Goal: Task Accomplishment & Management: Manage account settings

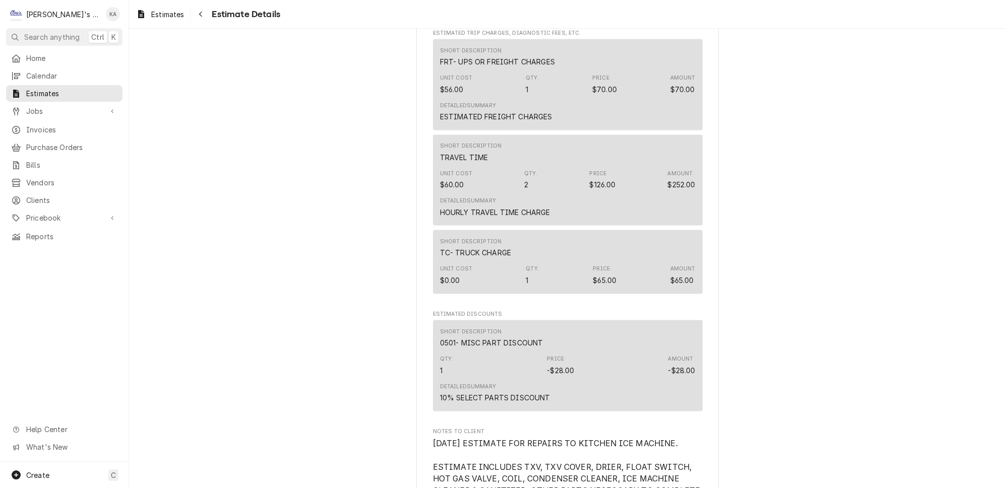
scroll to position [3325, 0]
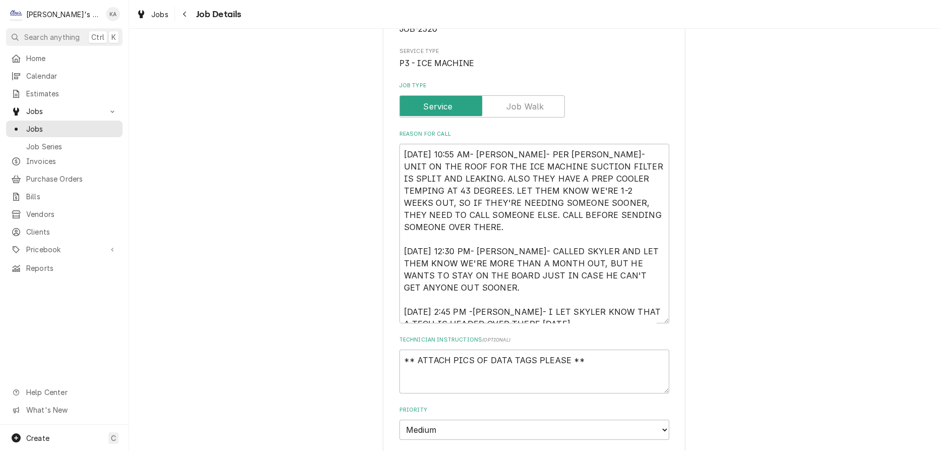
scroll to position [183, 0]
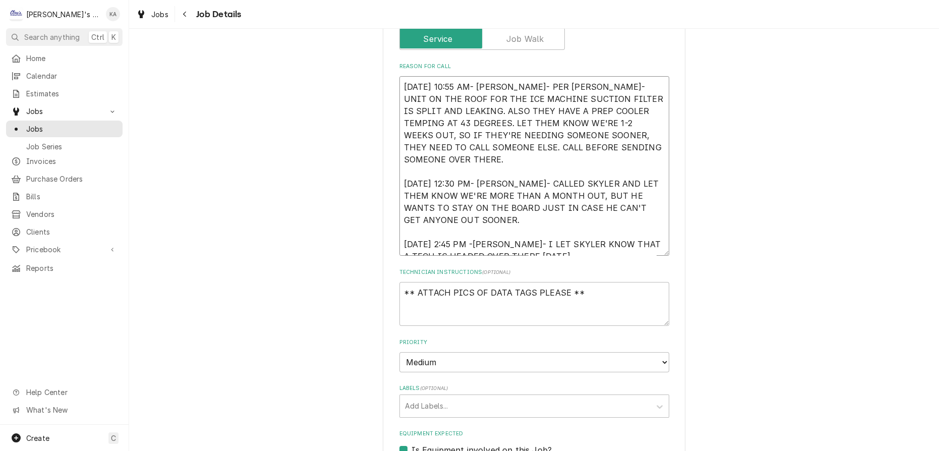
click at [541, 239] on textarea "7/28/2025 10:55 AM- KASSIE- PER SKYLER- UNIT ON THE ROOF FOR THE ICE MACHINE SU…" at bounding box center [534, 165] width 270 height 179
type textarea "x"
type textarea "7/28/2025 10:55 AM- KASSIE- PER SKYLER- UNIT ON THE ROOF FOR THE ICE MACHINE SU…"
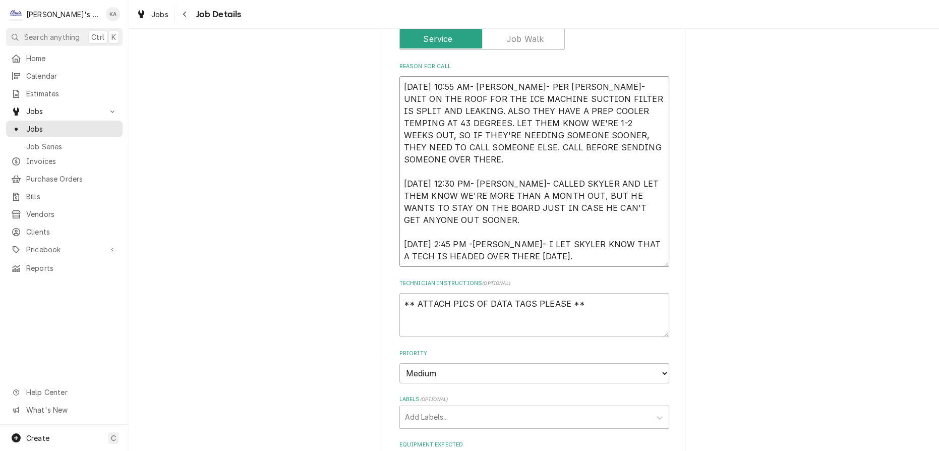
type textarea "x"
type textarea "7/28/2025 10:55 AM- KASSIE- PER SKYLER- UNIT ON THE ROOF FOR THE ICE MACHINE SU…"
type textarea "x"
type textarea "7/28/2025 10:55 AM- KASSIE- PER SKYLER- UNIT ON THE ROOF FOR THE ICE MACHINE SU…"
type textarea "x"
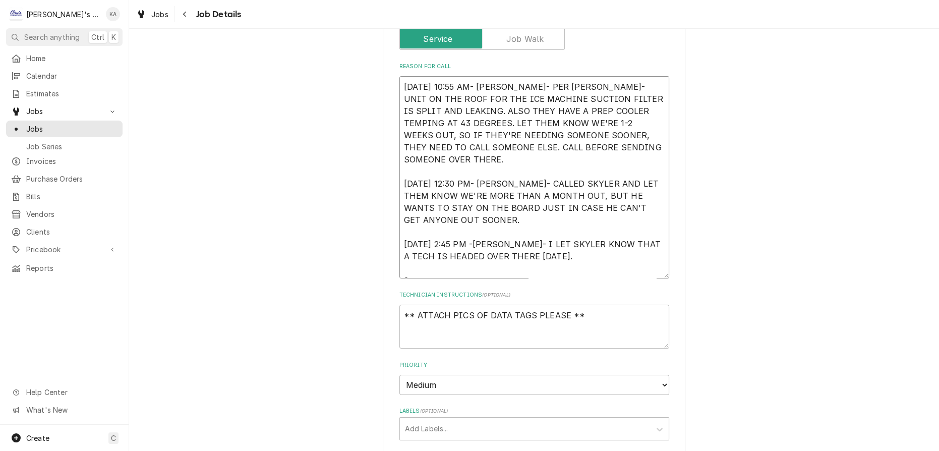
type textarea "7/28/2025 10:55 AM- KASSIE- PER SKYLER- UNIT ON THE ROOF FOR THE ICE MACHINE SU…"
type textarea "x"
type textarea "7/28/2025 10:55 AM- KASSIE- PER SKYLER- UNIT ON THE ROOF FOR THE ICE MACHINE SU…"
type textarea "x"
type textarea "7/28/2025 10:55 AM- KASSIE- PER SKYLER- UNIT ON THE ROOF FOR THE ICE MACHINE SU…"
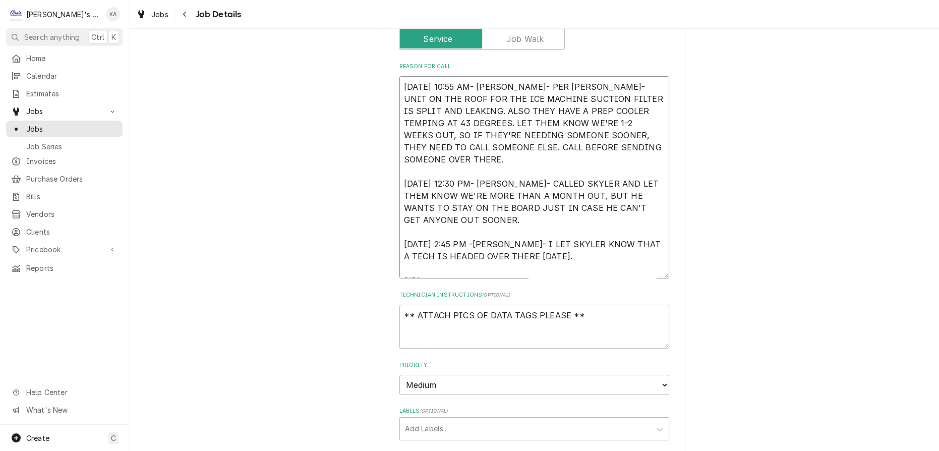
type textarea "x"
type textarea "7/28/2025 10:55 AM- KASSIE- PER SKYLER- UNIT ON THE ROOF FOR THE ICE MACHINE SU…"
type textarea "x"
type textarea "7/28/2025 10:55 AM- KASSIE- PER SKYLER- UNIT ON THE ROOF FOR THE ICE MACHINE SU…"
type textarea "x"
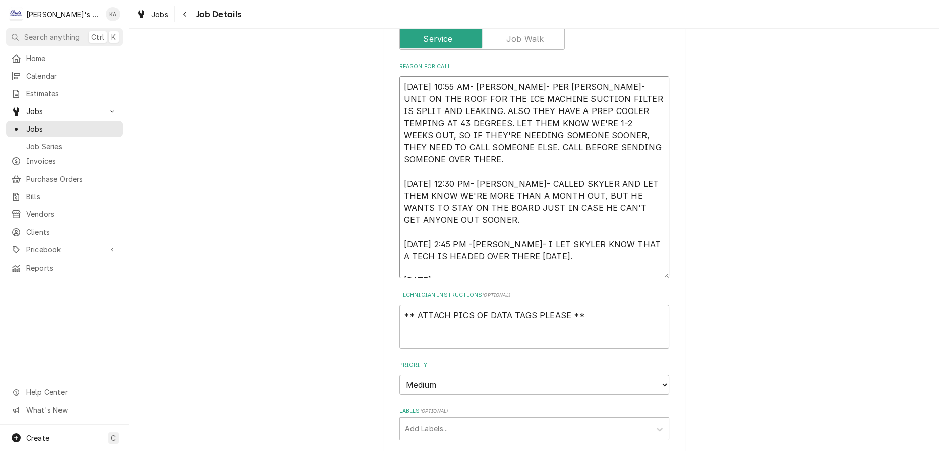
type textarea "7/28/2025 10:55 AM- KASSIE- PER SKYLER- UNIT ON THE ROOF FOR THE ICE MACHINE SU…"
type textarea "x"
type textarea "7/28/2025 10:55 AM- KASSIE- PER SKYLER- UNIT ON THE ROOF FOR THE ICE MACHINE SU…"
type textarea "x"
type textarea "7/28/2025 10:55 AM- KASSIE- PER SKYLER- UNIT ON THE ROOF FOR THE ICE MACHINE SU…"
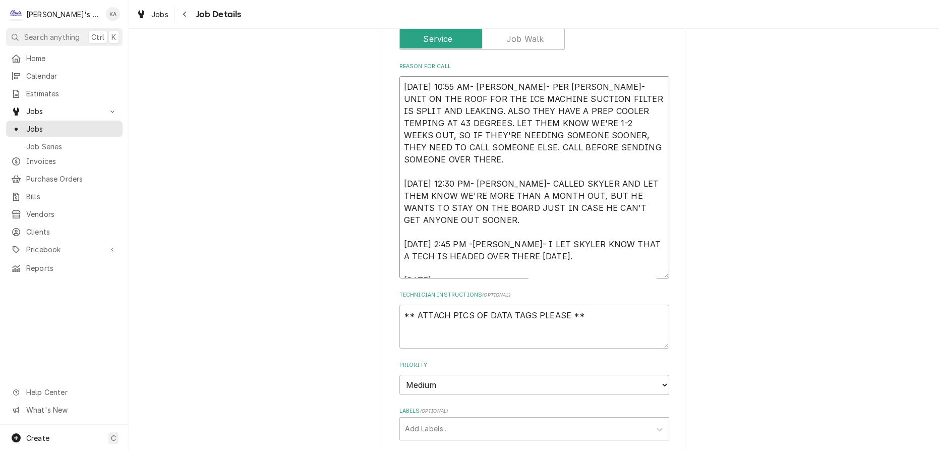
type textarea "x"
type textarea "7/28/2025 10:55 AM- KASSIE- PER SKYLER- UNIT ON THE ROOF FOR THE ICE MACHINE SU…"
type textarea "x"
type textarea "7/28/2025 10:55 AM- KASSIE- PER SKYLER- UNIT ON THE ROOF FOR THE ICE MACHINE SU…"
type textarea "x"
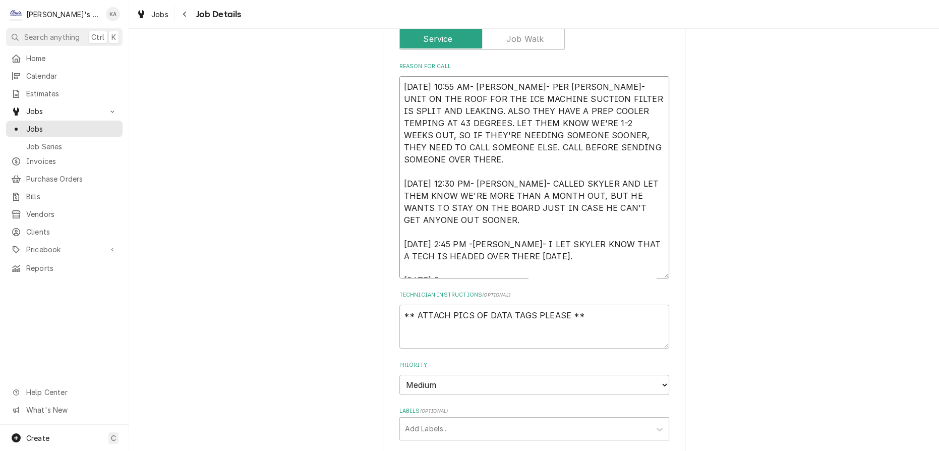
type textarea "7/28/2025 10:55 AM- KASSIE- PER SKYLER- UNIT ON THE ROOF FOR THE ICE MACHINE SU…"
type textarea "x"
type textarea "7/28/2025 10:55 AM- KASSIE- PER SKYLER- UNIT ON THE ROOF FOR THE ICE MACHINE SU…"
type textarea "x"
type textarea "7/28/2025 10:55 AM- KASSIE- PER SKYLER- UNIT ON THE ROOF FOR THE ICE MACHINE SU…"
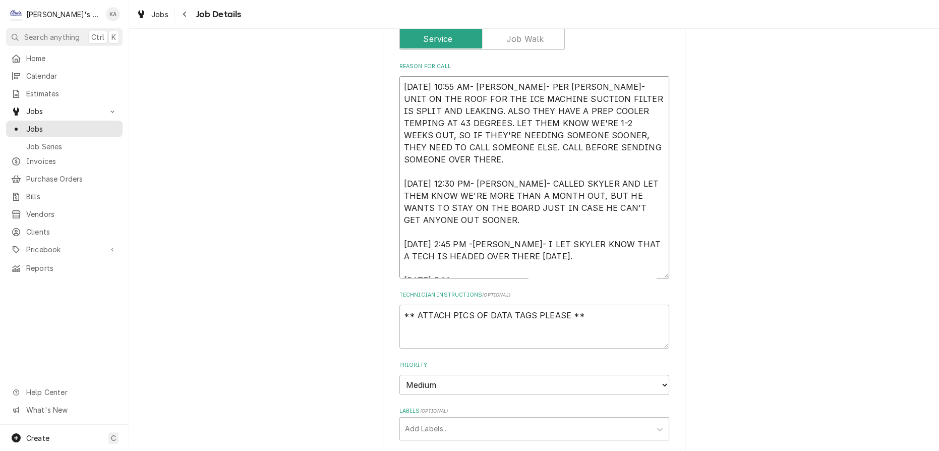
type textarea "x"
type textarea "7/28/2025 10:55 AM- KASSIE- PER SKYLER- UNIT ON THE ROOF FOR THE ICE MACHINE SU…"
type textarea "x"
type textarea "7/28/2025 10:55 AM- KASSIE- PER SKYLER- UNIT ON THE ROOF FOR THE ICE MACHINE SU…"
type textarea "x"
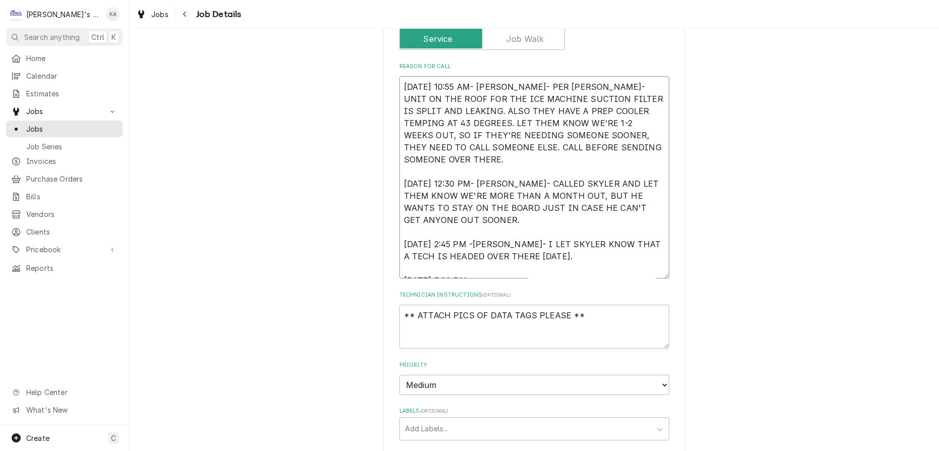
type textarea "7/28/2025 10:55 AM- KASSIE- PER SKYLER- UNIT ON THE ROOF FOR THE ICE MACHINE SU…"
type textarea "x"
type textarea "7/28/2025 10:55 AM- KASSIE- PER SKYLER- UNIT ON THE ROOF FOR THE ICE MACHINE SU…"
type textarea "x"
type textarea "7/28/2025 10:55 AM- KASSIE- PER SKYLER- UNIT ON THE ROOF FOR THE ICE MACHINE SU…"
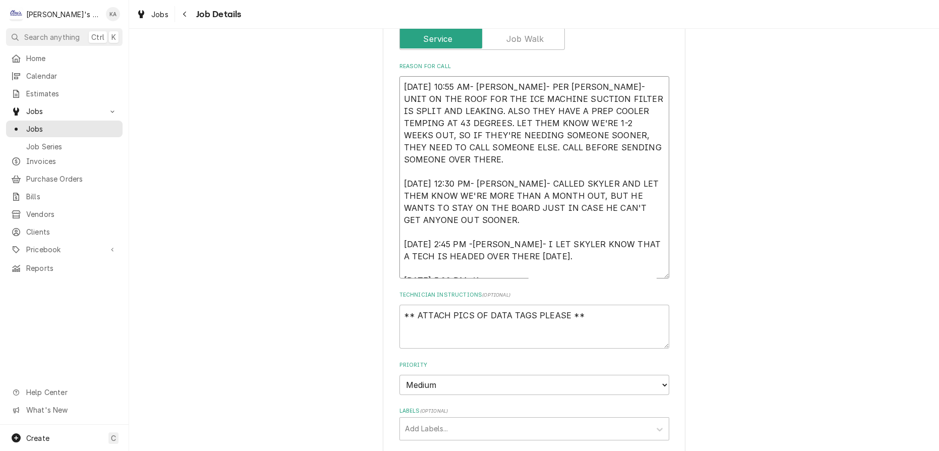
type textarea "x"
type textarea "7/28/2025 10:55 AM- KASSIE- PER SKYLER- UNIT ON THE ROOF FOR THE ICE MACHINE SU…"
type textarea "x"
type textarea "7/28/2025 10:55 AM- KASSIE- PER SKYLER- UNIT ON THE ROOF FOR THE ICE MACHINE SU…"
type textarea "x"
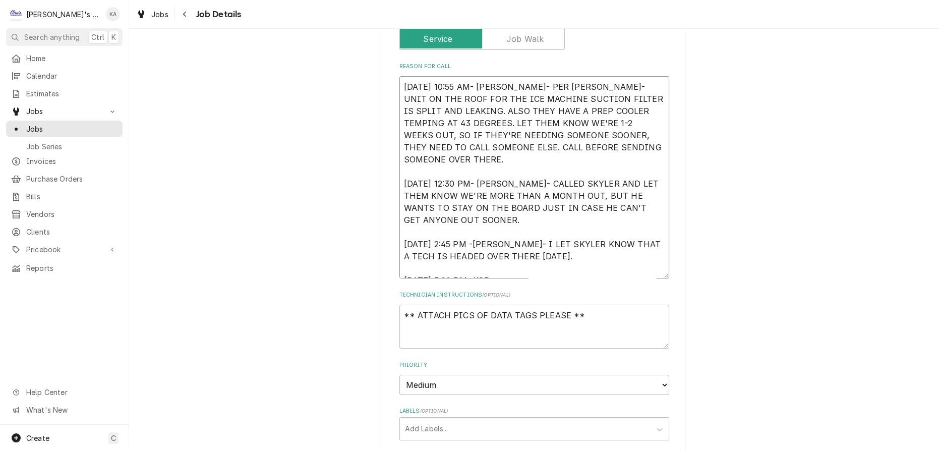
type textarea "7/28/2025 10:55 AM- KASSIE- PER SKYLER- UNIT ON THE ROOF FOR THE ICE MACHINE SU…"
type textarea "x"
type textarea "7/28/2025 10:55 AM- KASSIE- PER SKYLER- UNIT ON THE ROOF FOR THE ICE MACHINE SU…"
type textarea "x"
type textarea "7/28/2025 10:55 AM- KASSIE- PER SKYLER- UNIT ON THE ROOF FOR THE ICE MACHINE SU…"
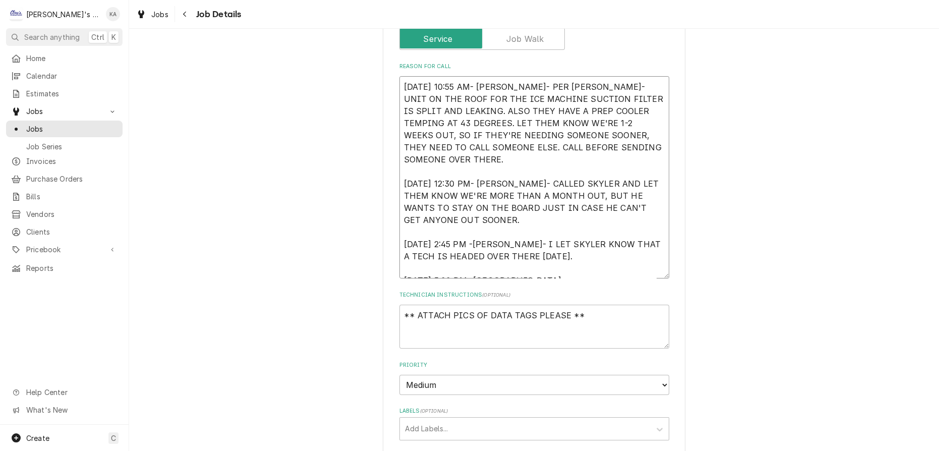
type textarea "x"
type textarea "7/28/2025 10:55 AM- KASSIE- PER SKYLER- UNIT ON THE ROOF FOR THE ICE MACHINE SU…"
type textarea "x"
type textarea "7/28/2025 10:55 AM- KASSIE- PER SKYLER- UNIT ON THE ROOF FOR THE ICE MACHINE SU…"
type textarea "x"
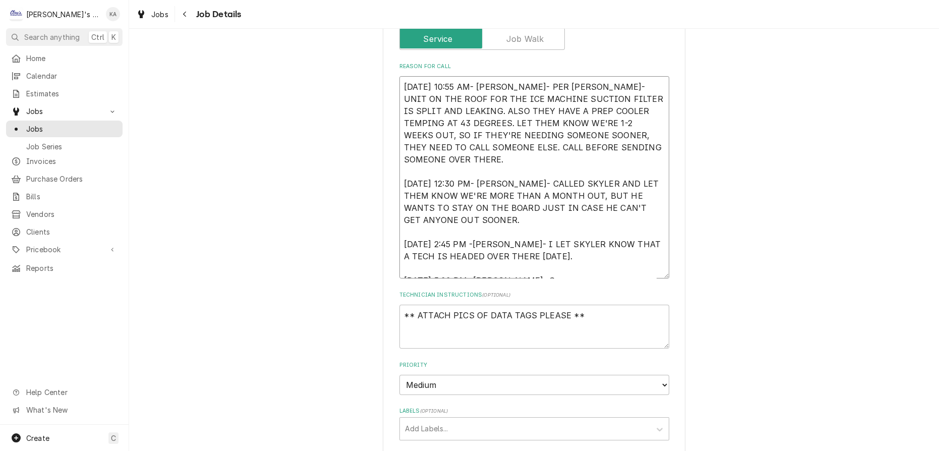
type textarea "7/28/2025 10:55 AM- KASSIE- PER SKYLER- UNIT ON THE ROOF FOR THE ICE MACHINE SU…"
type textarea "x"
type textarea "7/28/2025 10:55 AM- KASSIE- PER SKYLER- UNIT ON THE ROOF FOR THE ICE MACHINE SU…"
type textarea "x"
type textarea "7/28/2025 10:55 AM- KASSIE- PER SKYLER- UNIT ON THE ROOF FOR THE ICE MACHINE SU…"
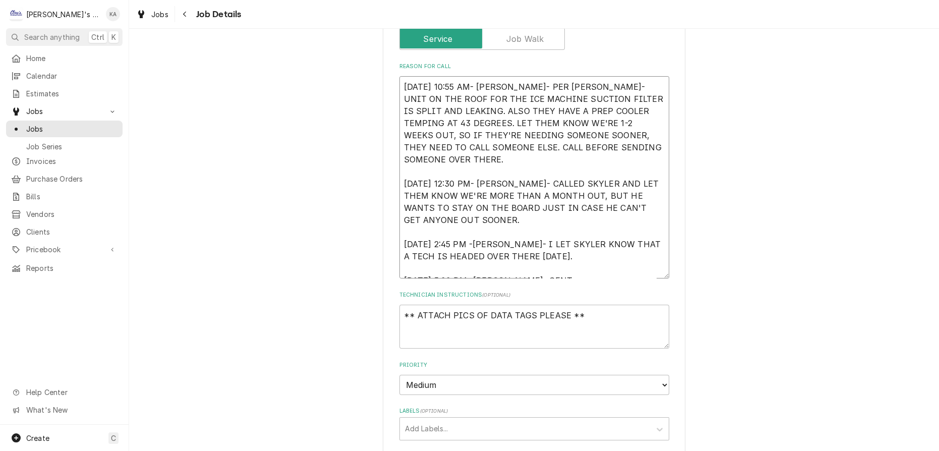
type textarea "x"
type textarea "7/28/2025 10:55 AM- KASSIE- PER SKYLER- UNIT ON THE ROOF FOR THE ICE MACHINE SU…"
type textarea "x"
type textarea "7/28/2025 10:55 AM- KASSIE- PER SKYLER- UNIT ON THE ROOF FOR THE ICE MACHINE SU…"
type textarea "x"
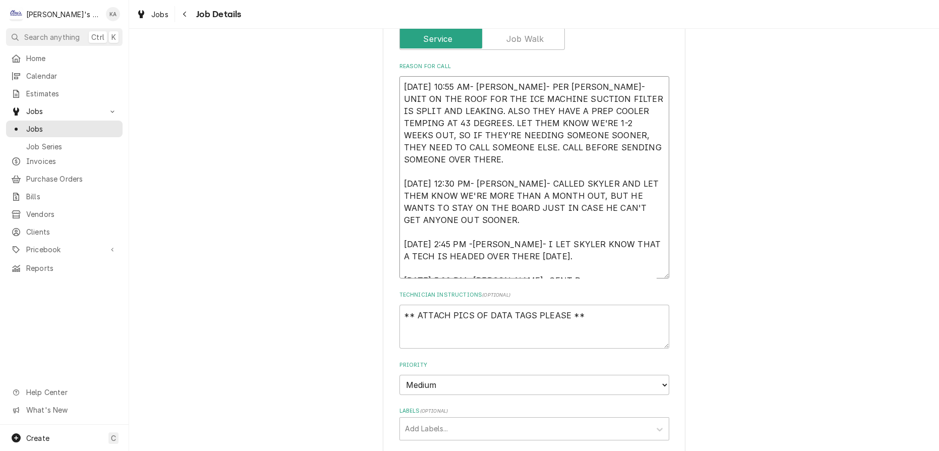
type textarea "7/28/2025 10:55 AM- KASSIE- PER SKYLER- UNIT ON THE ROOF FOR THE ICE MACHINE SU…"
type textarea "x"
type textarea "7/28/2025 10:55 AM- KASSIE- PER SKYLER- UNIT ON THE ROOF FOR THE ICE MACHINE SU…"
type textarea "x"
type textarea "7/28/2025 10:55 AM- KASSIE- PER SKYLER- UNIT ON THE ROOF FOR THE ICE MACHINE SU…"
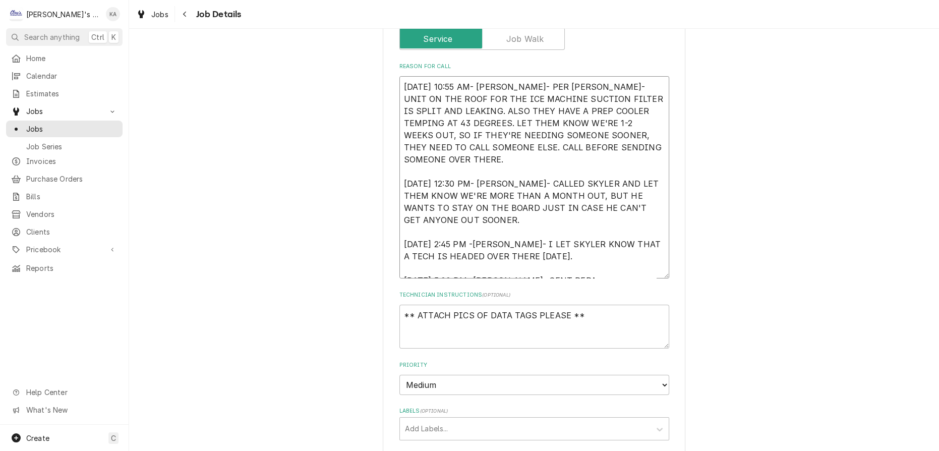
type textarea "x"
type textarea "7/28/2025 10:55 AM- KASSIE- PER SKYLER- UNIT ON THE ROOF FOR THE ICE MACHINE SU…"
type textarea "x"
type textarea "7/28/2025 10:55 AM- KASSIE- PER SKYLER- UNIT ON THE ROOF FOR THE ICE MACHINE SU…"
type textarea "x"
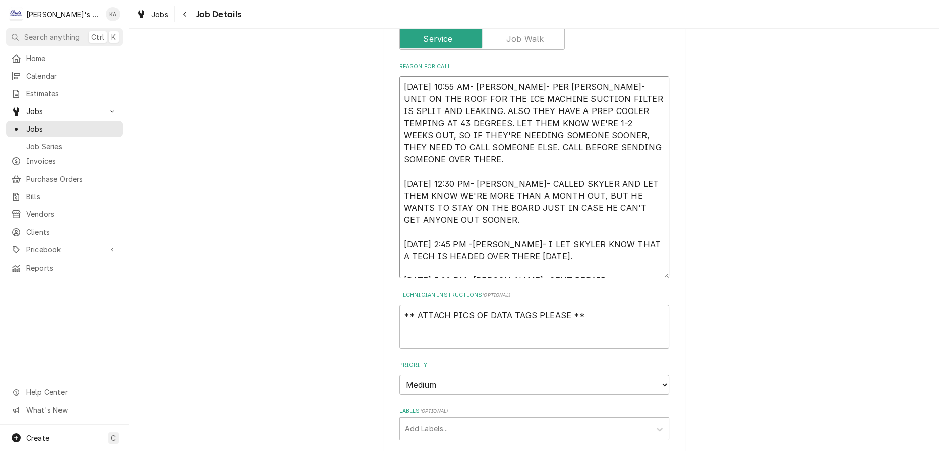
type textarea "7/28/2025 10:55 AM- KASSIE- PER SKYLER- UNIT ON THE ROOF FOR THE ICE MACHINE SU…"
type textarea "x"
type textarea "7/28/2025 10:55 AM- KASSIE- PER SKYLER- UNIT ON THE ROOF FOR THE ICE MACHINE SU…"
type textarea "x"
type textarea "7/28/2025 10:55 AM- KASSIE- PER SKYLER- UNIT ON THE ROOF FOR THE ICE MACHINE SU…"
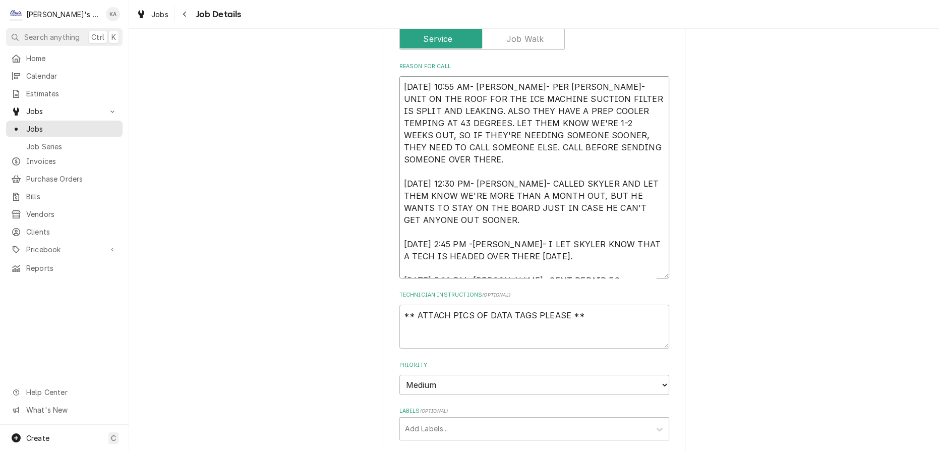
type textarea "x"
type textarea "7/28/2025 10:55 AM- KASSIE- PER SKYLER- UNIT ON THE ROOF FOR THE ICE MACHINE SU…"
type textarea "x"
type textarea "7/28/2025 10:55 AM- KASSIE- PER SKYLER- UNIT ON THE ROOF FOR THE ICE MACHINE SU…"
type textarea "x"
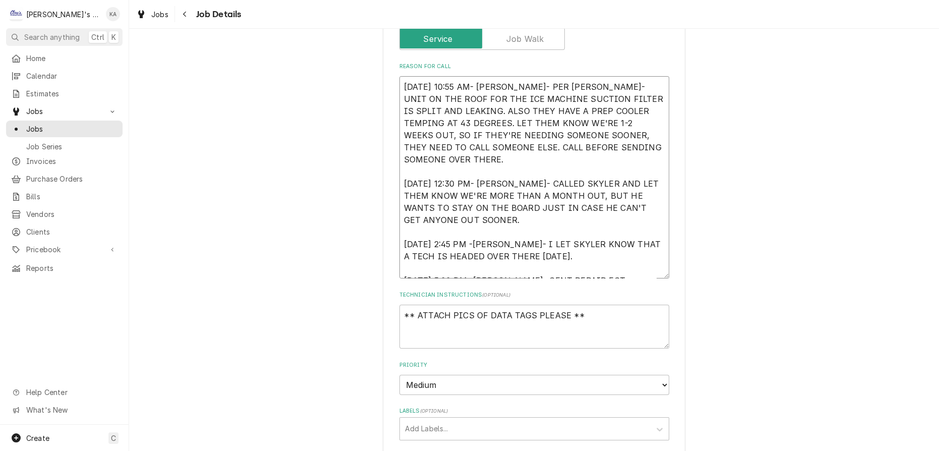
type textarea "7/28/2025 10:55 AM- KASSIE- PER SKYLER- UNIT ON THE ROOF FOR THE ICE MACHINE SU…"
type textarea "x"
type textarea "7/28/2025 10:55 AM- KASSIE- PER SKYLER- UNIT ON THE ROOF FOR THE ICE MACHINE SU…"
type textarea "x"
type textarea "7/28/2025 10:55 AM- KASSIE- PER SKYLER- UNIT ON THE ROOF FOR THE ICE MACHINE SU…"
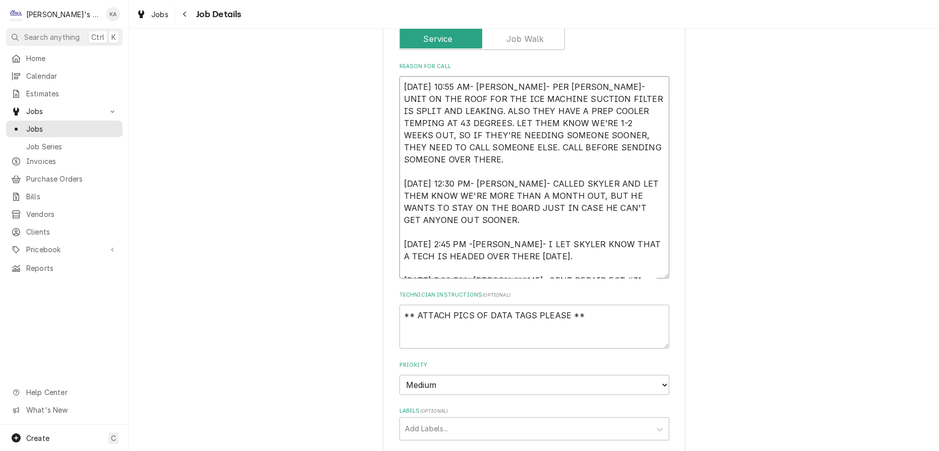
type textarea "x"
type textarea "7/28/2025 10:55 AM- KASSIE- PER SKYLER- UNIT ON THE ROOF FOR THE ICE MACHINE SU…"
type textarea "x"
type textarea "7/28/2025 10:55 AM- KASSIE- PER SKYLER- UNIT ON THE ROOF FOR THE ICE MACHINE SU…"
type textarea "x"
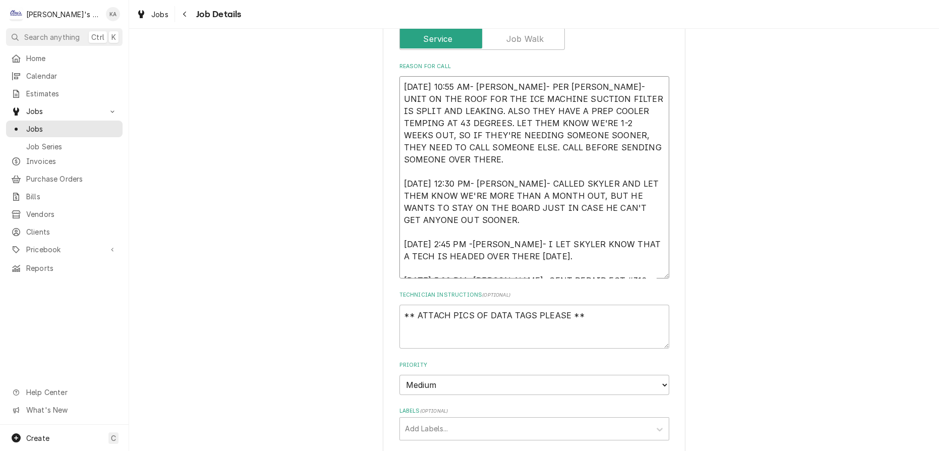
type textarea "7/28/2025 10:55 AM- KASSIE- PER SKYLER- UNIT ON THE ROOF FOR THE ICE MACHINE SU…"
type textarea "x"
type textarea "7/28/2025 10:55 AM- KASSIE- PER SKYLER- UNIT ON THE ROOF FOR THE ICE MACHINE SU…"
type textarea "x"
type textarea "7/28/2025 10:55 AM- KASSIE- PER SKYLER- UNIT ON THE ROOF FOR THE ICE MACHINE SU…"
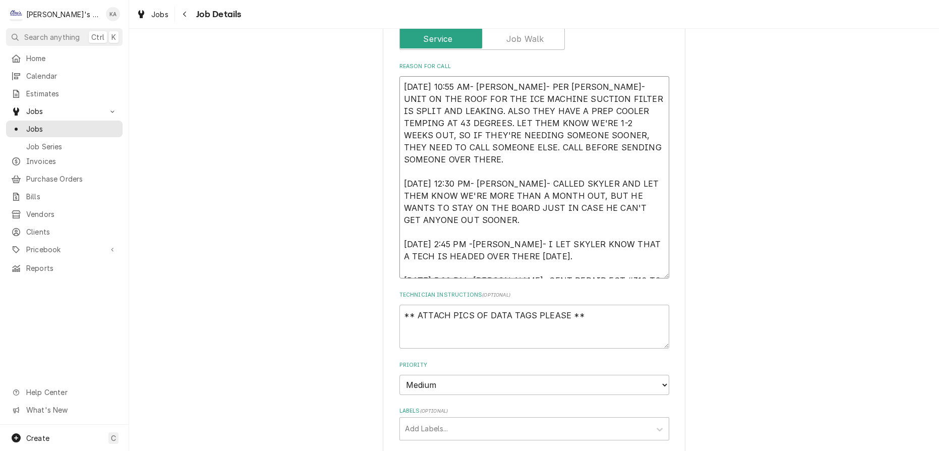
type textarea "x"
type textarea "7/28/2025 10:55 AM- KASSIE- PER SKYLER- UNIT ON THE ROOF FOR THE ICE MACHINE SU…"
type textarea "x"
type textarea "7/28/2025 10:55 AM- KASSIE- PER SKYLER- UNIT ON THE ROOF FOR THE ICE MACHINE SU…"
type textarea "x"
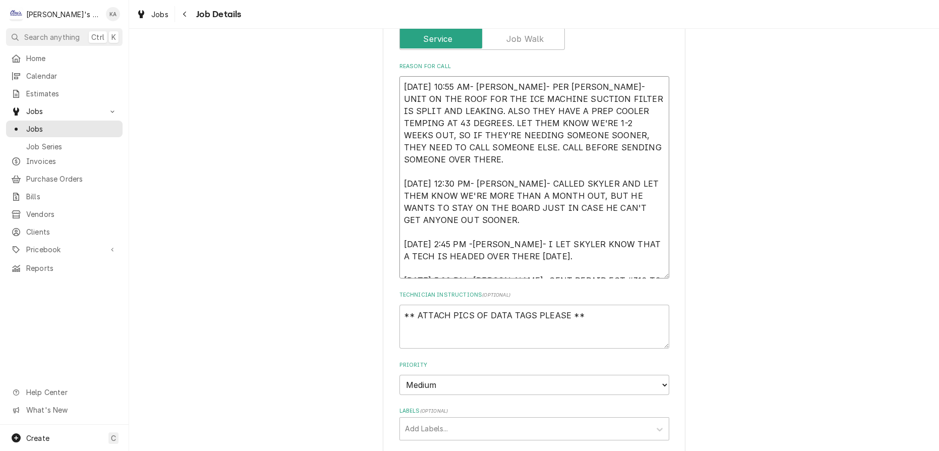
type textarea "7/28/2025 10:55 AM- KASSIE- PER SKYLER- UNIT ON THE ROOF FOR THE ICE MACHINE SU…"
type textarea "x"
type textarea "7/28/2025 10:55 AM- KASSIE- PER SKYLER- UNIT ON THE ROOF FOR THE ICE MACHINE SU…"
type textarea "x"
type textarea "7/28/2025 10:55 AM- KASSIE- PER SKYLER- UNIT ON THE ROOF FOR THE ICE MACHINE SU…"
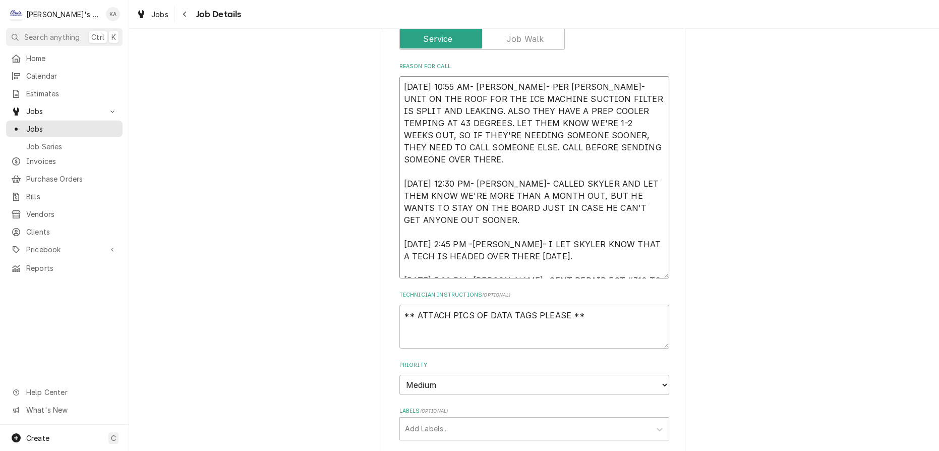
type textarea "x"
type textarea "7/28/2025 10:55 AM- KASSIE- PER SKYLER- UNIT ON THE ROOF FOR THE ICE MACHINE SU…"
type textarea "x"
type textarea "7/28/2025 10:55 AM- KASSIE- PER SKYLER- UNIT ON THE ROOF FOR THE ICE MACHINE SU…"
type textarea "x"
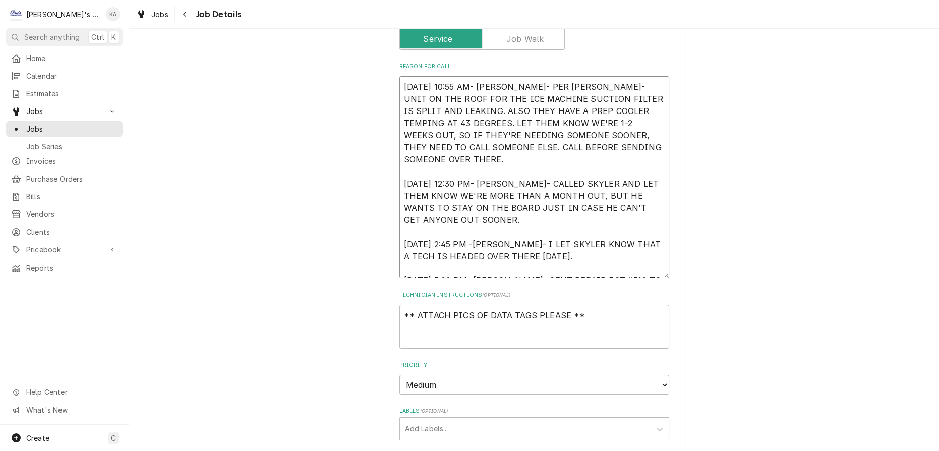
type textarea "7/28/2025 10:55 AM- KASSIE- PER SKYLER- UNIT ON THE ROOF FOR THE ICE MACHINE SU…"
type textarea "x"
type textarea "7/28/2025 10:55 AM- KASSIE- PER SKYLER- UNIT ON THE ROOF FOR THE ICE MACHINE SU…"
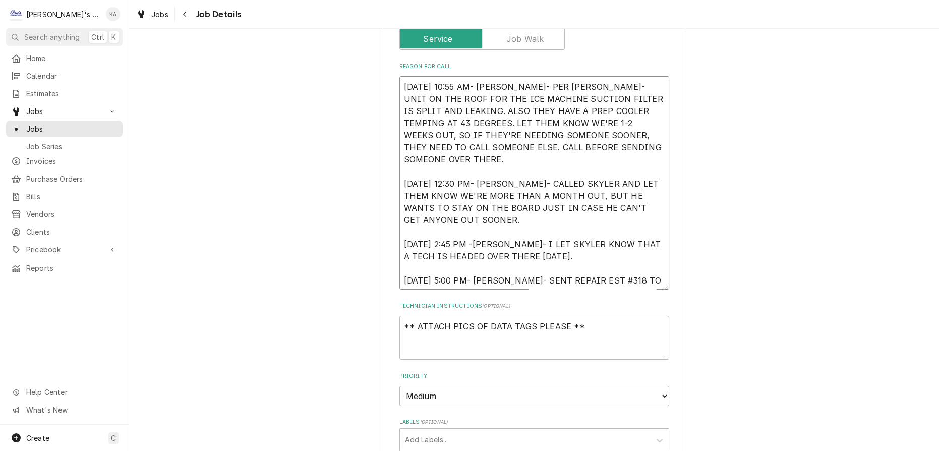
type textarea "x"
type textarea "7/28/2025 10:55 AM- KASSIE- PER SKYLER- UNIT ON THE ROOF FOR THE ICE MACHINE SU…"
type textarea "x"
type textarea "7/28/2025 10:55 AM- KASSIE- PER SKYLER- UNIT ON THE ROOF FOR THE ICE MACHINE SU…"
type textarea "x"
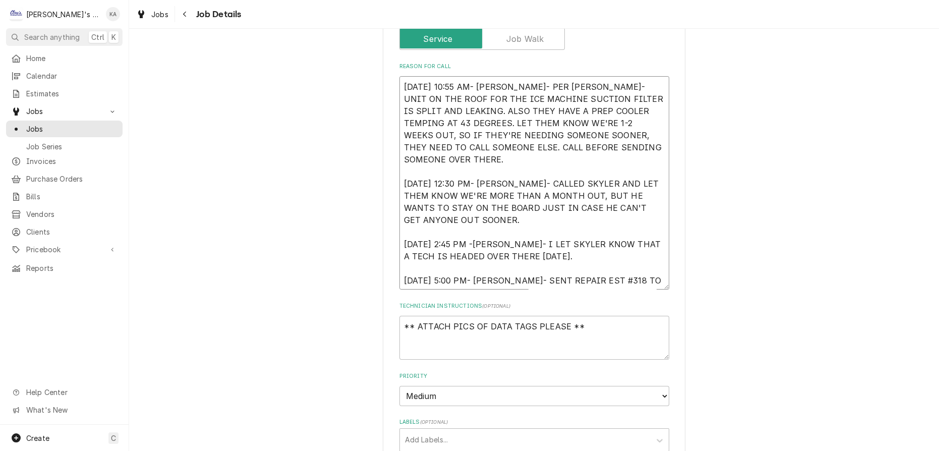
type textarea "7/28/2025 10:55 AM- KASSIE- PER SKYLER- UNIT ON THE ROOF FOR THE ICE MACHINE SU…"
type textarea "x"
type textarea "7/28/2025 10:55 AM- KASSIE- PER SKYLER- UNIT ON THE ROOF FOR THE ICE MACHINE SU…"
type textarea "x"
type textarea "7/28/2025 10:55 AM- KASSIE- PER SKYLER- UNIT ON THE ROOF FOR THE ICE MACHINE SU…"
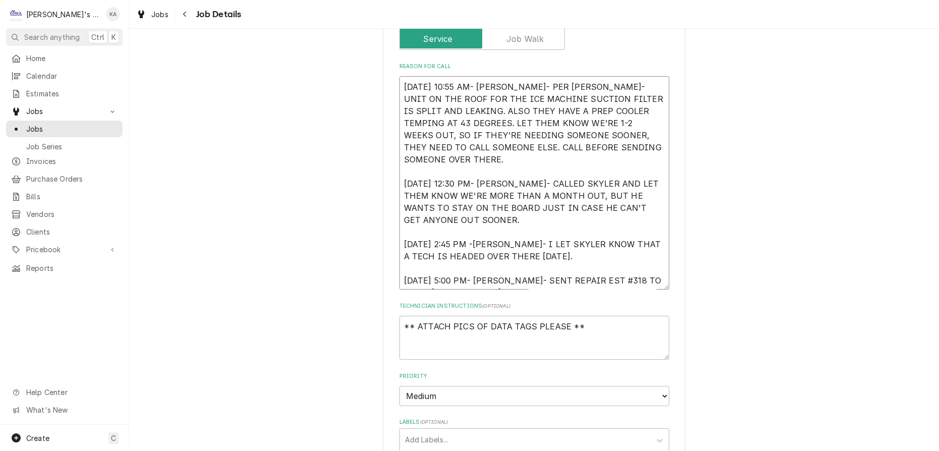
type textarea "x"
type textarea "7/28/2025 10:55 AM- KASSIE- PER SKYLER- UNIT ON THE ROOF FOR THE ICE MACHINE SU…"
type textarea "x"
type textarea "7/28/2025 10:55 AM- KASSIE- PER SKYLER- UNIT ON THE ROOF FOR THE ICE MACHINE SU…"
type textarea "x"
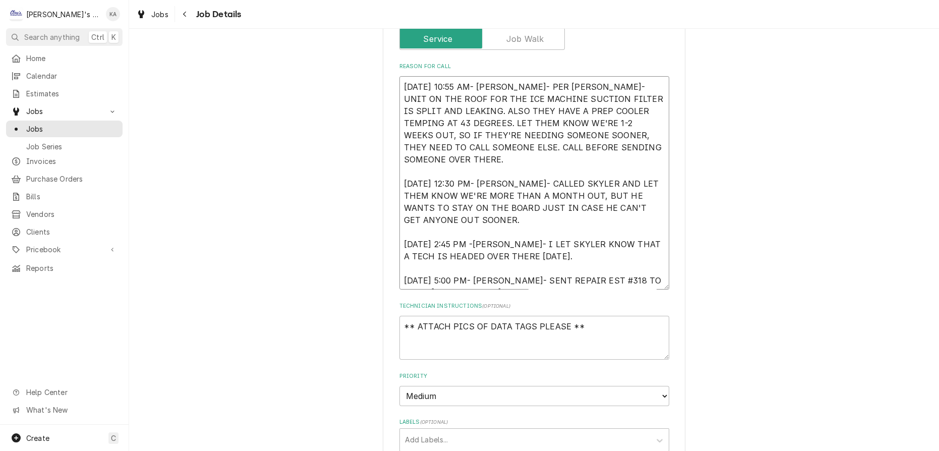
type textarea "7/28/2025 10:55 AM- KASSIE- PER SKYLER- UNIT ON THE ROOF FOR THE ICE MACHINE SU…"
type textarea "x"
type textarea "7/28/2025 10:55 AM- KASSIE- PER SKYLER- UNIT ON THE ROOF FOR THE ICE MACHINE SU…"
type textarea "x"
type textarea "7/28/2025 10:55 AM- KASSIE- PER SKYLER- UNIT ON THE ROOF FOR THE ICE MACHINE SU…"
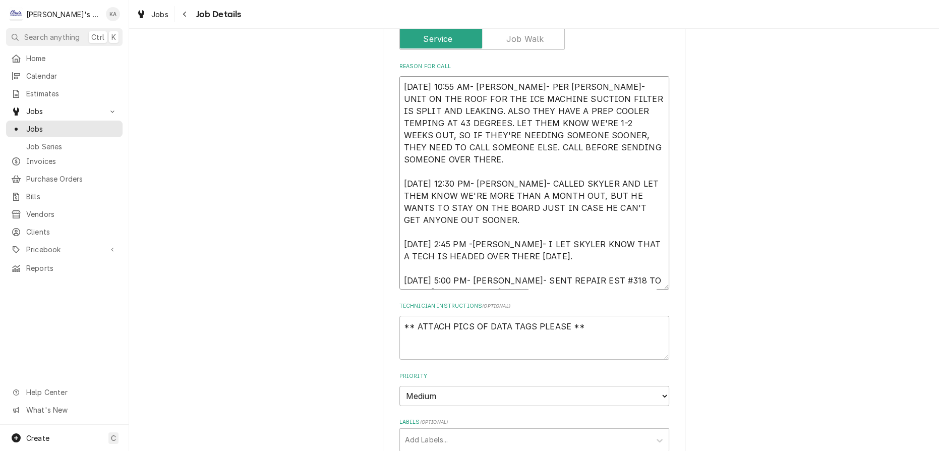
type textarea "x"
type textarea "7/28/2025 10:55 AM- KASSIE- PER SKYLER- UNIT ON THE ROOF FOR THE ICE MACHINE SU…"
type textarea "x"
type textarea "7/28/2025 10:55 AM- KASSIE- PER SKYLER- UNIT ON THE ROOF FOR THE ICE MACHINE SU…"
type textarea "x"
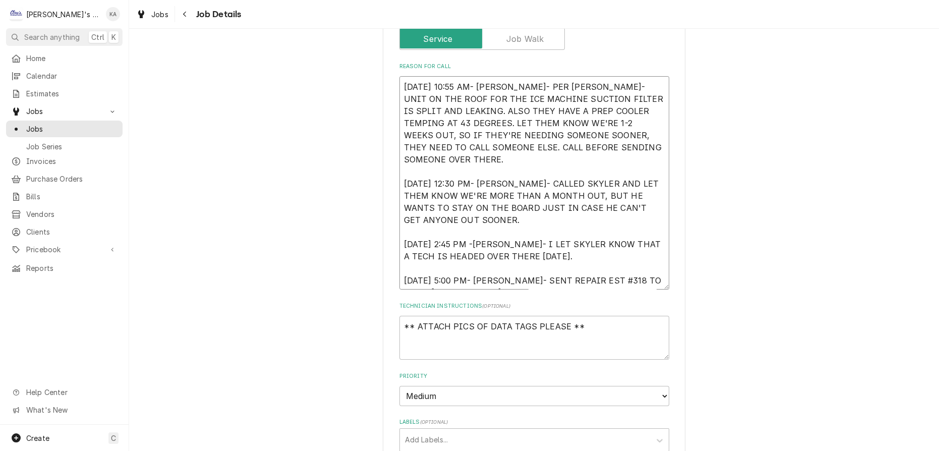
type textarea "7/28/2025 10:55 AM- KASSIE- PER SKYLER- UNIT ON THE ROOF FOR THE ICE MACHINE SU…"
type textarea "x"
type textarea "7/28/2025 10:55 AM- KASSIE- PER SKYLER- UNIT ON THE ROOF FOR THE ICE MACHINE SU…"
type textarea "x"
type textarea "7/28/2025 10:55 AM- KASSIE- PER SKYLER- UNIT ON THE ROOF FOR THE ICE MACHINE SU…"
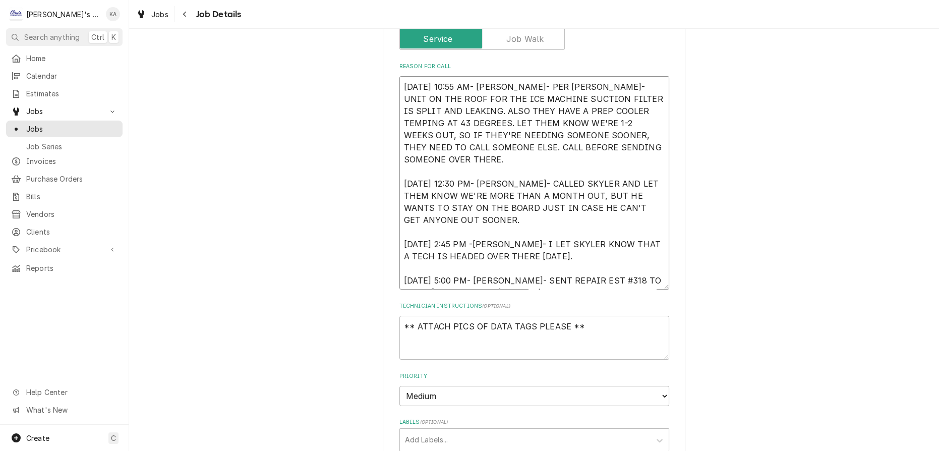
type textarea "x"
type textarea "7/28/2025 10:55 AM- KASSIE- PER SKYLER- UNIT ON THE ROOF FOR THE ICE MACHINE SU…"
type textarea "x"
type textarea "7/28/2025 10:55 AM- KASSIE- PER SKYLER- UNIT ON THE ROOF FOR THE ICE MACHINE SU…"
type textarea "x"
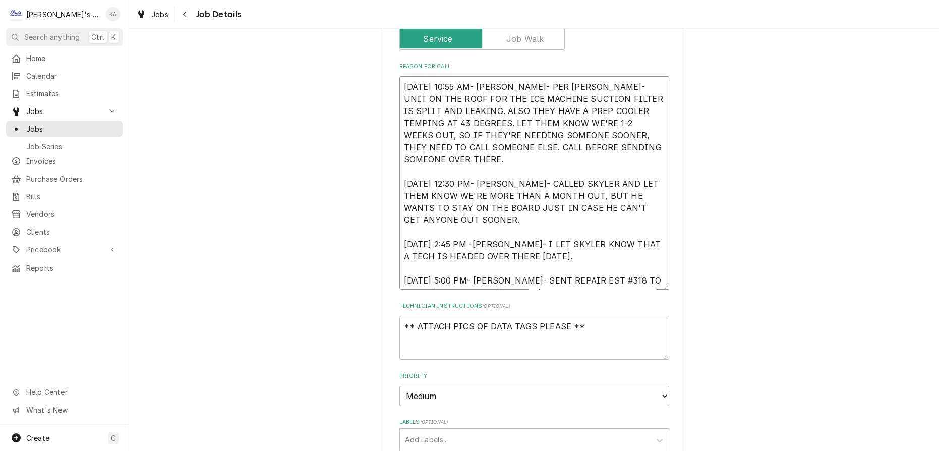
type textarea "7/28/2025 10:55 AM- KASSIE- PER SKYLER- UNIT ON THE ROOF FOR THE ICE MACHINE SU…"
type textarea "x"
type textarea "7/28/2025 10:55 AM- KASSIE- PER SKYLER- UNIT ON THE ROOF FOR THE ICE MACHINE SU…"
type textarea "x"
type textarea "7/28/2025 10:55 AM- KASSIE- PER SKYLER- UNIT ON THE ROOF FOR THE ICE MACHINE SU…"
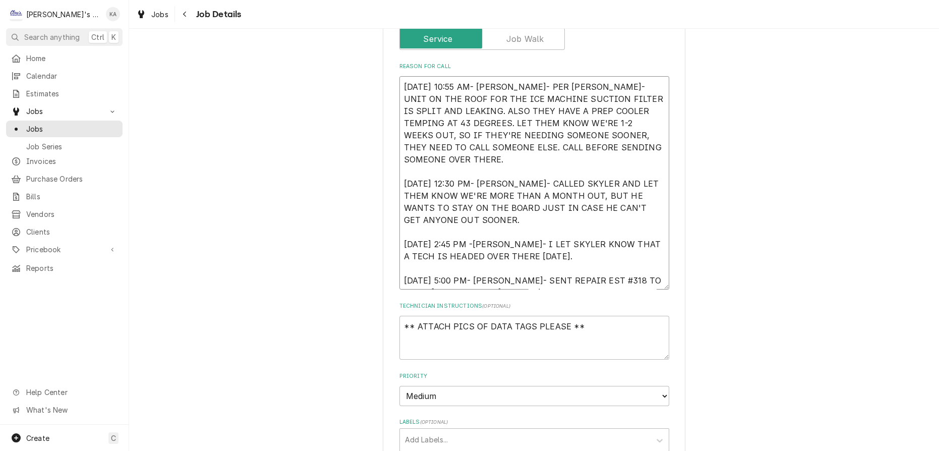
type textarea "x"
type textarea "7/28/2025 10:55 AM- KASSIE- PER SKYLER- UNIT ON THE ROOF FOR THE ICE MACHINE SU…"
type textarea "x"
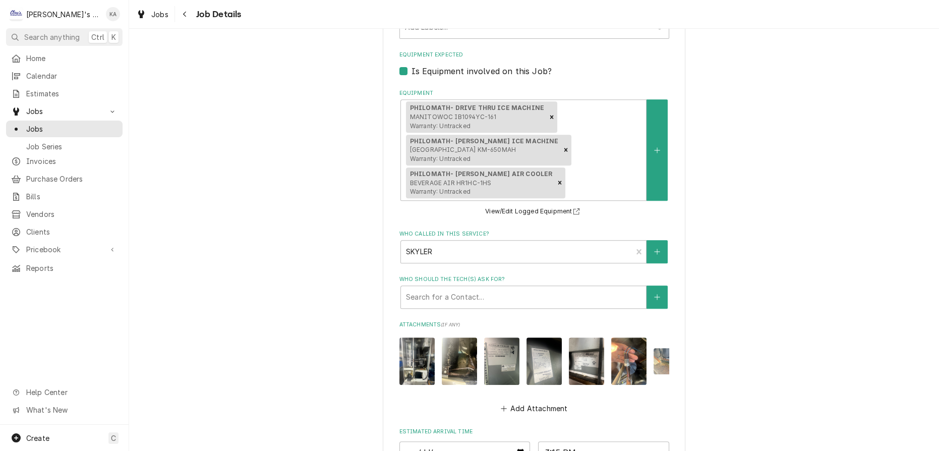
scroll to position [641, 0]
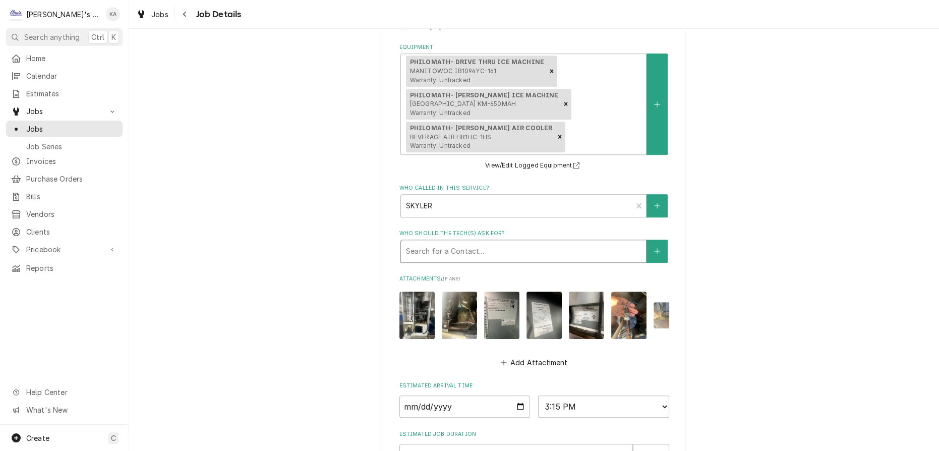
type textarea "7/28/2025 10:55 AM- KASSIE- PER SKYLER- UNIT ON THE ROOF FOR THE ICE MACHINE SU…"
click at [504, 255] on div "Who should the tech(s) ask for?" at bounding box center [523, 251] width 235 height 18
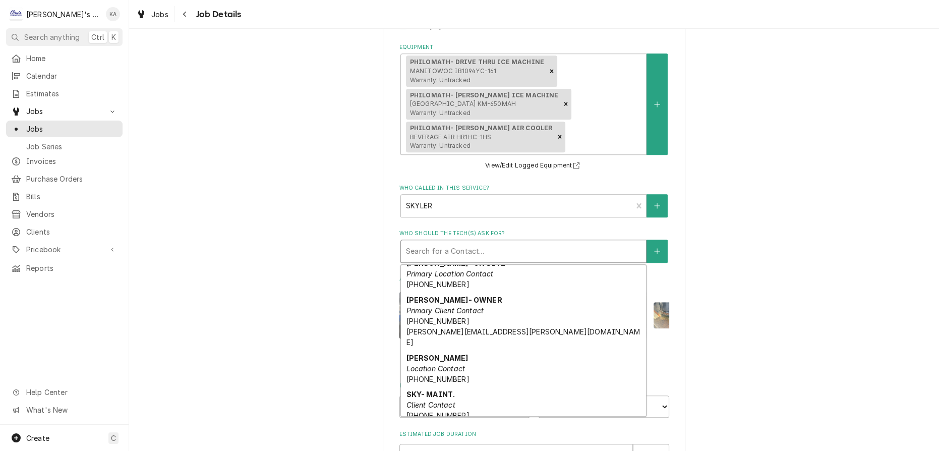
scroll to position [183, 0]
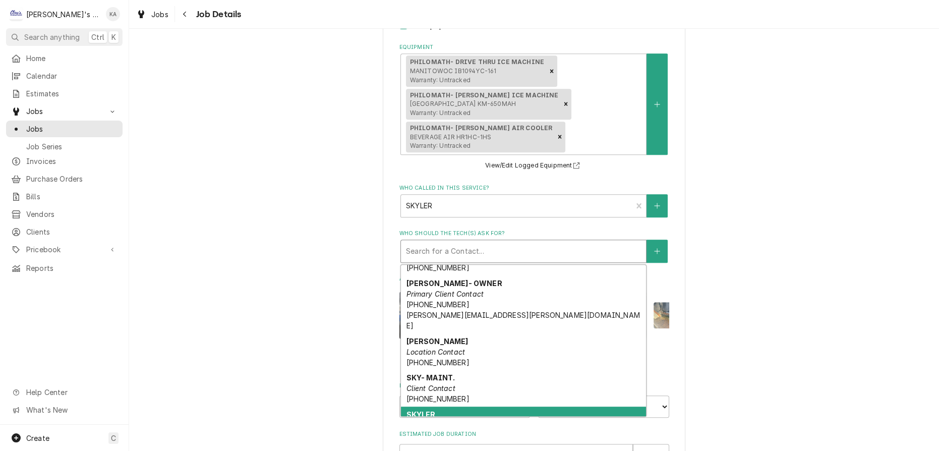
click at [458, 420] on em "Location Contact" at bounding box center [435, 424] width 59 height 9
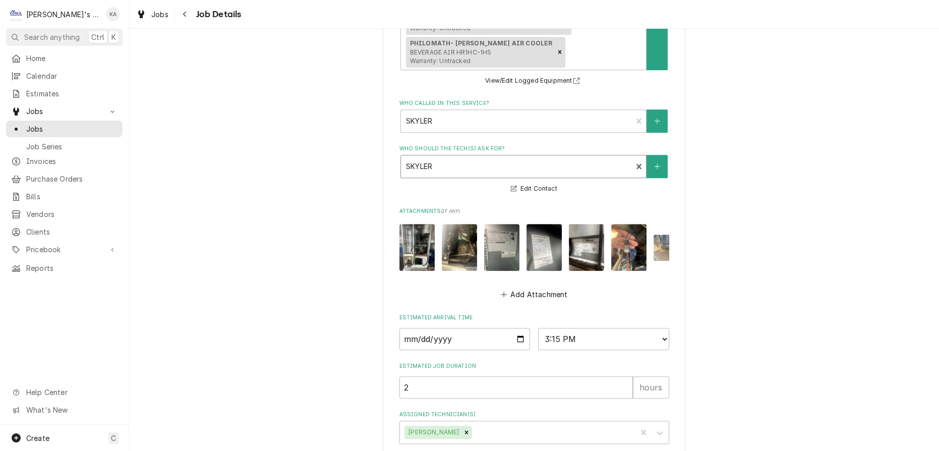
scroll to position [646, 0]
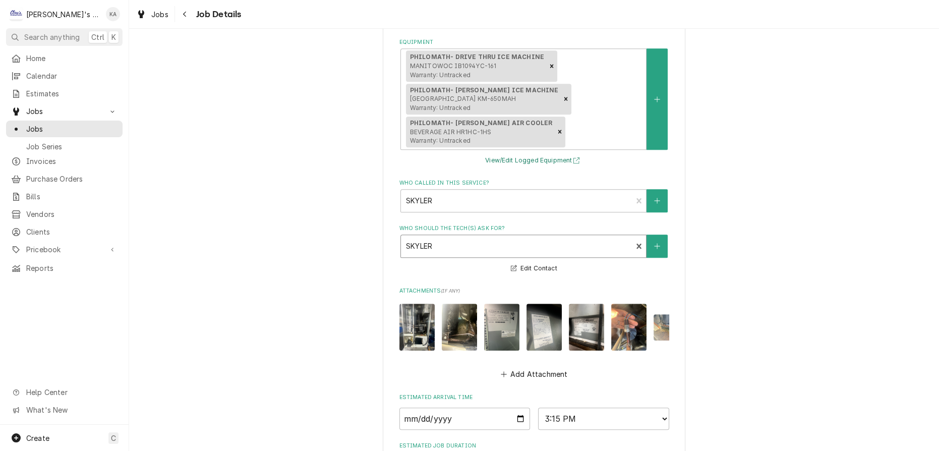
click at [536, 167] on button "View/Edit Logged Equipment" at bounding box center [533, 160] width 101 height 13
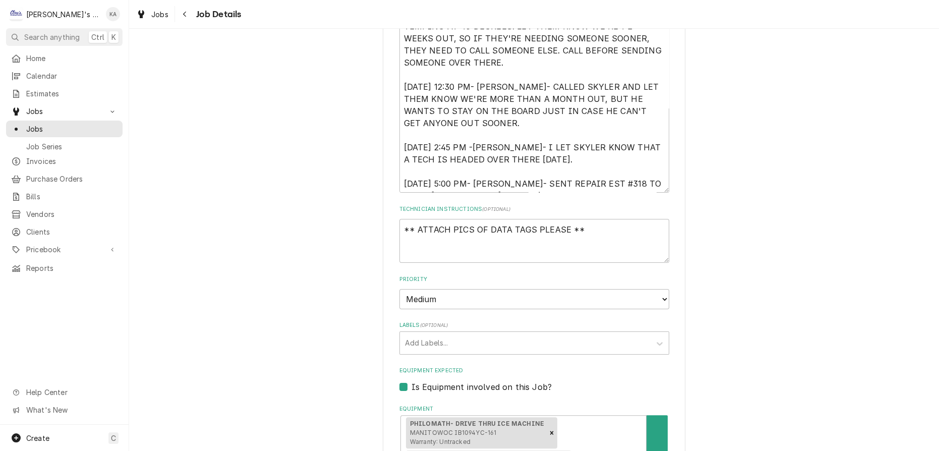
scroll to position [279, 0]
click at [516, 174] on textarea "7/28/2025 10:55 AM- KASSIE- PER SKYLER- UNIT ON THE ROOF FOR THE ICE MACHINE SU…" at bounding box center [534, 86] width 270 height 213
type textarea "x"
type textarea "7/28/2025 10:55 AM- KASSIE- PER SKYLER- UNIT ON THE ROOF FOR THE ICE MACHINE SU…"
type textarea "x"
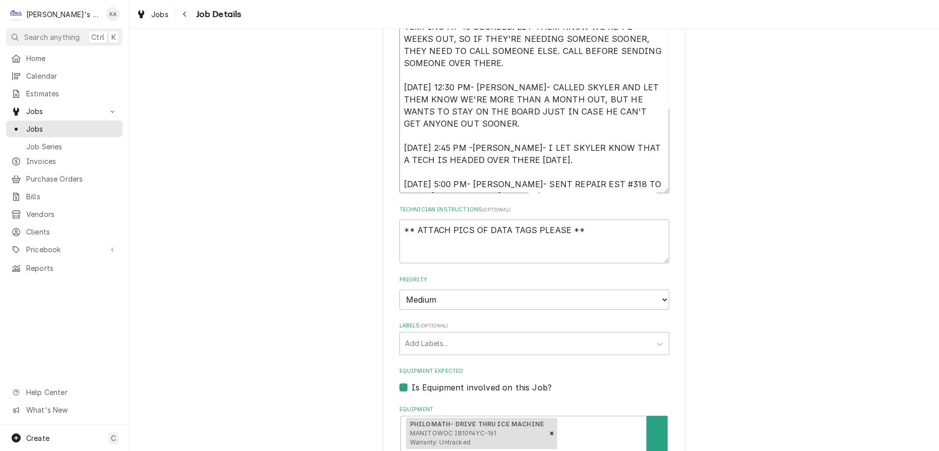
type textarea "7/28/2025 10:55 AM- KASSIE- PER SKYLER- UNIT ON THE ROOF FOR THE ICE MACHINE SU…"
type textarea "x"
type textarea "7/28/2025 10:55 AM- KASSIE- PER SKYLER- UNIT ON THE ROOF FOR THE ICE MACHINE SU…"
type textarea "x"
type textarea "7/28/2025 10:55 AM- KASSIE- PER SKYLER- UNIT ON THE ROOF FOR THE ICE MACHINE SU…"
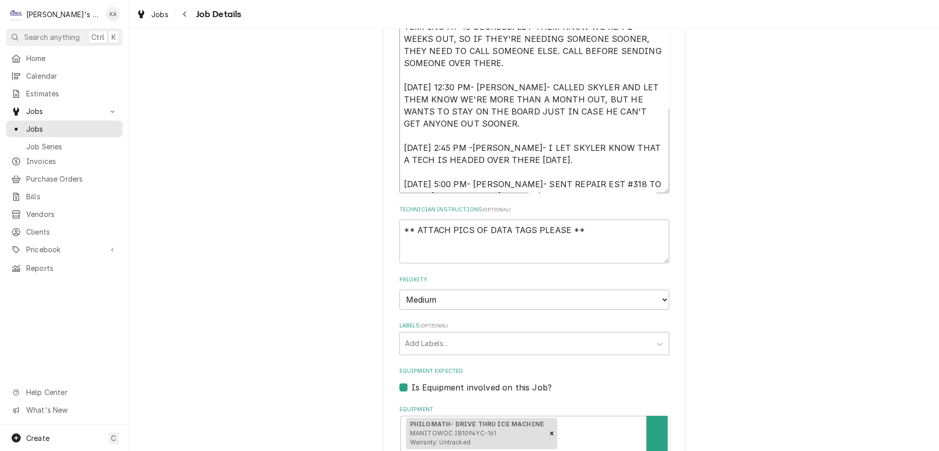
type textarea "x"
type textarea "7/28/2025 10:55 AM- KASSIE- PER SKYLER- UNIT ON THE ROOF FOR THE ICE MACHINE SU…"
type textarea "x"
type textarea "7/28/2025 10:55 AM- KASSIE- PER SKYLER- UNIT ON THE ROOF FOR THE ICE MACHINE SU…"
type textarea "x"
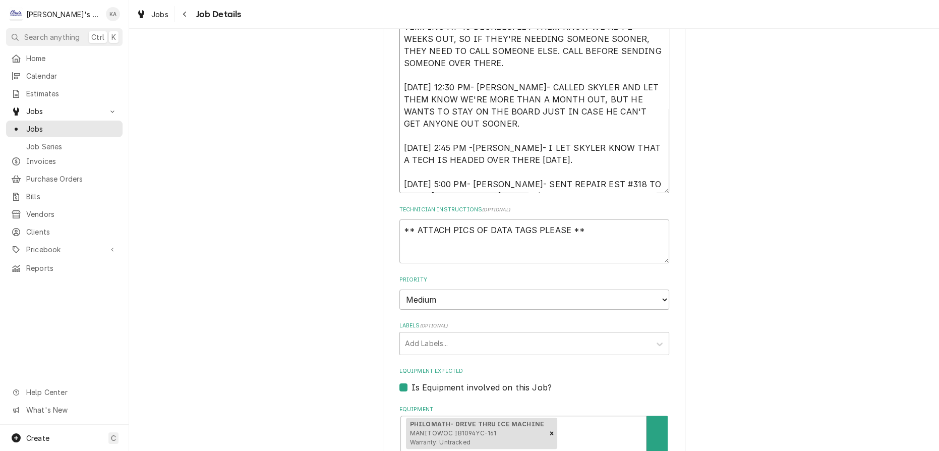
type textarea "7/28/2025 10:55 AM- KASSIE- PER SKYLER- UNIT ON THE ROOF FOR THE ICE MACHINE SU…"
type textarea "x"
type textarea "7/28/2025 10:55 AM- KASSIE- PER SKYLER- UNIT ON THE ROOF FOR THE ICE MACHINE SU…"
type textarea "x"
type textarea "7/28/2025 10:55 AM- KASSIE- PER SKYLER- UNIT ON THE ROOF FOR THE ICE MACHINE SU…"
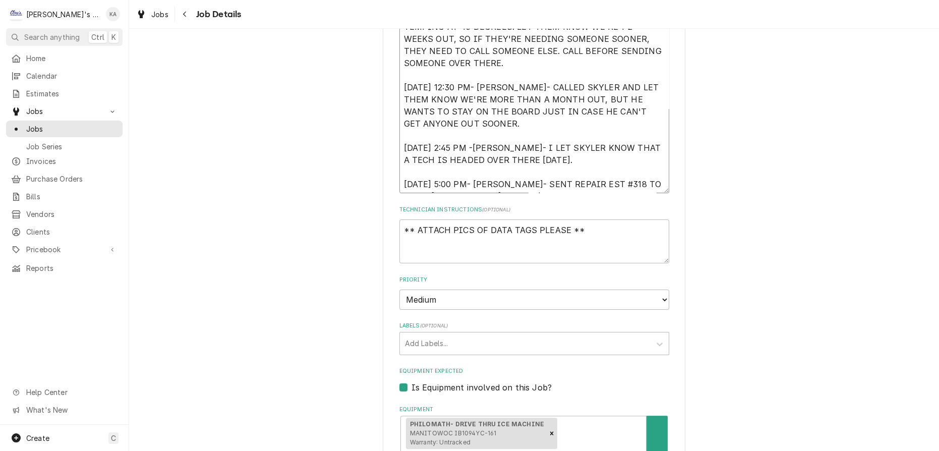
type textarea "x"
type textarea "7/28/2025 10:55 AM- KASSIE- PER SKYLER- UNIT ON THE ROOF FOR THE ICE MACHINE SU…"
type textarea "x"
type textarea "7/28/2025 10:55 AM- KASSIE- PER SKYLER- UNIT ON THE ROOF FOR THE ICE MACHINE SU…"
type textarea "x"
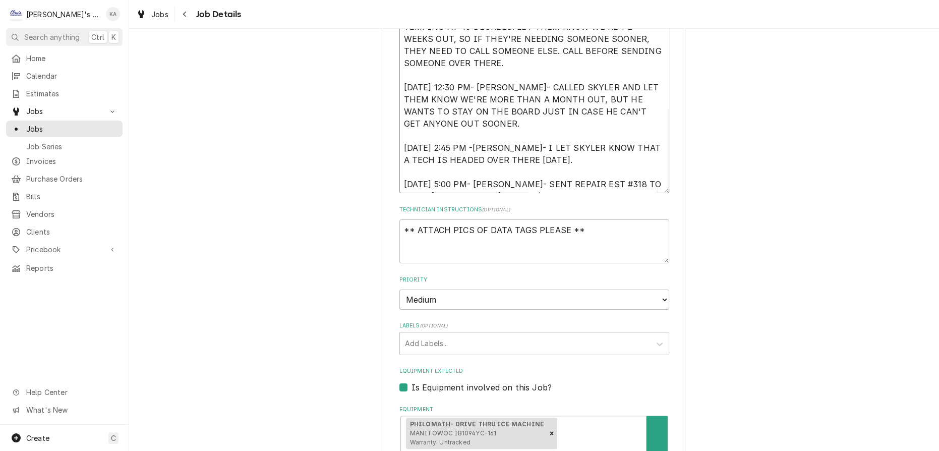
type textarea "7/28/2025 10:55 AM- KASSIE- PER SKYLER- UNIT ON THE ROOF FOR THE ICE MACHINE SU…"
type textarea "x"
type textarea "7/28/2025 10:55 AM- KASSIE- PER SKYLER- UNIT ON THE ROOF FOR THE ICE MACHINE SU…"
type textarea "x"
type textarea "7/28/2025 10:55 AM- KASSIE- PER SKYLER- UNIT ON THE ROOF FOR THE ICE MACHINE SU…"
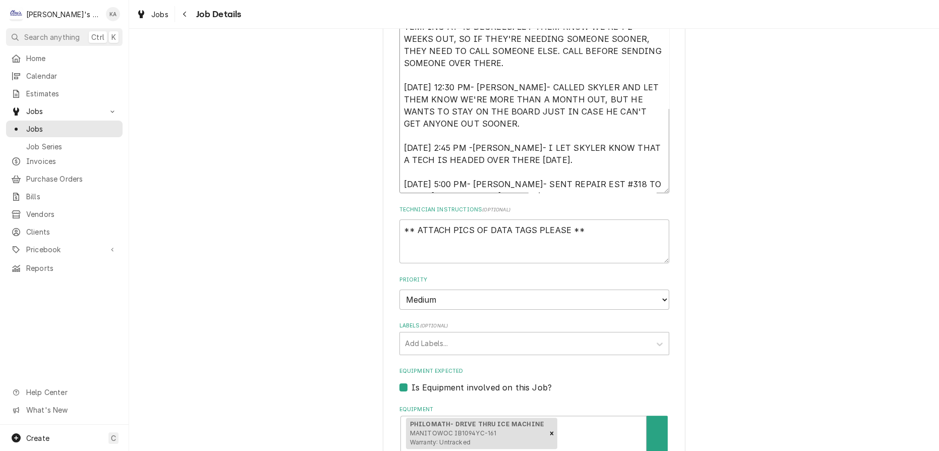
type textarea "x"
type textarea "7/28/2025 10:55 AM- KASSIE- PER SKYLER- UNIT ON THE ROOF FOR THE ICE MACHINE SU…"
type textarea "x"
type textarea "7/28/2025 10:55 AM- KASSIE- PER SKYLER- UNIT ON THE ROOF FOR THE ICE MACHINE SU…"
type textarea "x"
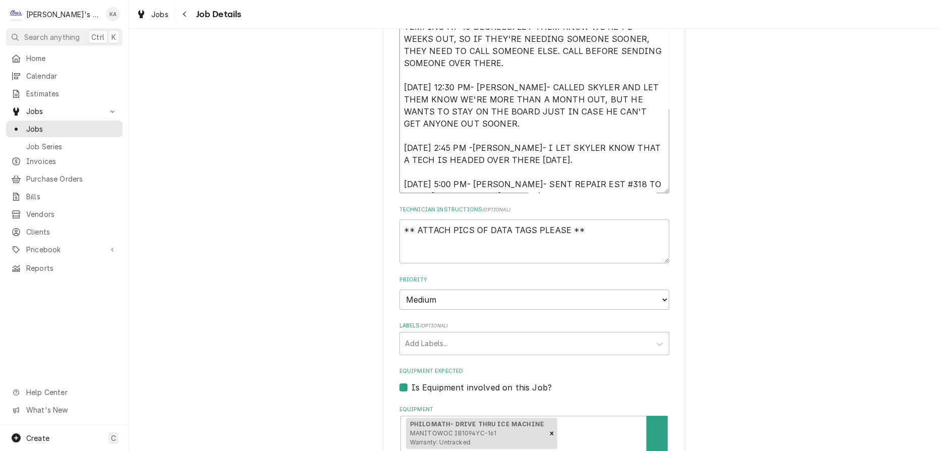
type textarea "7/28/2025 10:55 AM- KASSIE- PER SKYLER- UNIT ON THE ROOF FOR THE ICE MACHINE SU…"
type textarea "x"
type textarea "7/28/2025 10:55 AM- KASSIE- PER SKYLER- UNIT ON THE ROOF FOR THE ICE MACHINE SU…"
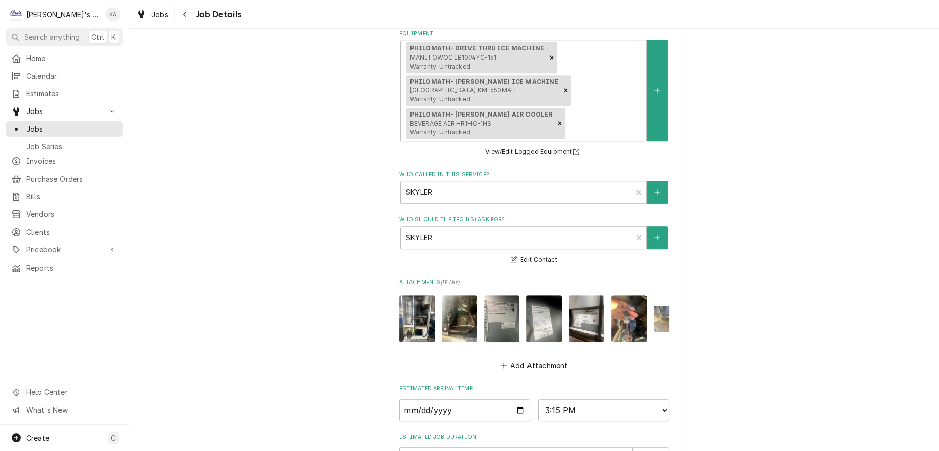
scroll to position [795, 0]
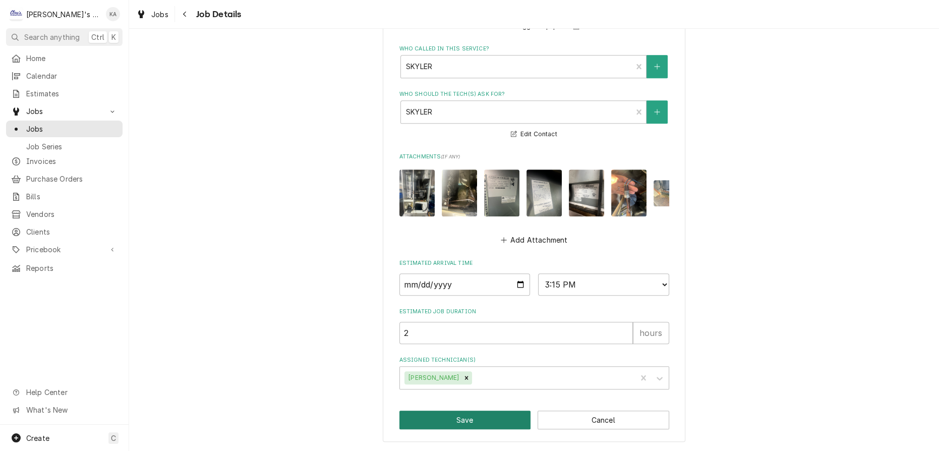
click at [468, 420] on button "Save" at bounding box center [465, 419] width 132 height 19
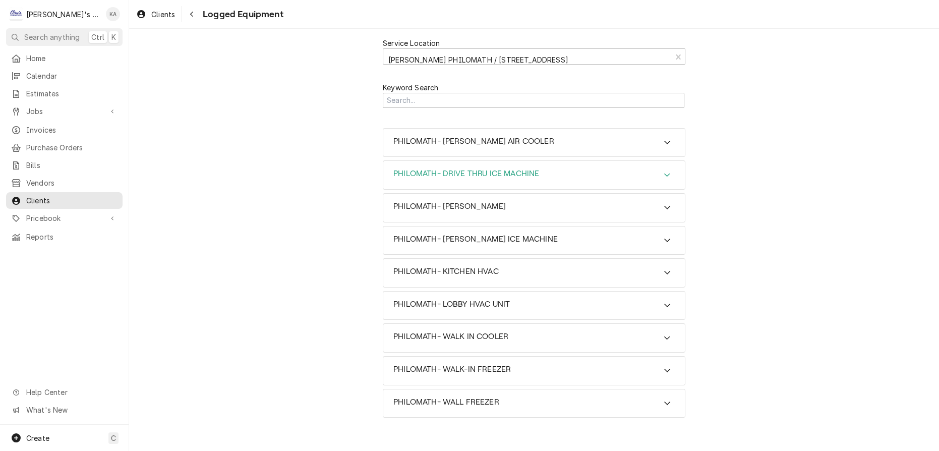
click at [664, 173] on icon "Accordion Header" at bounding box center [667, 175] width 6 height 4
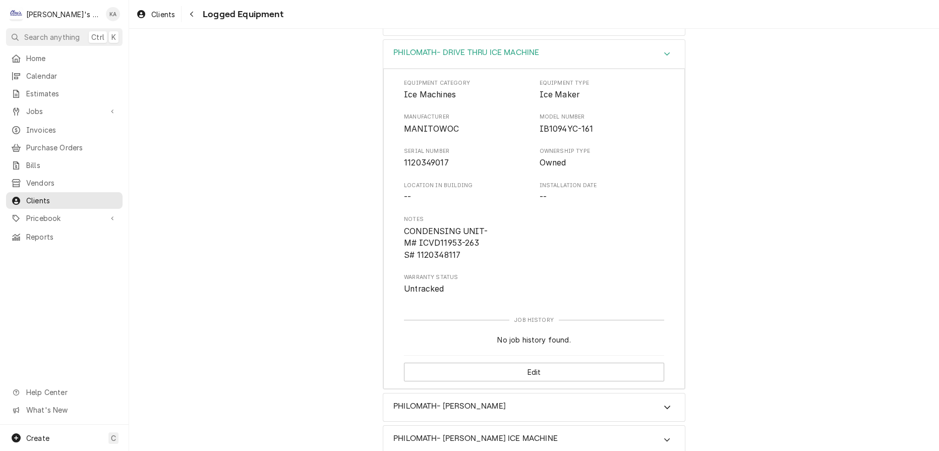
scroll to position [137, 0]
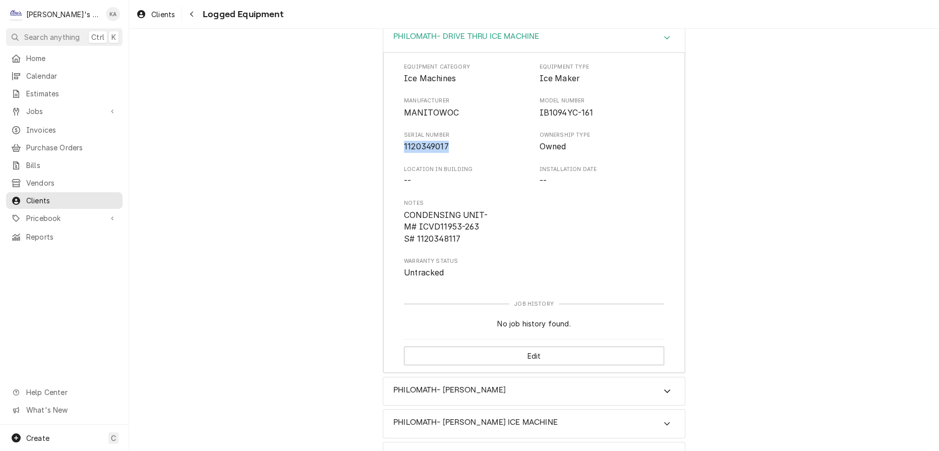
drag, startPoint x: 450, startPoint y: 134, endPoint x: 407, endPoint y: 137, distance: 43.0
click at [392, 134] on div "Equipment Category Ice Machines Equipment Type Ice Maker Manufacturer MANITOWOC…" at bounding box center [533, 212] width 301 height 320
copy span "1120349017"
click at [583, 346] on button "Edit" at bounding box center [534, 355] width 260 height 19
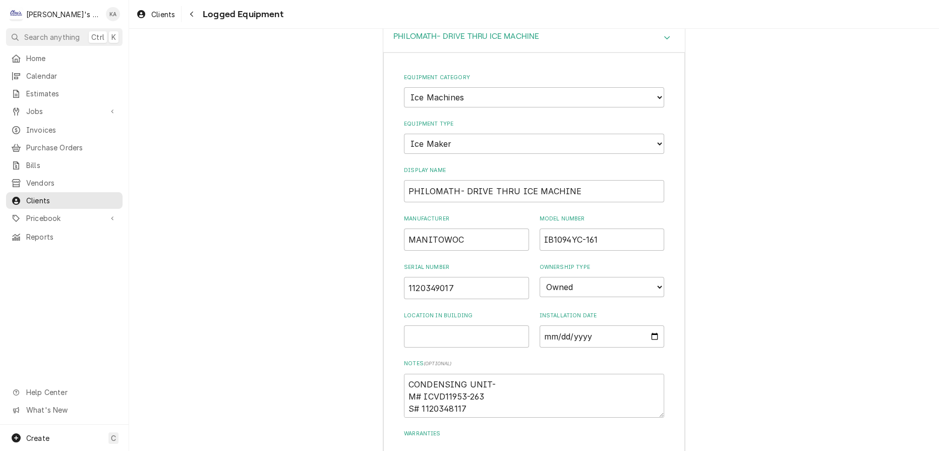
type textarea "x"
click at [539, 325] on input "Installation Date" at bounding box center [601, 336] width 125 height 22
type input "0002-11-28"
type textarea "x"
type input "0020-11-28"
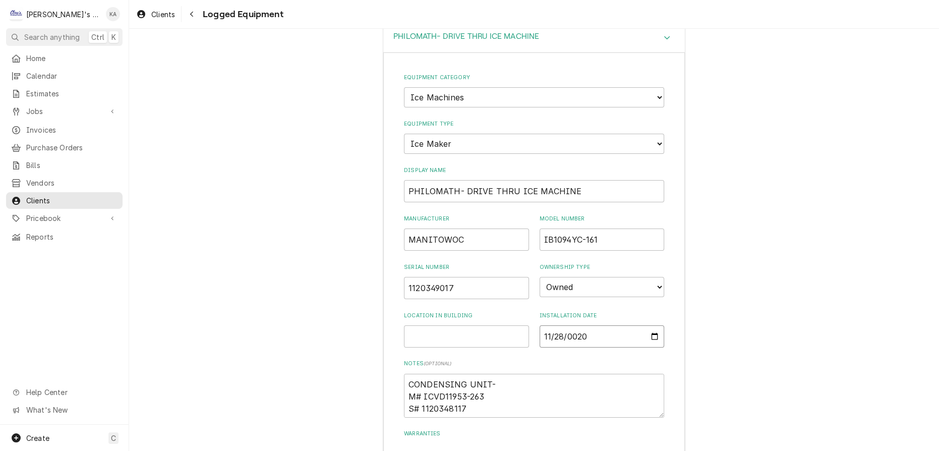
type textarea "x"
type input "0201-11-28"
type textarea "x"
type input "2017-11-28"
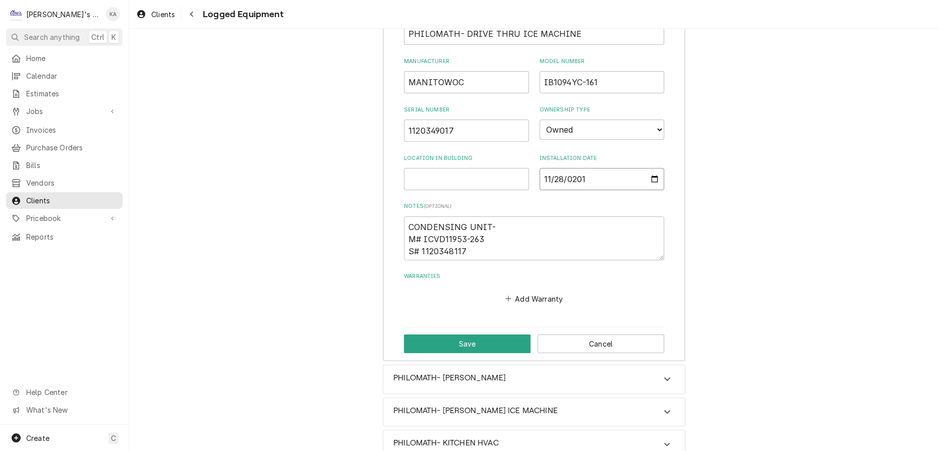
scroll to position [321, 0]
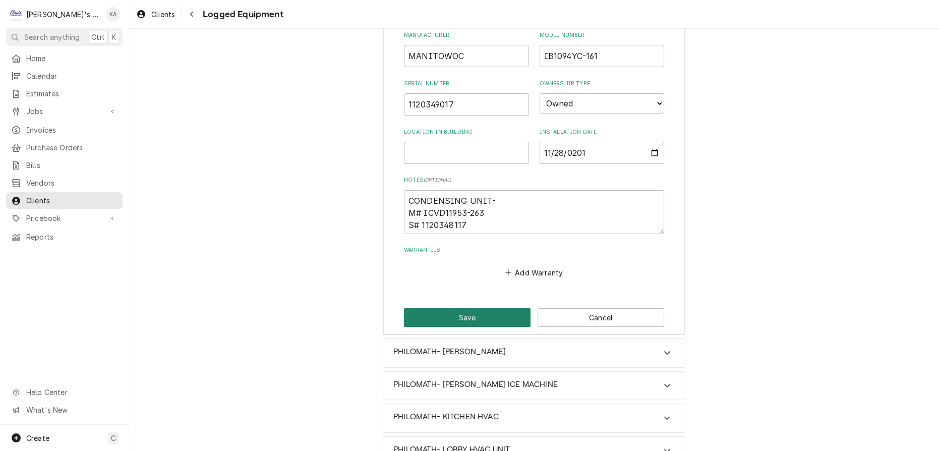
click at [480, 308] on button "Save" at bounding box center [467, 317] width 127 height 19
type textarea "x"
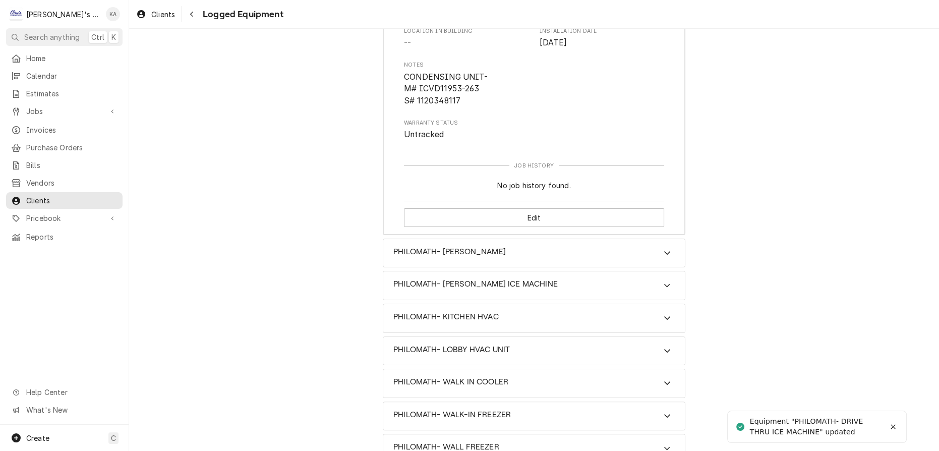
scroll to position [266, 0]
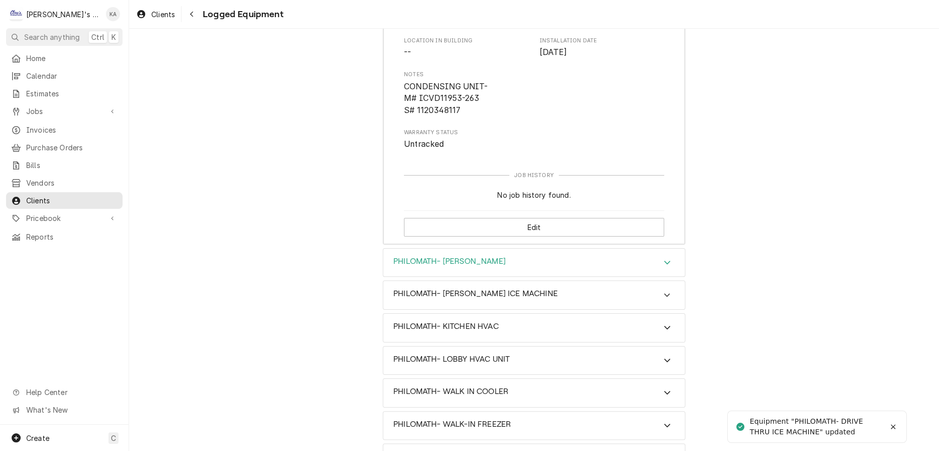
click at [664, 261] on icon "Accordion Header" at bounding box center [667, 263] width 6 height 4
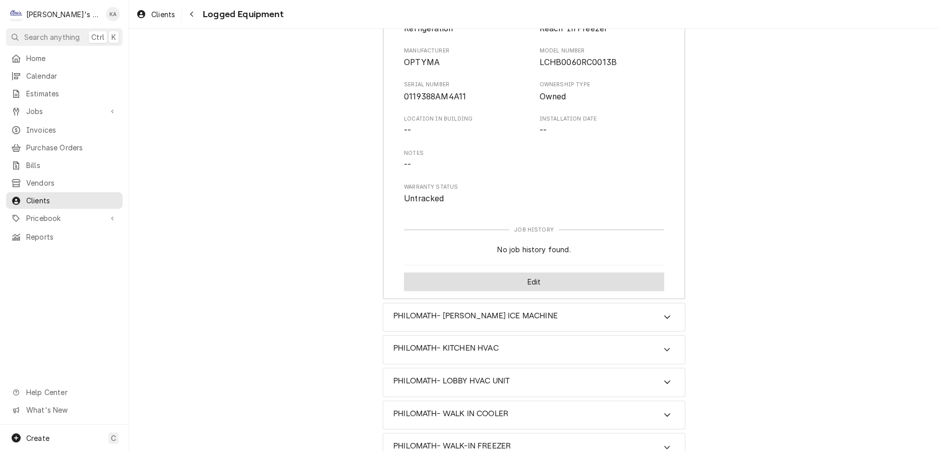
click at [551, 272] on button "Edit" at bounding box center [534, 281] width 260 height 19
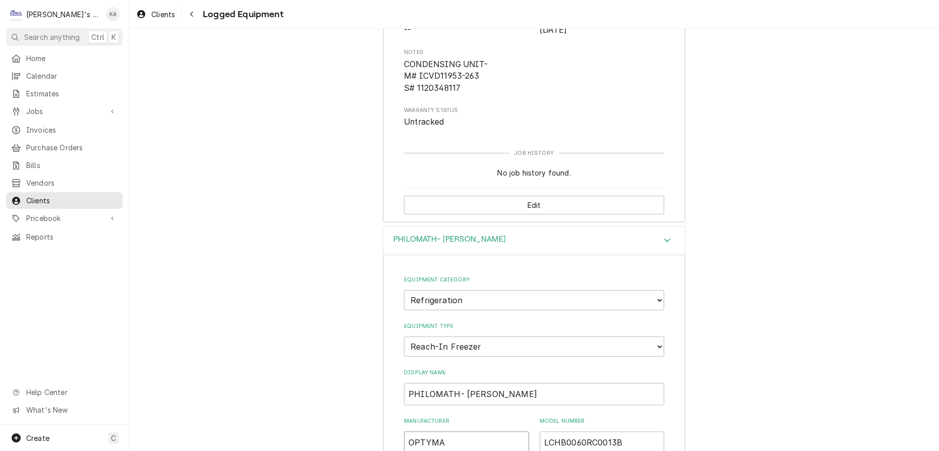
drag, startPoint x: 443, startPoint y: 422, endPoint x: 407, endPoint y: 420, distance: 35.3
click at [407, 431] on input "OPTYMA" at bounding box center [466, 442] width 125 height 22
click at [461, 383] on input "PHILOMATH- FRY FREEZER" at bounding box center [534, 394] width 260 height 22
paste input "OPTYMA"
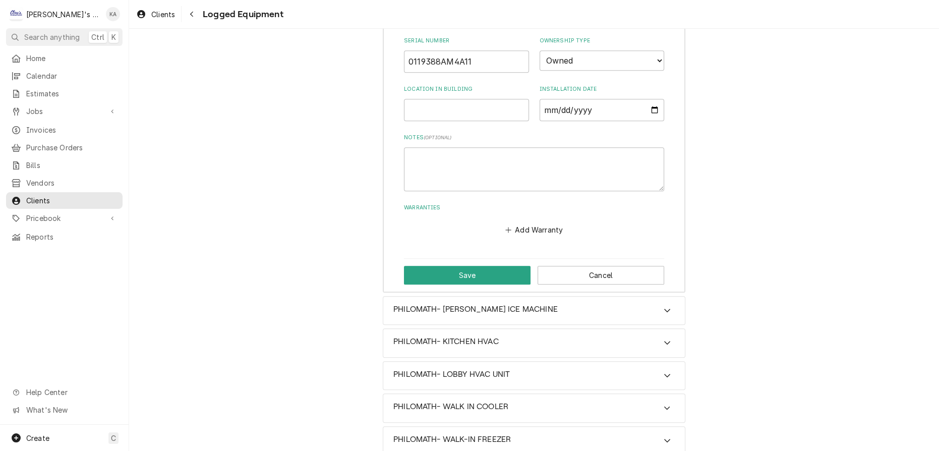
scroll to position [724, 0]
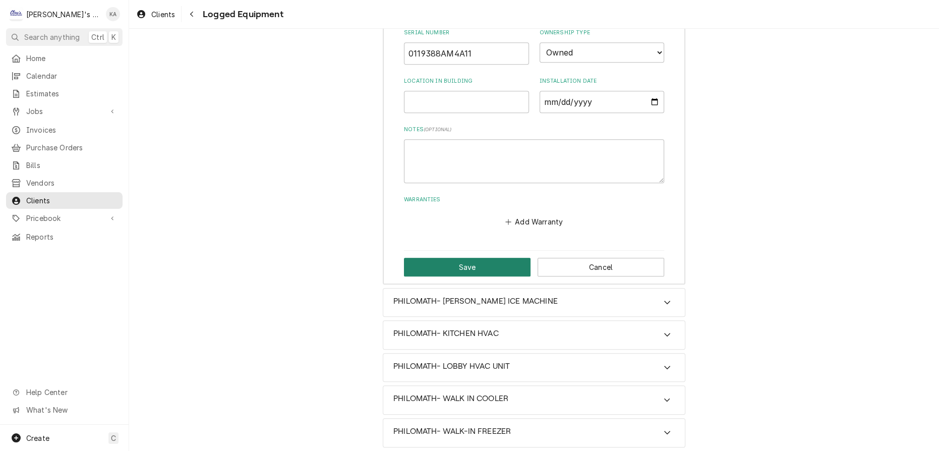
type input "PHILOMATH- OPTYMA FRY FREEZER"
click at [465, 258] on button "Save" at bounding box center [467, 267] width 127 height 19
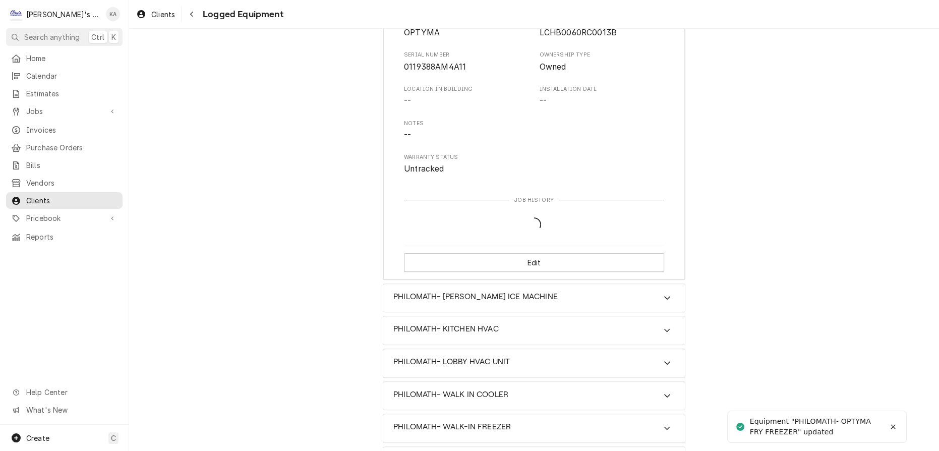
scroll to position [561, 0]
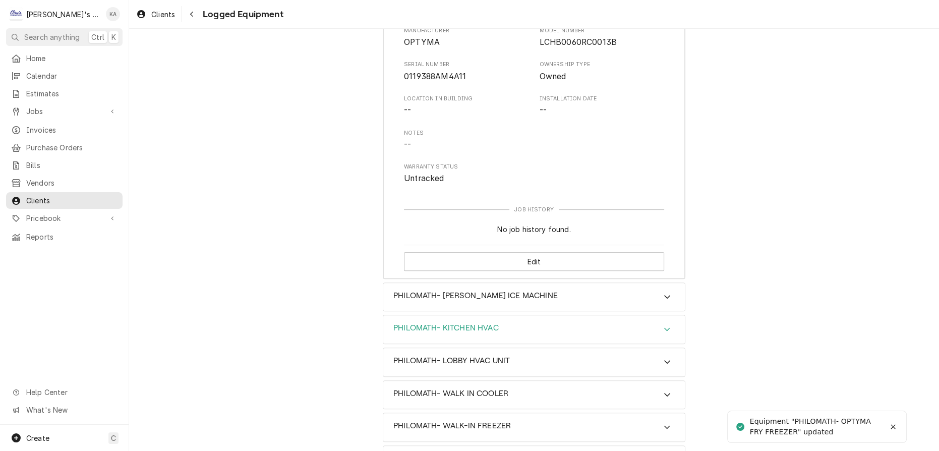
click at [663, 325] on icon "Accordion Header" at bounding box center [666, 329] width 7 height 8
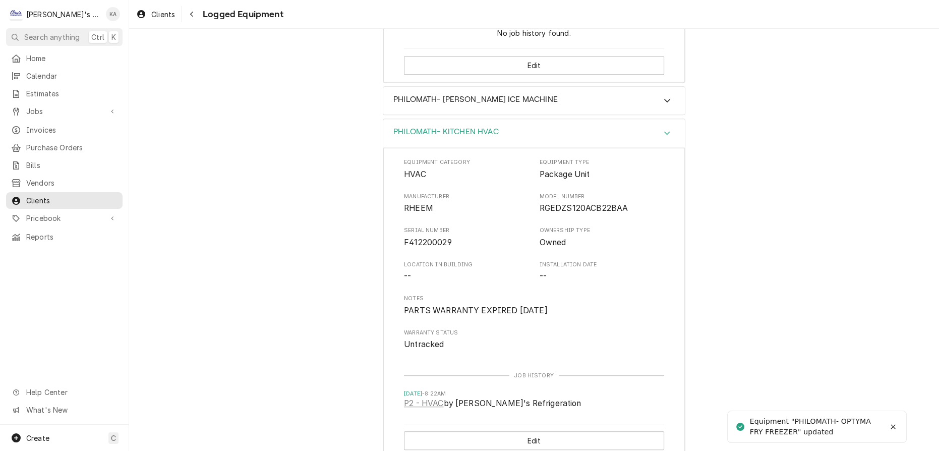
scroll to position [789, 0]
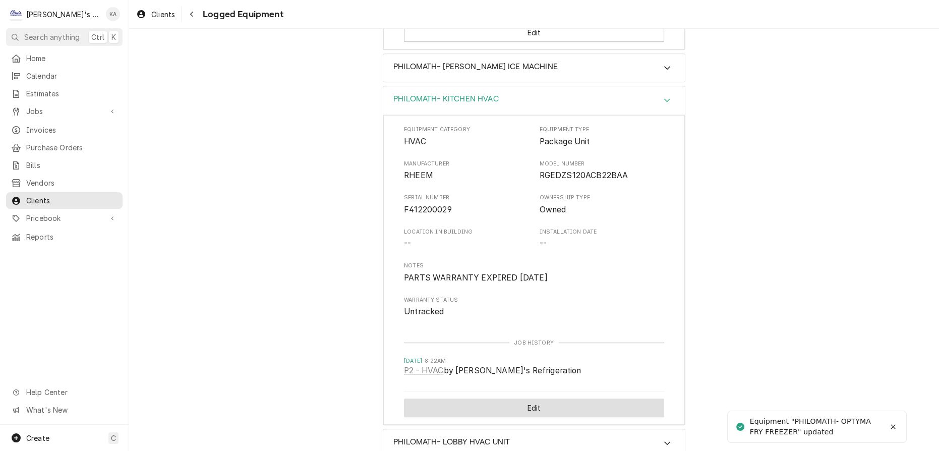
click at [516, 398] on button "Edit" at bounding box center [534, 407] width 260 height 19
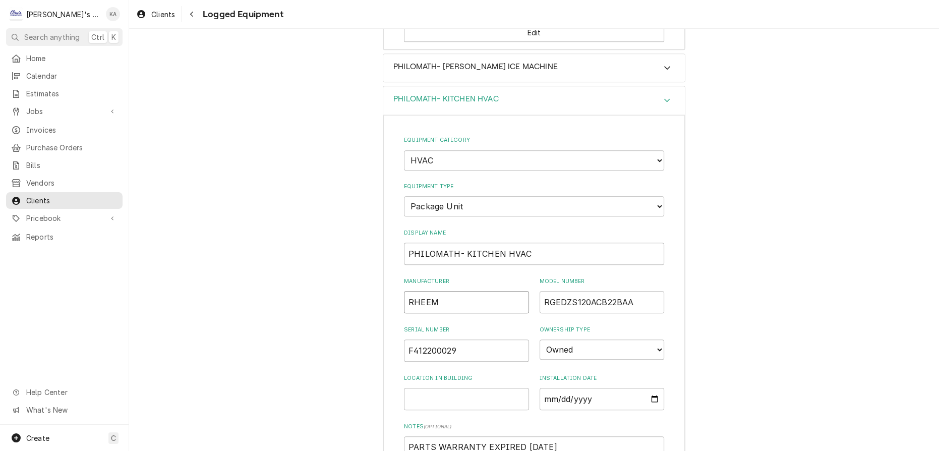
drag, startPoint x: 437, startPoint y: 276, endPoint x: 399, endPoint y: 278, distance: 37.4
click at [399, 278] on div "Equipment Category Choose equipment category... Ice Machines Refrigeration HVAC…" at bounding box center [533, 347] width 301 height 465
click at [461, 242] on input "PHILOMATH- KITCHEN HVAC" at bounding box center [534, 253] width 260 height 22
paste input "RHEEM"
type textarea "x"
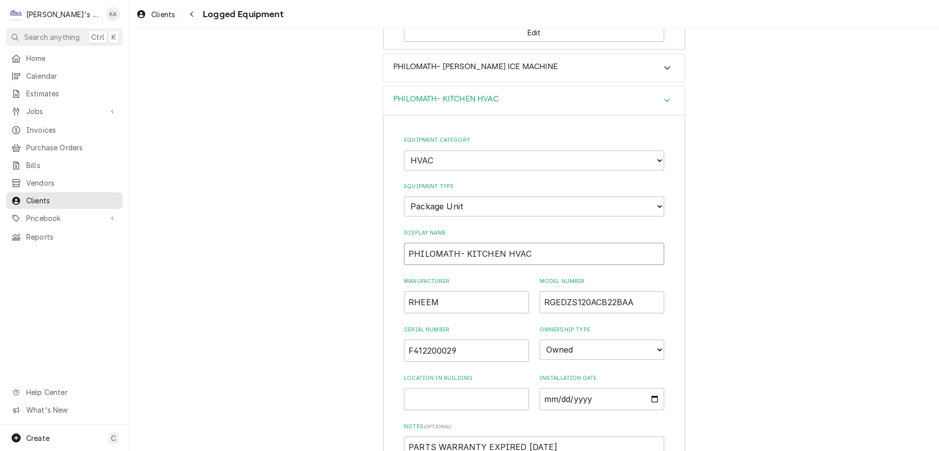
type input "PHILOMATH- RHEEMKITCHEN HVAC"
type textarea "x"
type input "PHILOMATH- RHEEM KITCHEN HVAC"
drag, startPoint x: 547, startPoint y: 227, endPoint x: 528, endPoint y: 227, distance: 19.2
click at [528, 242] on input "PHILOMATH- RHEEM KITCHEN HVAC" at bounding box center [534, 253] width 260 height 22
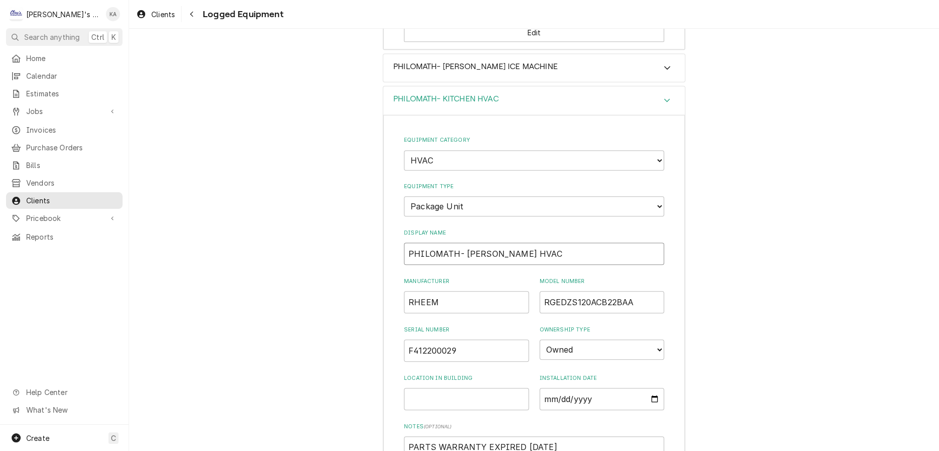
type textarea "x"
type input "PHILOMATH- RHEEM HVACKITCHEN"
click at [511, 242] on input "PHILOMATH- RHEEM HVACKITCHEN" at bounding box center [534, 253] width 260 height 22
type textarea "x"
type input "PHILOMATH- RHEEM HVAC-KITCHEN"
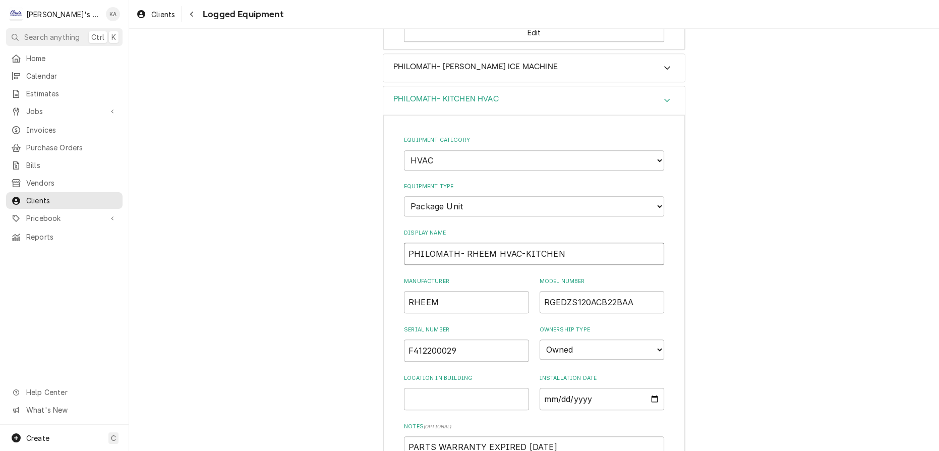
type textarea "x"
type input "PHILOMATH- RHEEM HVAC- KITCHEN"
type textarea "x"
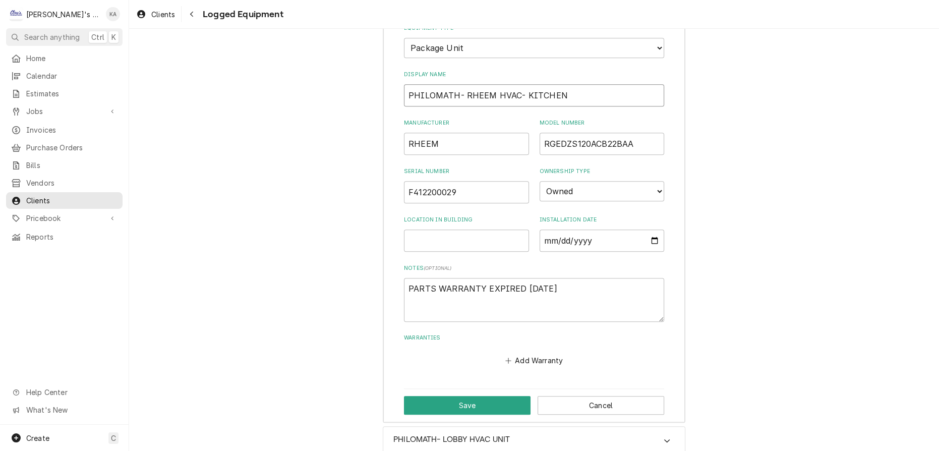
scroll to position [973, 0]
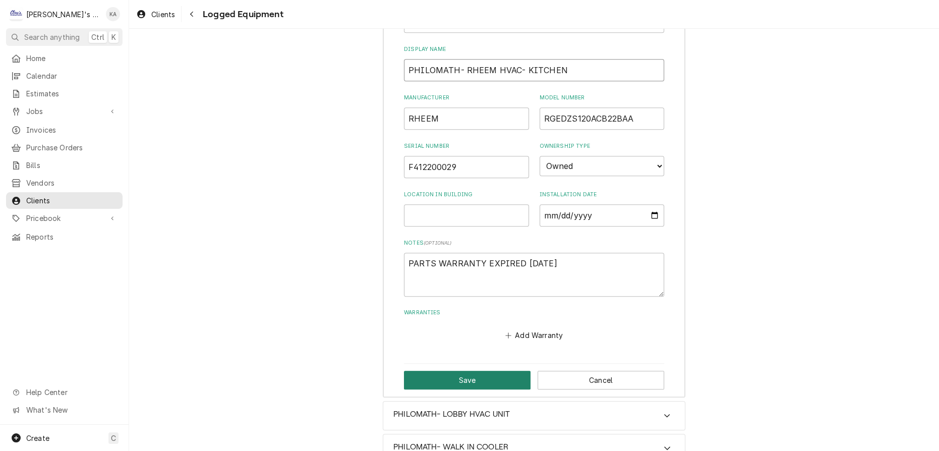
type input "PHILOMATH- RHEEM HVAC- KITCHEN"
click at [471, 371] on button "Save" at bounding box center [467, 380] width 127 height 19
type textarea "x"
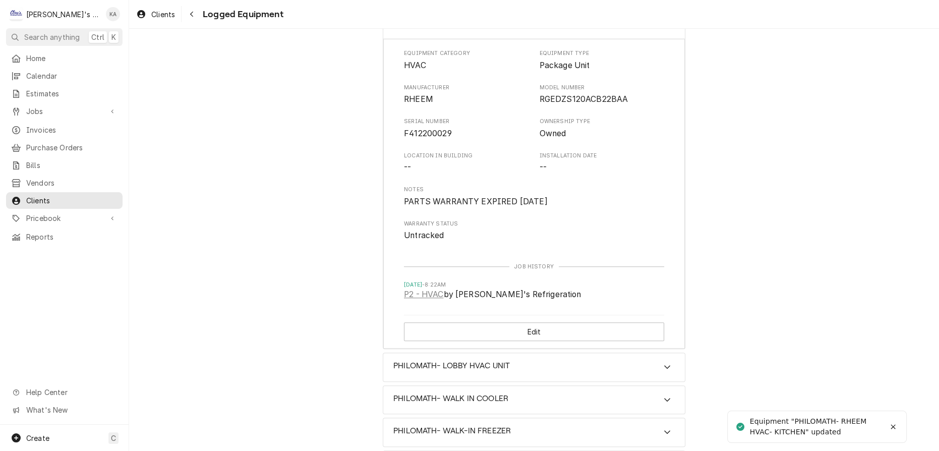
scroll to position [870, 0]
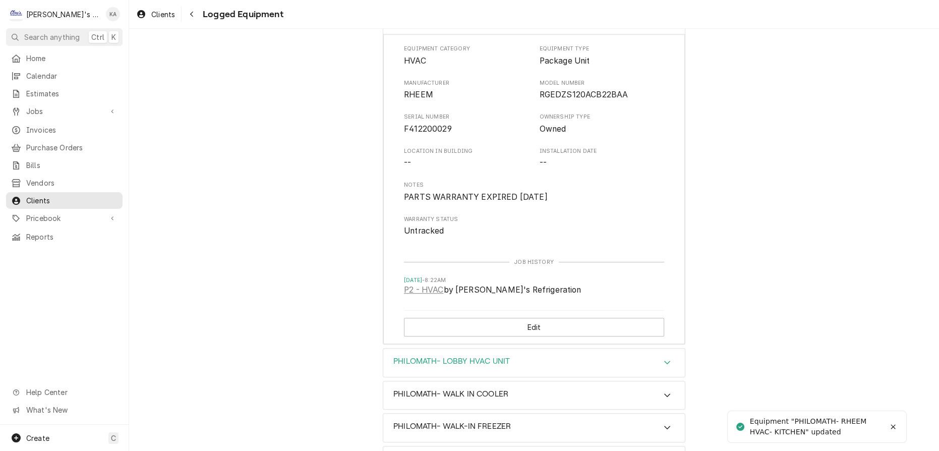
click at [663, 358] on icon "Accordion Header" at bounding box center [666, 362] width 7 height 8
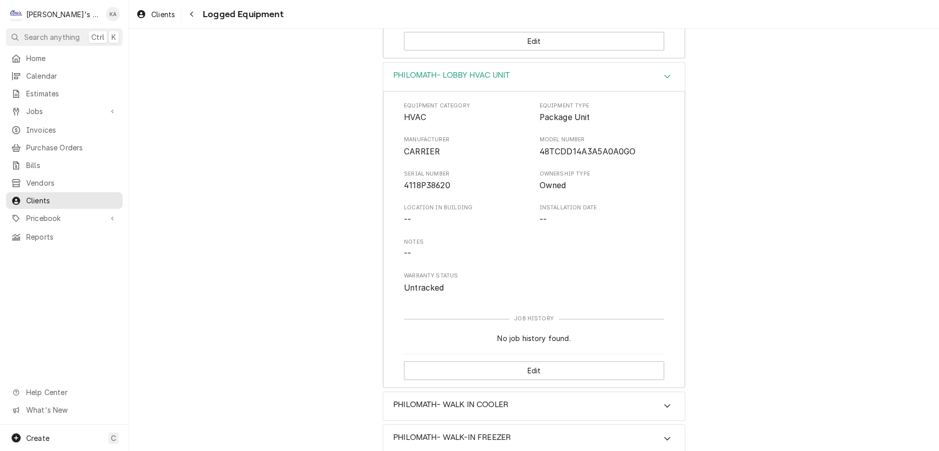
scroll to position [1165, 0]
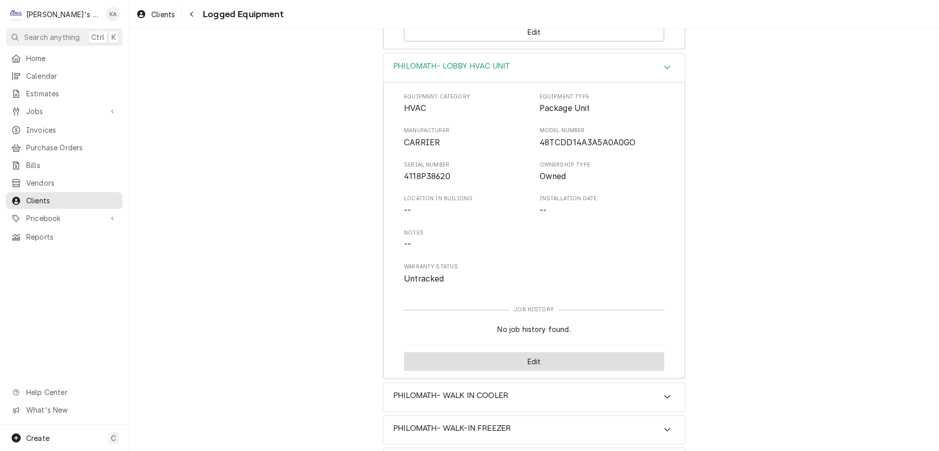
click at [528, 352] on button "Edit" at bounding box center [534, 361] width 260 height 19
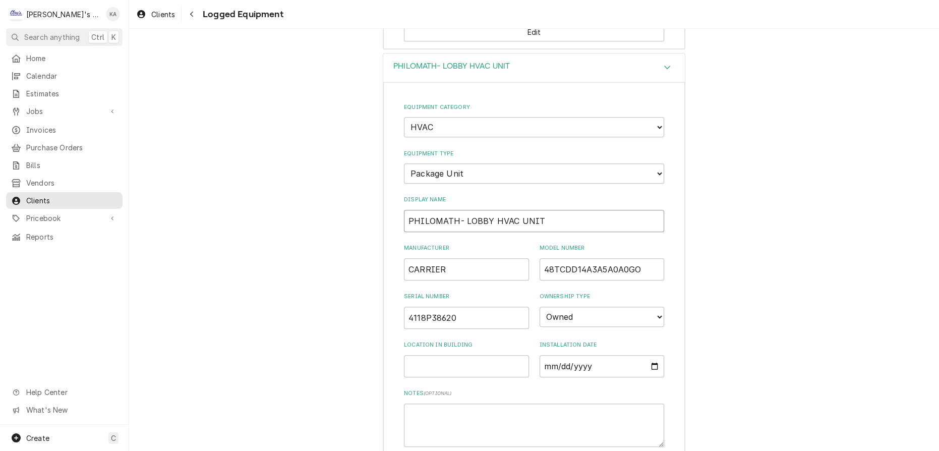
click at [533, 210] on input "PHILOMATH- LOBBY HVAC UNIT" at bounding box center [534, 221] width 260 height 22
drag, startPoint x: 484, startPoint y: 192, endPoint x: 461, endPoint y: 193, distance: 23.2
click at [461, 210] on input "PHILOMATH- LOBBY HVAC UNIT-" at bounding box center [534, 221] width 260 height 22
click at [463, 210] on input "PHILOMATH- HVAC UNIT- LOBBY" at bounding box center [534, 221] width 260 height 22
drag, startPoint x: 446, startPoint y: 239, endPoint x: 407, endPoint y: 238, distance: 38.3
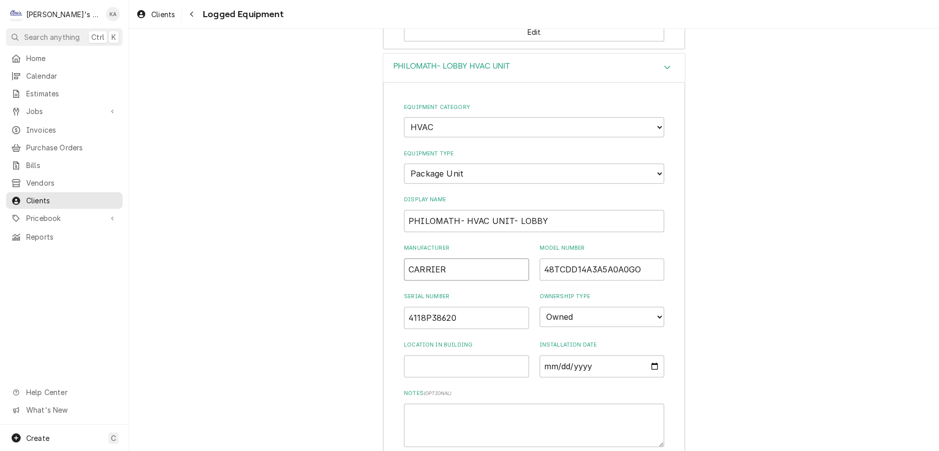
click at [407, 258] on input "CARRIER" at bounding box center [466, 269] width 125 height 22
click at [508, 210] on input "PHILOMATH- HVAC UNIT- LOBBY" at bounding box center [534, 221] width 260 height 22
paste input "CARRIER"
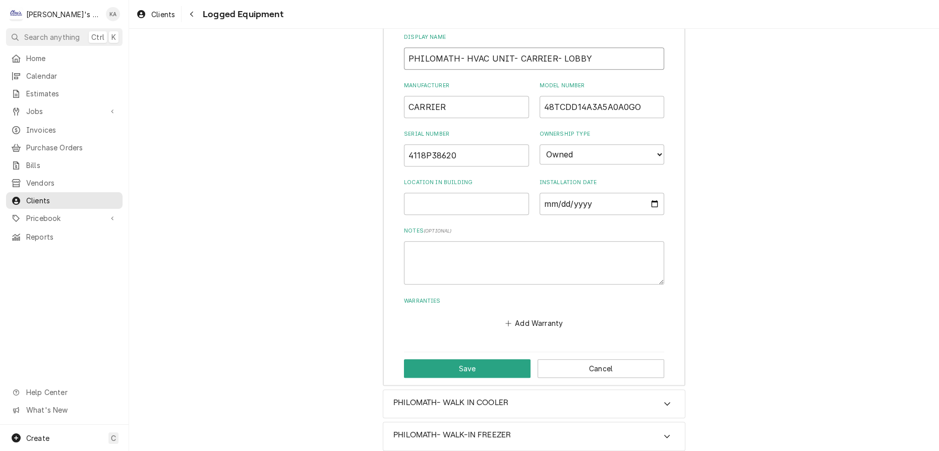
scroll to position [1329, 0]
type input "PHILOMATH- HVAC UNIT- CARRIER- LOBBY"
click at [467, 357] on button "Save" at bounding box center [467, 366] width 127 height 19
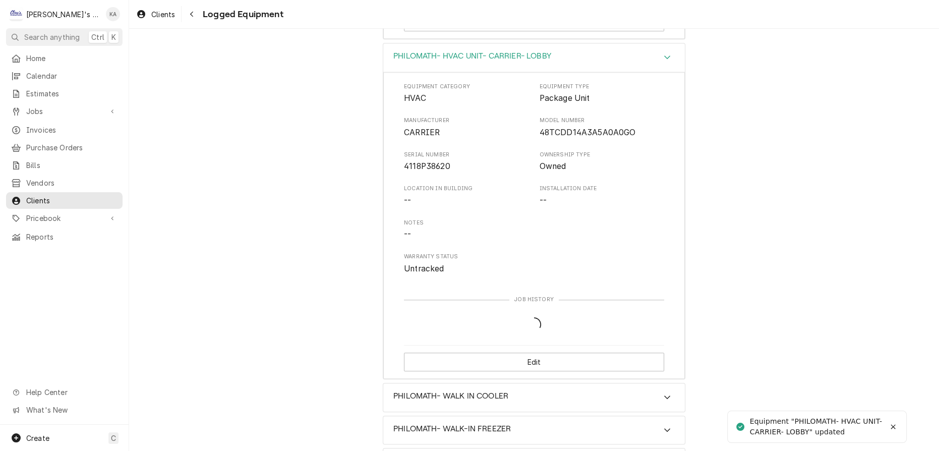
scroll to position [1165, 0]
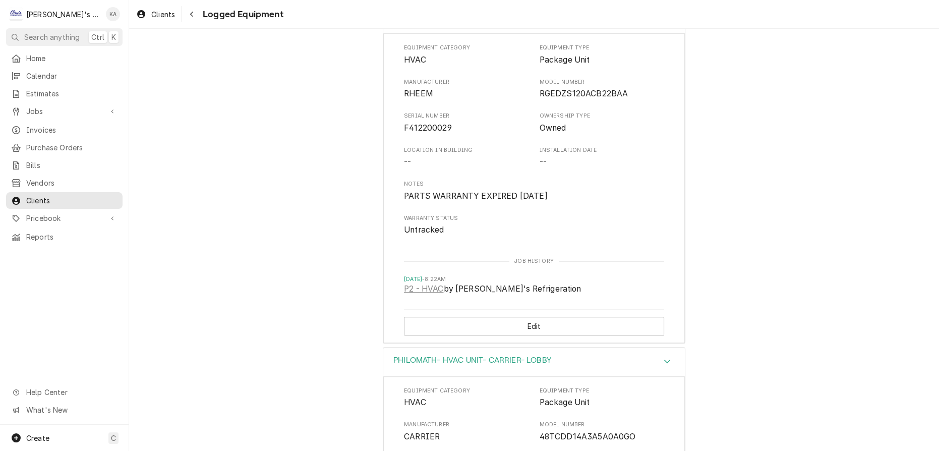
scroll to position [819, 0]
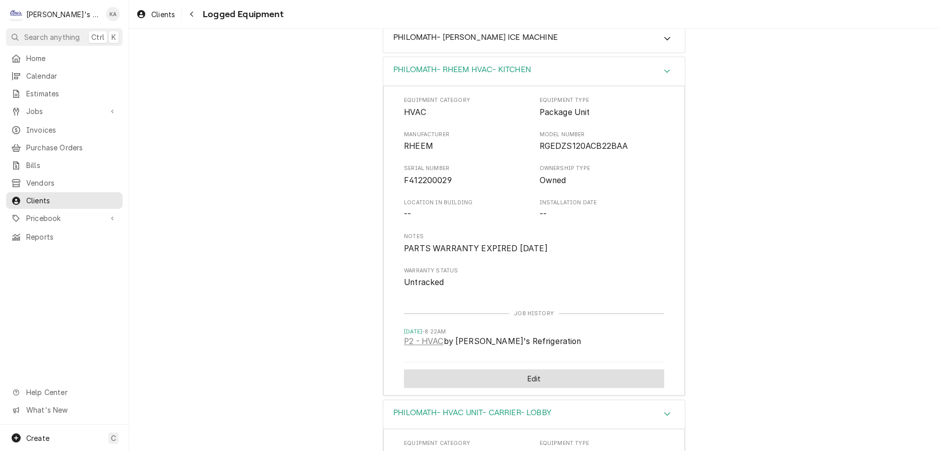
click at [537, 369] on button "Edit" at bounding box center [534, 378] width 260 height 19
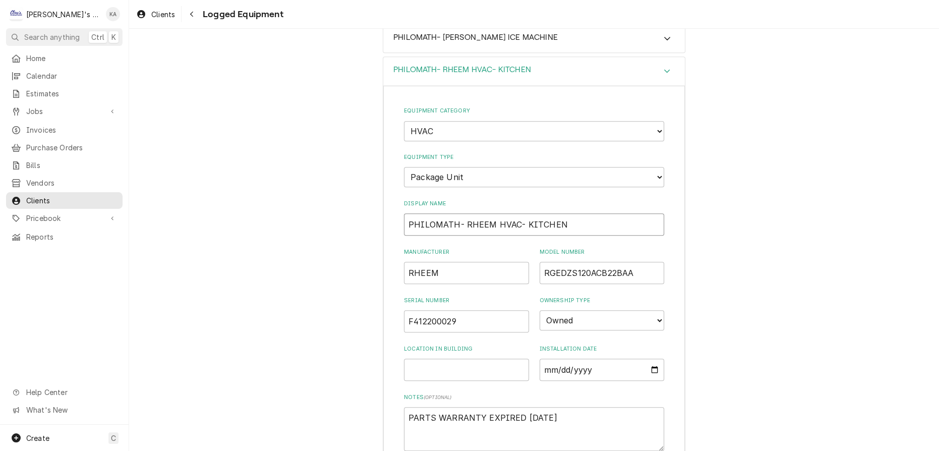
drag, startPoint x: 486, startPoint y: 197, endPoint x: 461, endPoint y: 199, distance: 25.3
click at [461, 213] on input "PHILOMATH- RHEEM HVAC- KITCHEN" at bounding box center [534, 224] width 260 height 22
type textarea "x"
type input "PHILOMATH- HVAC- RHEEMKITCHEN"
click at [516, 213] on input "PHILOMATH- HVAC- RHEEMKITCHEN" at bounding box center [534, 224] width 260 height 22
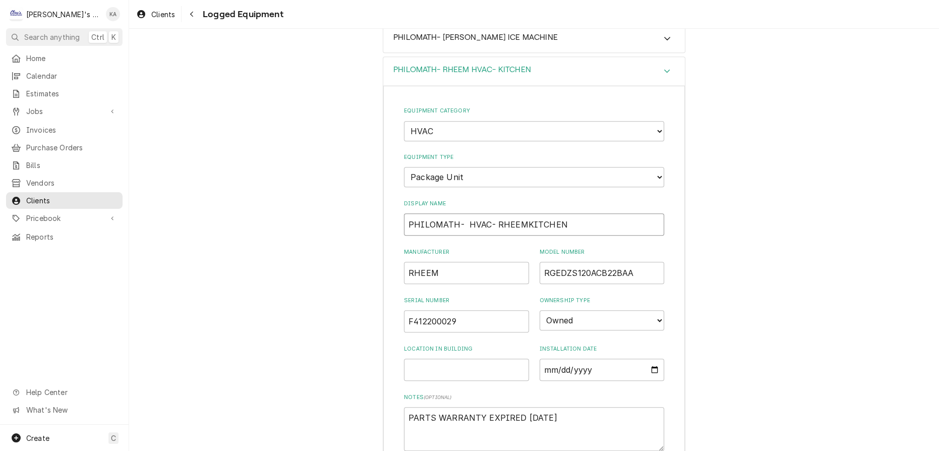
type textarea "x"
type input "PHILOMATH- HVAC- RHEEM-KITCHEN"
type textarea "x"
type input "PHILOMATH- HVAC- RHEEM- KITCHEN"
click at [462, 213] on input "PHILOMATH- HVAC- RHEEM- KITCHEN" at bounding box center [534, 224] width 260 height 22
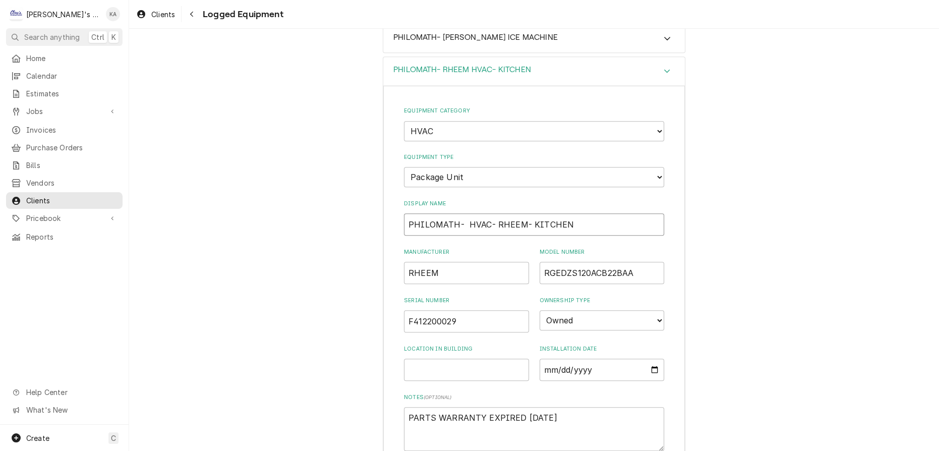
type textarea "x"
type input "PHILOMATH- HVAC- RHEEM- KITCHEN"
click at [480, 213] on input "PHILOMATH- HVAC- RHEEM- KITCHEN" at bounding box center [534, 224] width 260 height 22
type textarea "x"
type input "PHILOMATH- HVAC - RHEEM- KITCHEN"
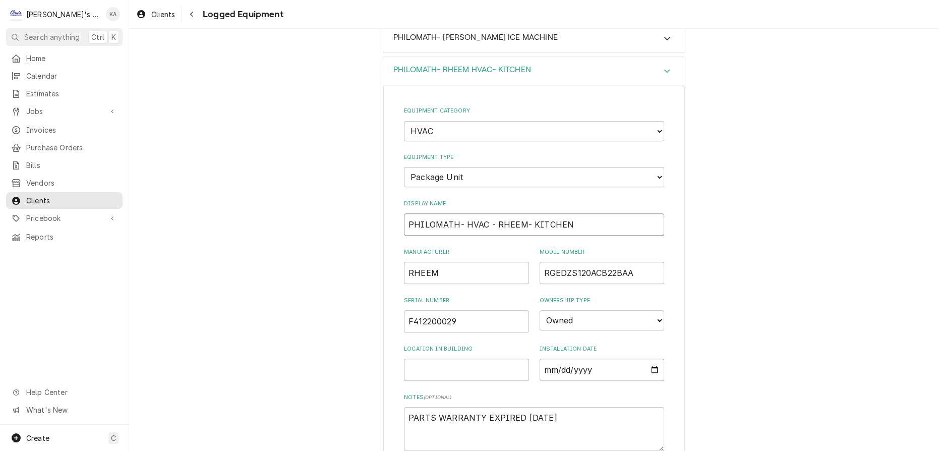
type textarea "x"
type input "PHILOMATH- HVAC U- RHEEM- KITCHEN"
type textarea "x"
type input "PHILOMATH- HVAC UN- RHEEM- KITCHEN"
type textarea "x"
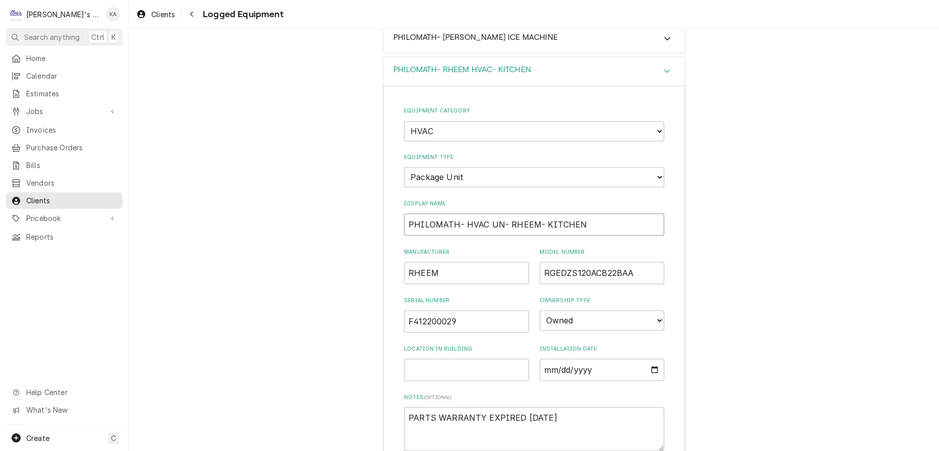
type input "PHILOMATH- HVAC UNI- RHEEM- KITCHEN"
type textarea "x"
type input "PHILOMATH- HVAC UNIT- RHEEM- KITCHEN"
type textarea "x"
type input "PHILOMATH- HVAC UNIT - RHEEM- KITCHEN"
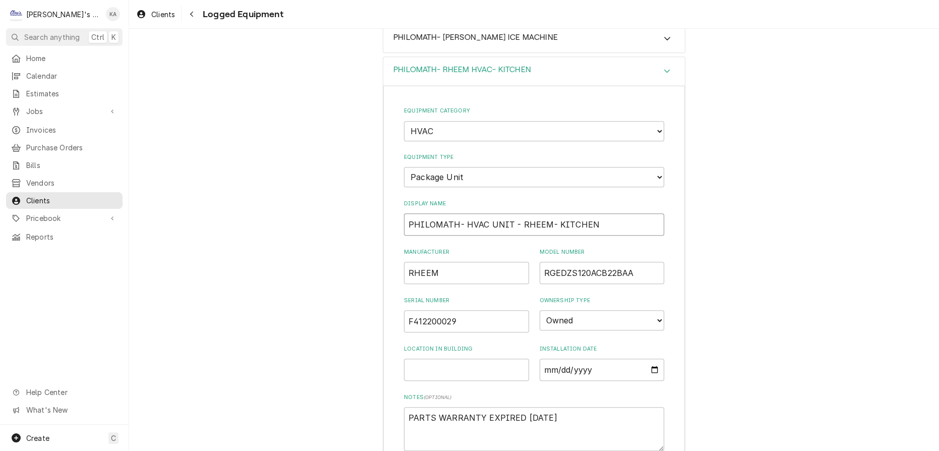
type textarea "x"
type input "PHILOMATH- HVAC UNIT- RHEEM- KITCHEN"
type textarea "x"
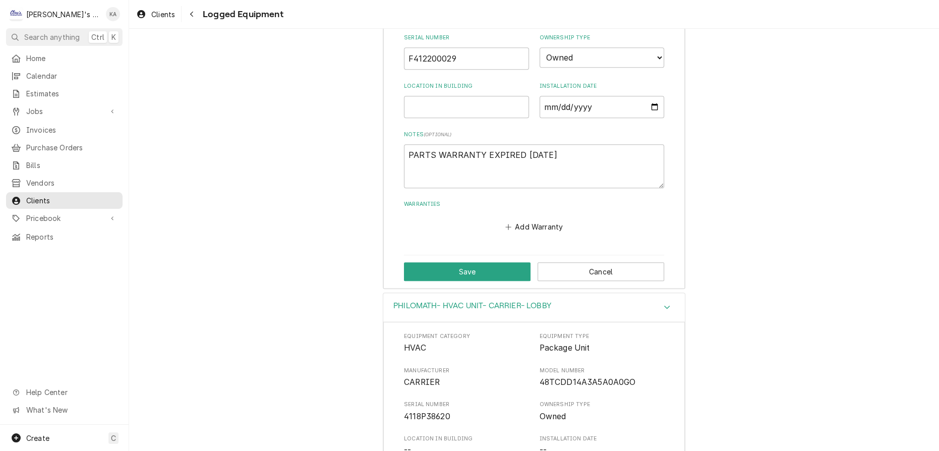
scroll to position [1093, 0]
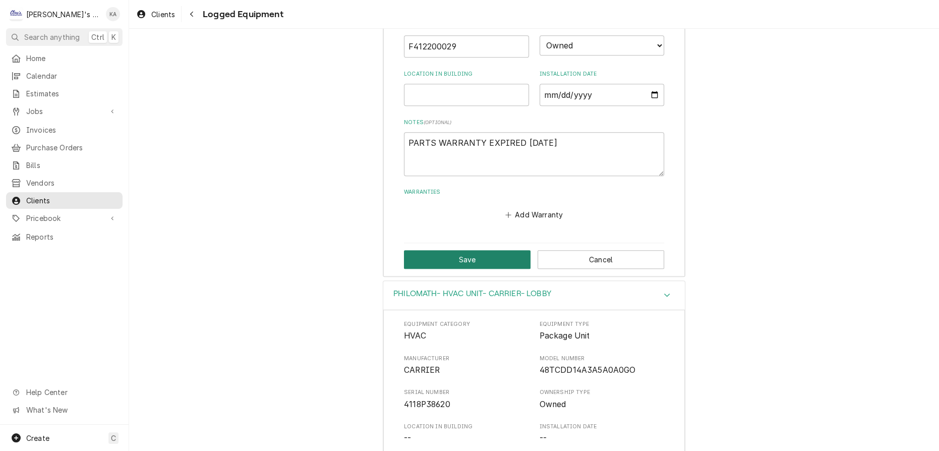
type input "PHILOMATH- HVAC UNIT- RHEEM- KITCHEN"
click at [469, 250] on button "Save" at bounding box center [467, 259] width 127 height 19
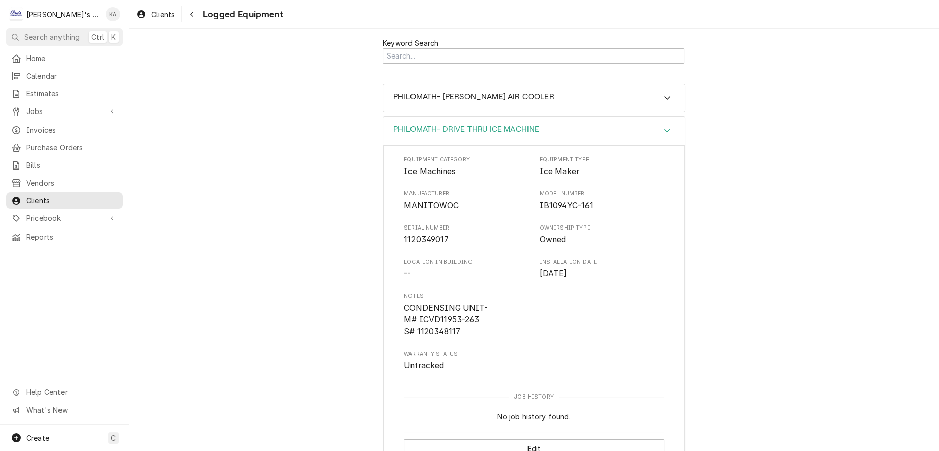
scroll to position [39, 0]
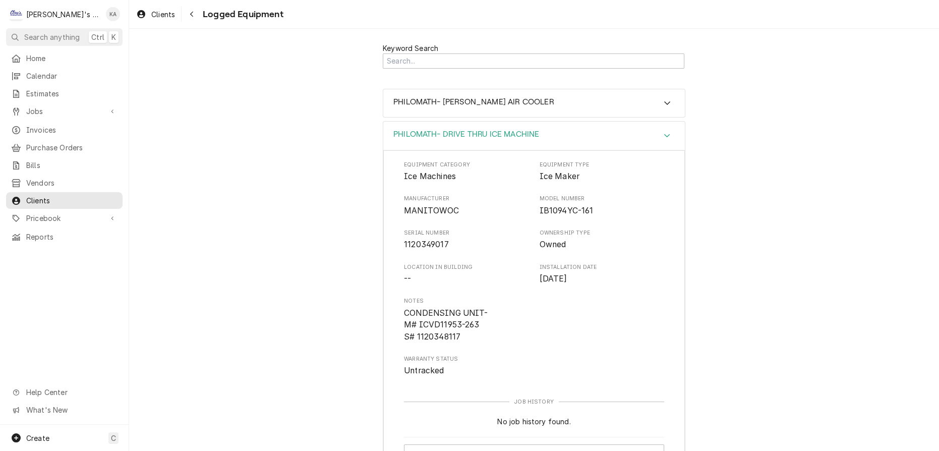
click at [664, 134] on icon "Accordion Header" at bounding box center [667, 136] width 6 height 4
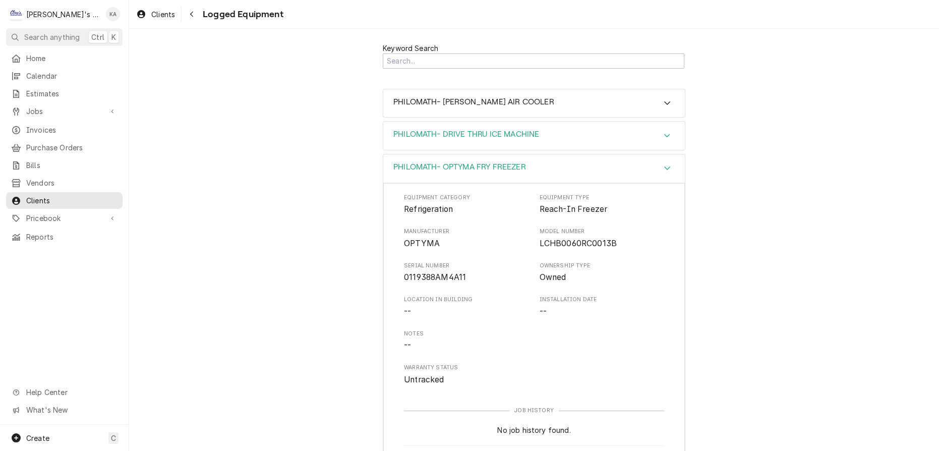
click at [663, 132] on icon "Accordion Header" at bounding box center [666, 136] width 7 height 8
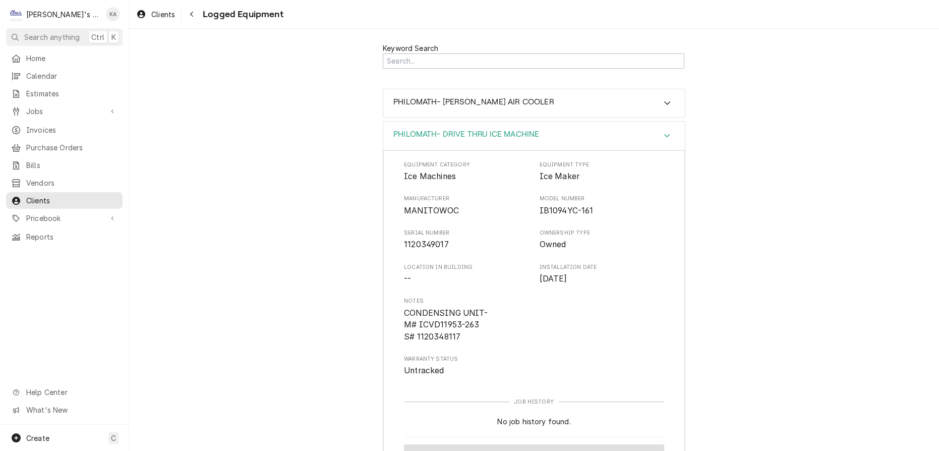
click at [544, 444] on button "Edit" at bounding box center [534, 453] width 260 height 19
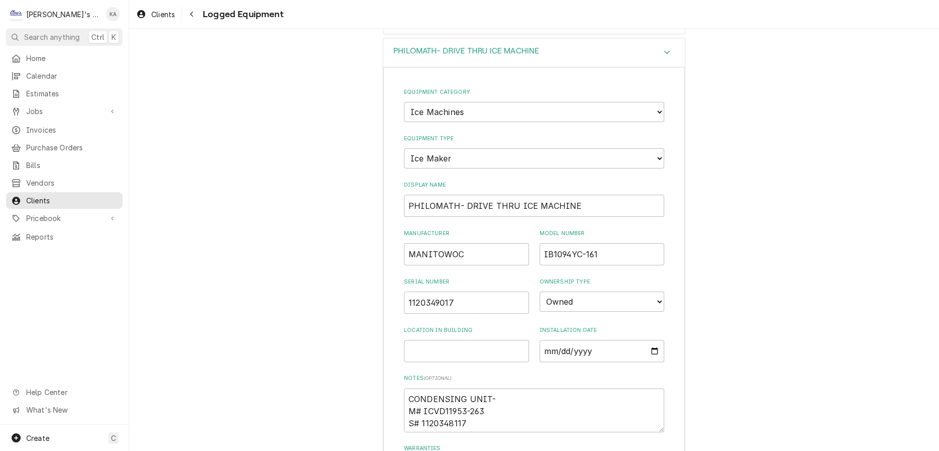
scroll to position [131, 0]
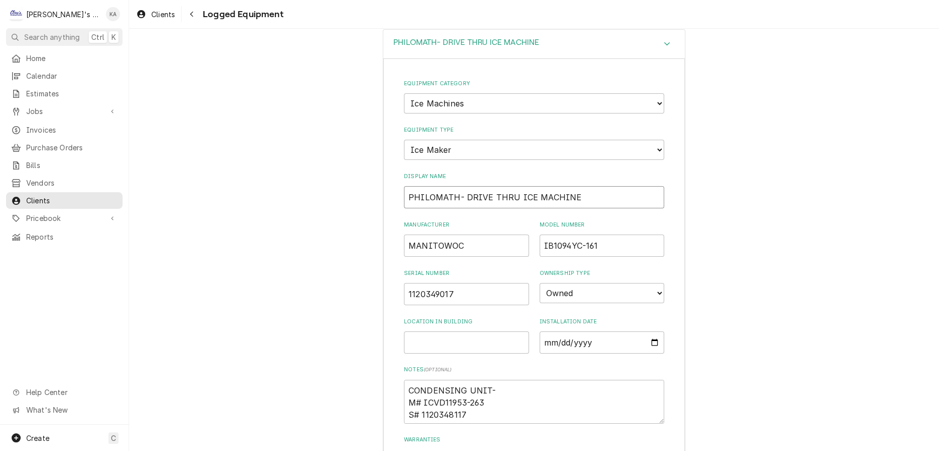
click at [562, 186] on input "PHILOMATH- DRIVE THRU ICE MACHINE" at bounding box center [534, 197] width 260 height 22
type textarea "x"
type input "PHILOMATH- DRIVE THRU ICE MACHINE-"
type textarea "x"
type input "PHILOMATH- DRIVE THRU ICE MACHINE-"
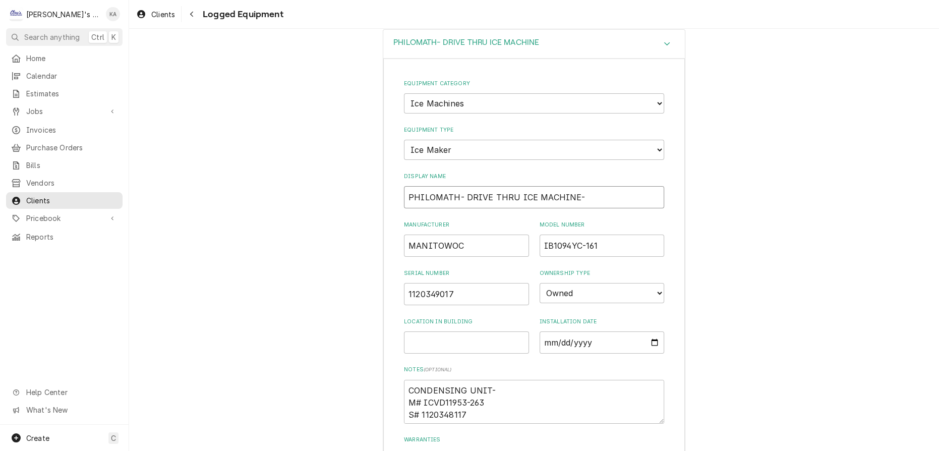
type textarea "x"
type input "PHILOMATH- DRIVE THRU ICE MACHINE-"
drag, startPoint x: 460, startPoint y: 229, endPoint x: 410, endPoint y: 228, distance: 49.9
click at [410, 234] on input "MANITOWOC" at bounding box center [466, 245] width 125 height 22
click at [587, 186] on input "PHILOMATH- DRIVE THRU ICE MACHINE-" at bounding box center [534, 197] width 260 height 22
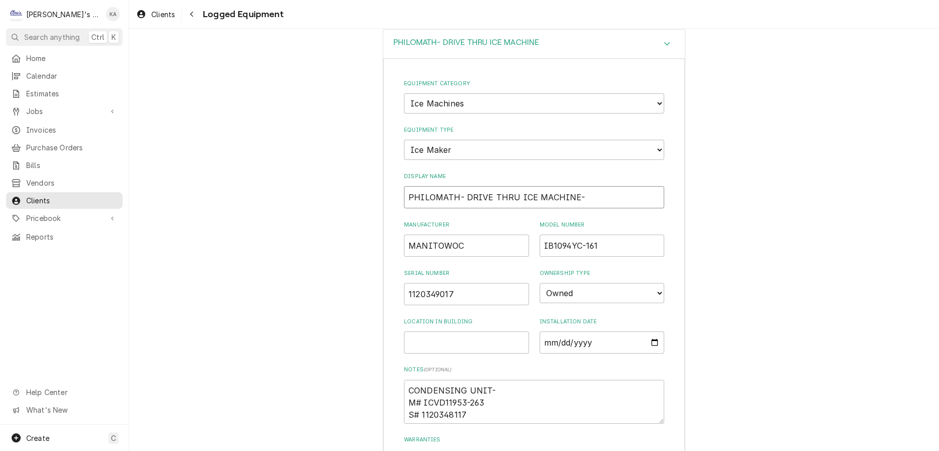
paste input "MANITOWOC"
type textarea "x"
type input "PHILOMATH- DRIVE THRU ICE MACHINE- MANITOWOC"
drag, startPoint x: 620, startPoint y: 181, endPoint x: 571, endPoint y: 180, distance: 48.9
click at [571, 186] on input "PHILOMATH- DRIVE THRU ICE MACHINE- MANITOWOC" at bounding box center [534, 197] width 260 height 22
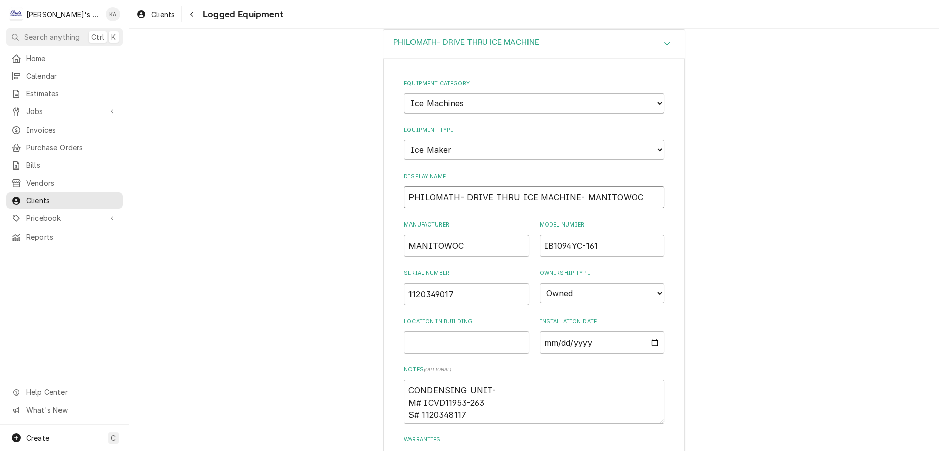
type textarea "x"
type input "PHILOMATH- MANITOWOCDRIVE THRU ICE MACHINE-"
drag, startPoint x: 557, startPoint y: 183, endPoint x: 513, endPoint y: 182, distance: 43.9
click at [513, 186] on input "PHILOMATH- MANITOWOCDRIVE THRU ICE MACHINE-" at bounding box center [534, 197] width 260 height 22
type textarea "x"
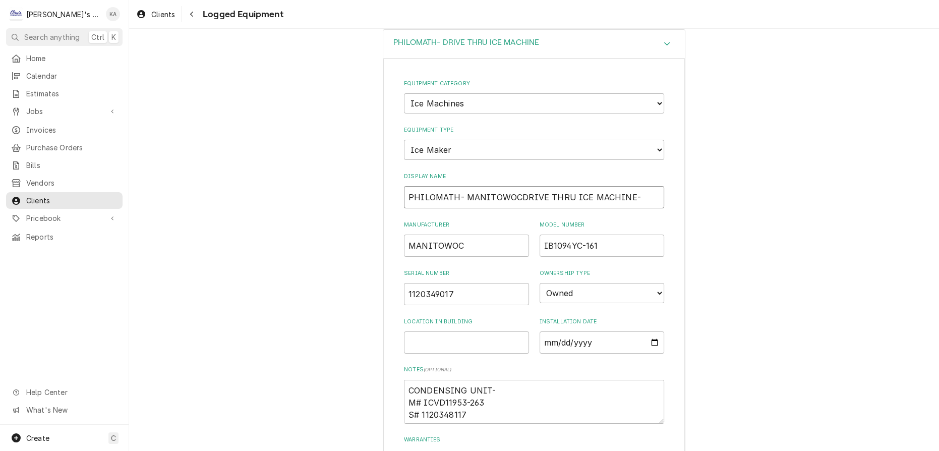
type input "PHILOMATH- MANITOWOC ICE MACHINE- DRIVE THRU"
type textarea "x"
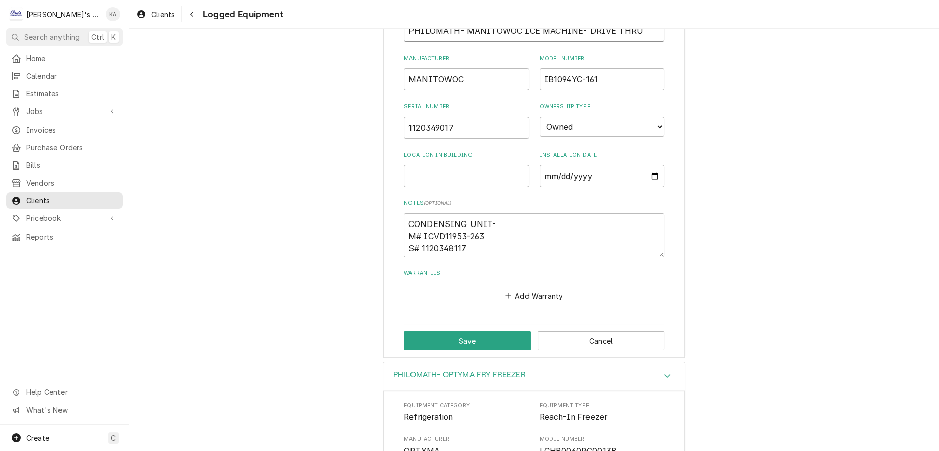
scroll to position [269, 0]
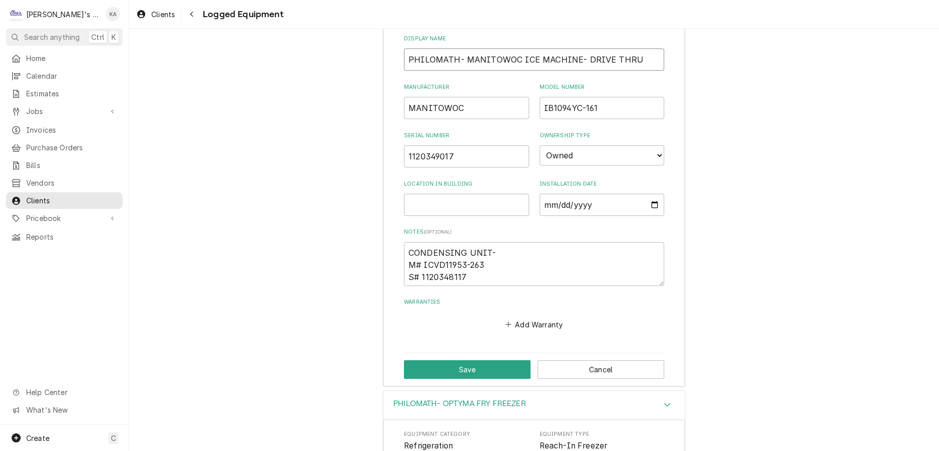
type input "PHILOMATH- MANITOWOC ICE MACHINE- DRIVE THRU"
drag, startPoint x: 467, startPoint y: 92, endPoint x: 415, endPoint y: 96, distance: 51.6
click at [386, 92] on div "Equipment Category Choose equipment category... Ice Machines Refrigeration HVAC…" at bounding box center [533, 153] width 301 height 465
click at [408, 242] on textarea "CONDENSING UNIT- M# ICVD11953-263 S# 1120348117" at bounding box center [534, 264] width 260 height 44
paste textarea "MANITOWOC"
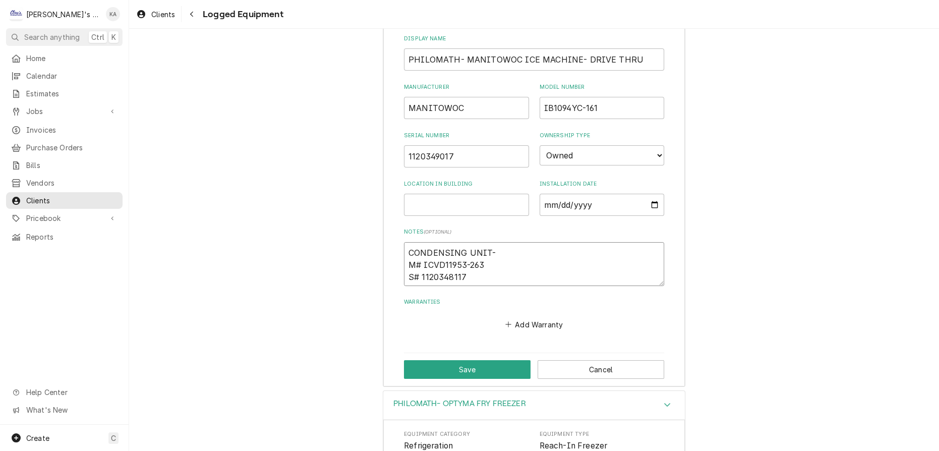
type textarea "x"
type textarea "MANITOWOCCONDENSING UNIT- M# ICVD11953-263 S# 1120348117"
type textarea "x"
type textarea "MANITOWOC CONDENSING UNIT- M# ICVD11953-263 S# 1120348117"
click at [541, 242] on textarea "MANITOWOC CONDENSING UNIT- M# ICVD11953-263 S# 1120348117" at bounding box center [534, 264] width 260 height 44
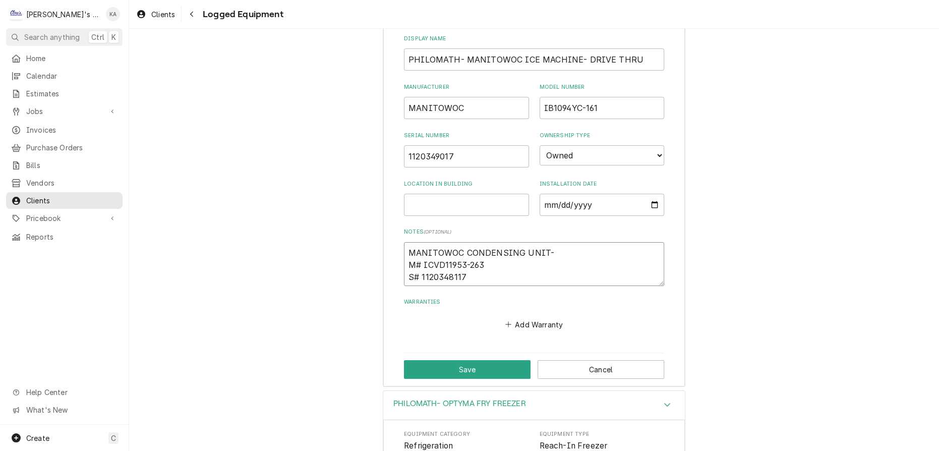
type textarea "x"
type textarea "MANITOWOC CONDENSING UNIT M# ICVD11953-263 S# 1120348117"
type textarea "x"
type textarea "MANITOWOC CONDENSING UNIT M# ICVD11953-263 S# 1120348117"
click at [477, 360] on button "Save" at bounding box center [467, 369] width 127 height 19
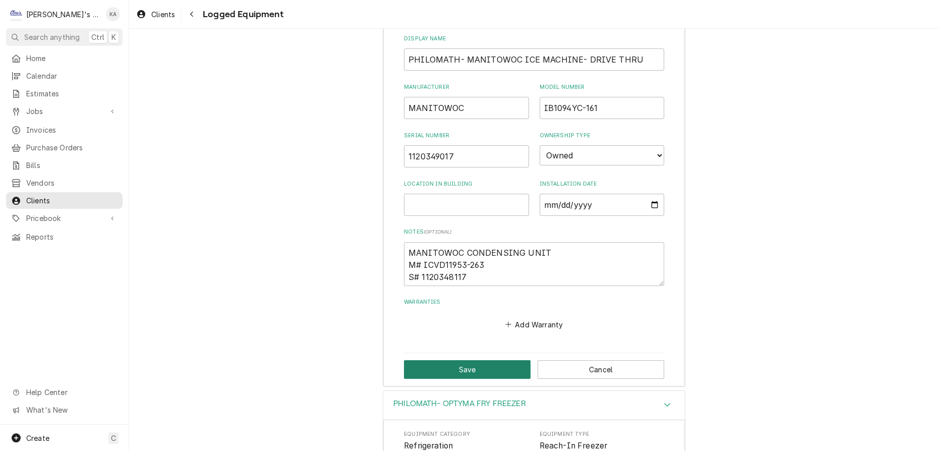
type textarea "x"
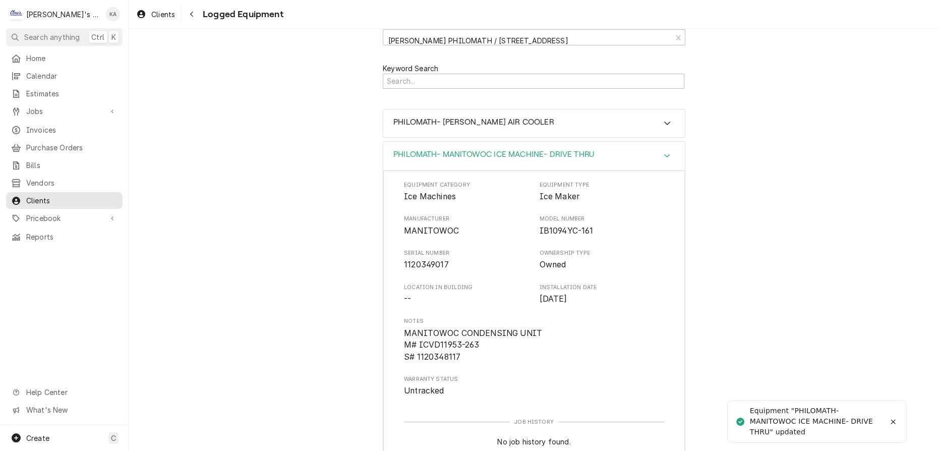
scroll to position [0, 0]
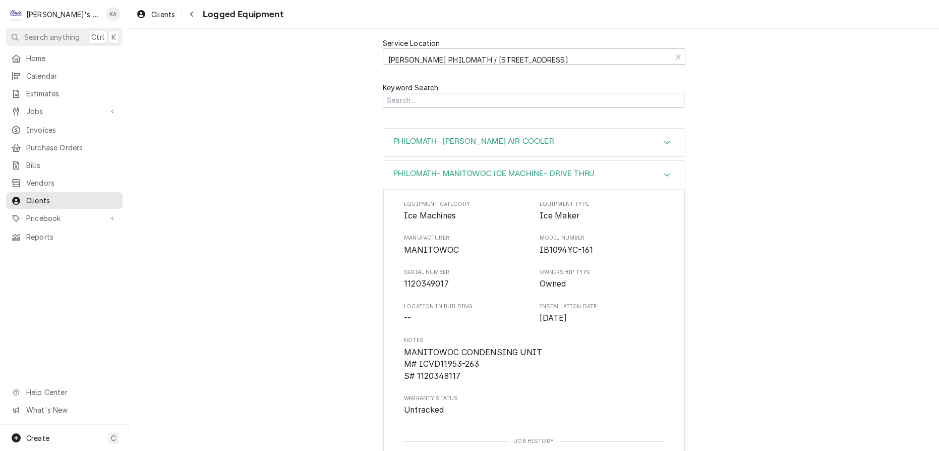
click at [663, 138] on icon "Accordion Header" at bounding box center [666, 142] width 7 height 8
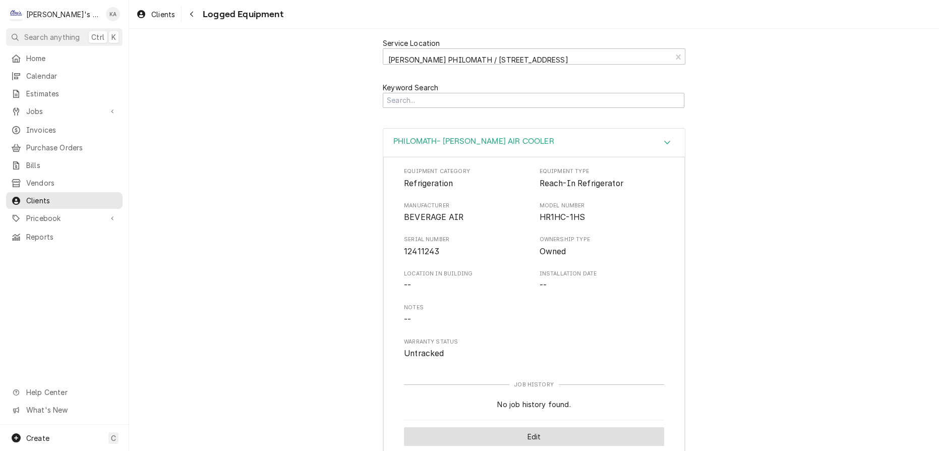
click at [511, 427] on button "Edit" at bounding box center [534, 436] width 260 height 19
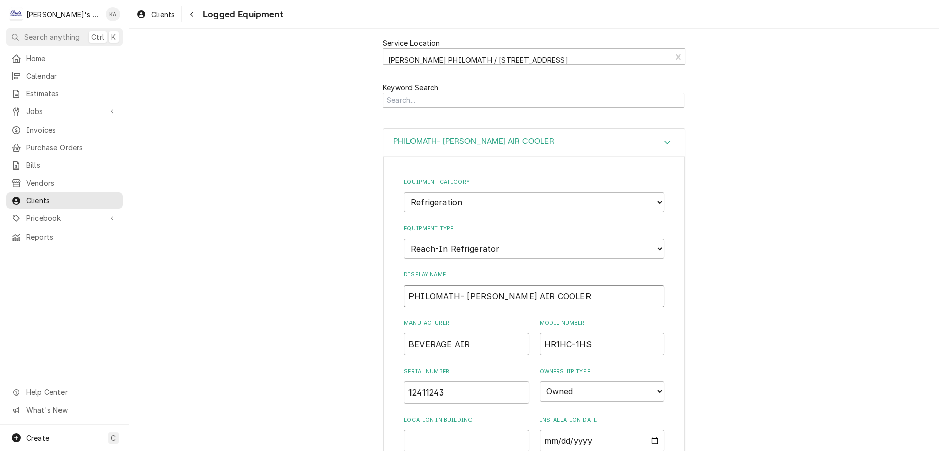
click at [475, 285] on input "PHILOMATH- BEV AIR COOLER" at bounding box center [534, 296] width 260 height 22
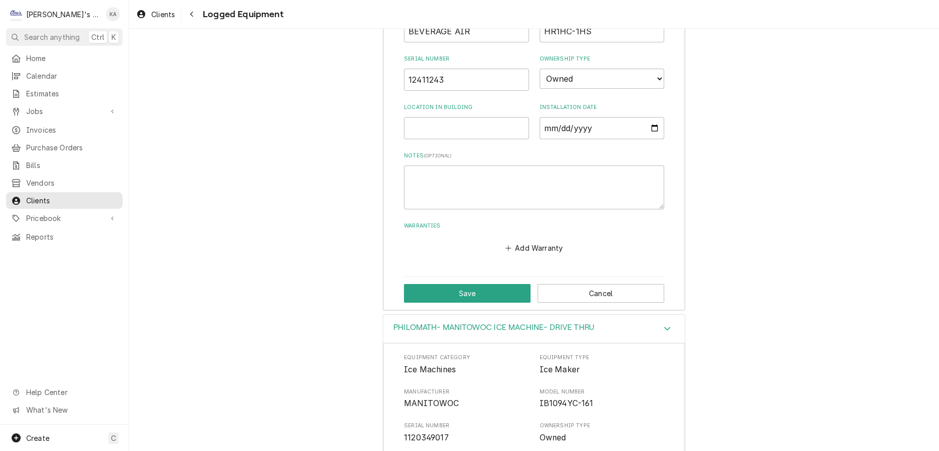
scroll to position [366, 0]
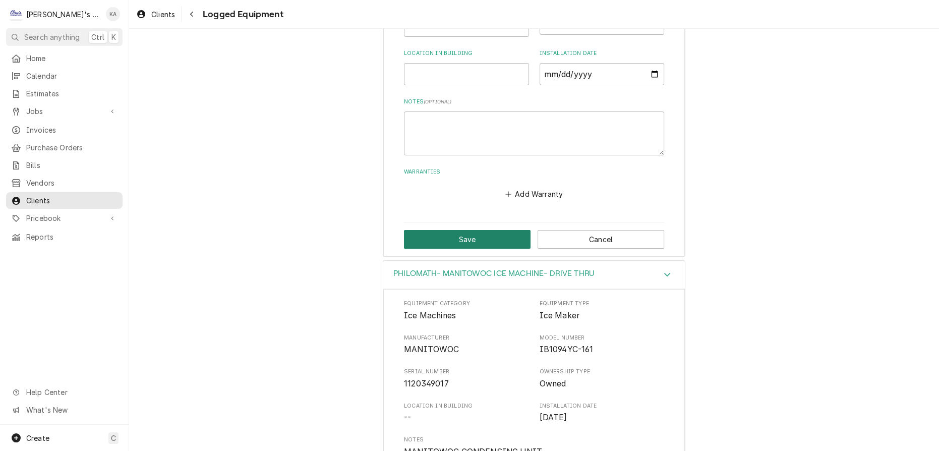
type input "PHILOMATH- BEVERAGE AIR COOLER"
click at [468, 230] on button "Save" at bounding box center [467, 239] width 127 height 19
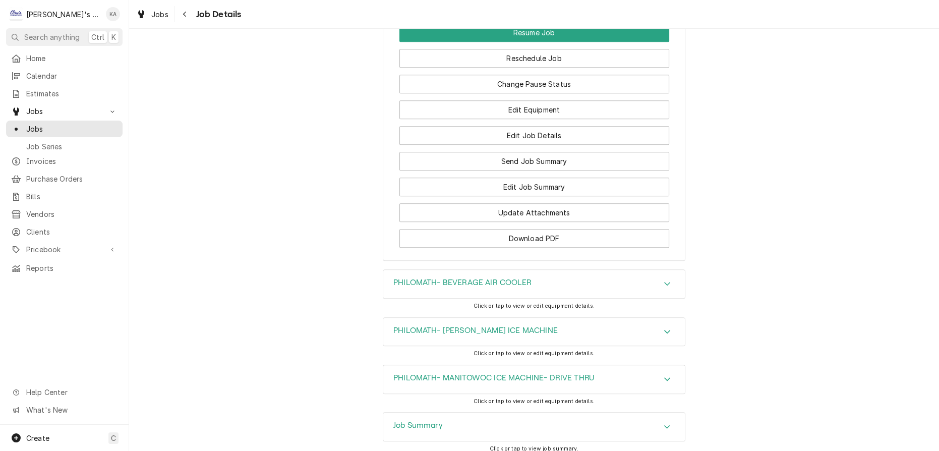
scroll to position [1531, 0]
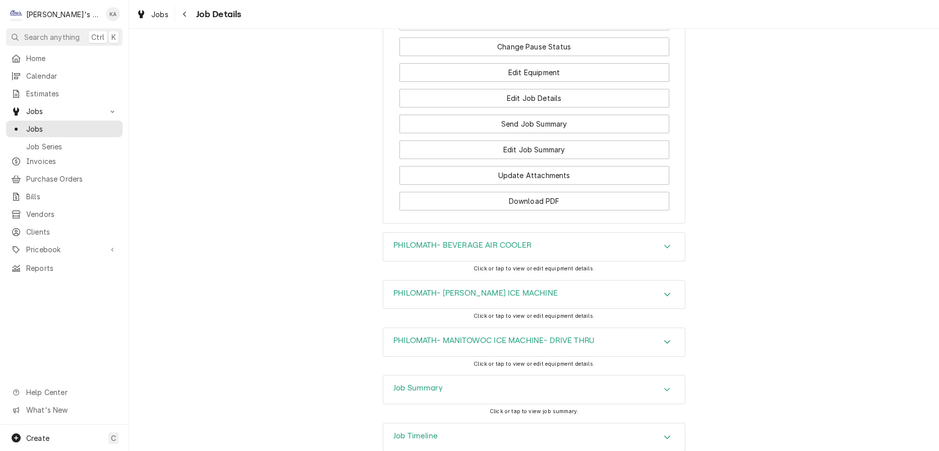
click at [663, 385] on icon "Accordion Header" at bounding box center [666, 389] width 7 height 8
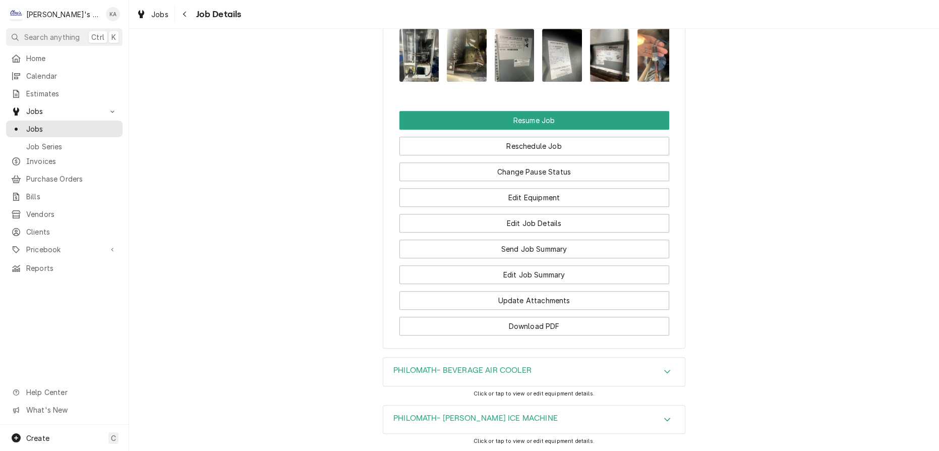
scroll to position [1390, 0]
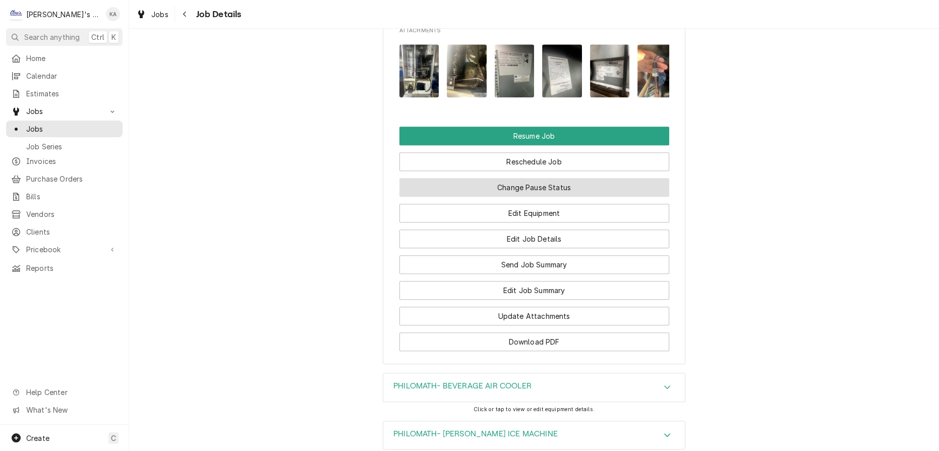
click at [523, 178] on button "Change Pause Status" at bounding box center [534, 187] width 270 height 19
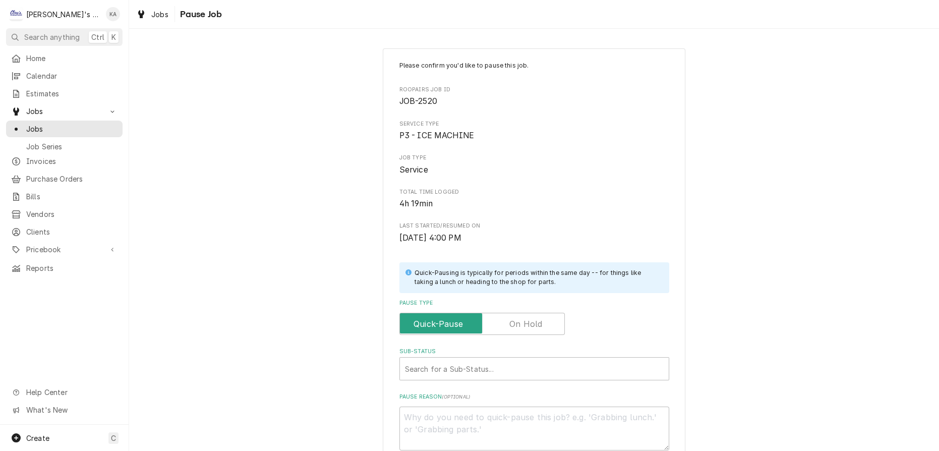
click at [525, 318] on label "Pause Type" at bounding box center [481, 324] width 165 height 22
click at [525, 318] on input "Pause Type" at bounding box center [482, 324] width 156 height 22
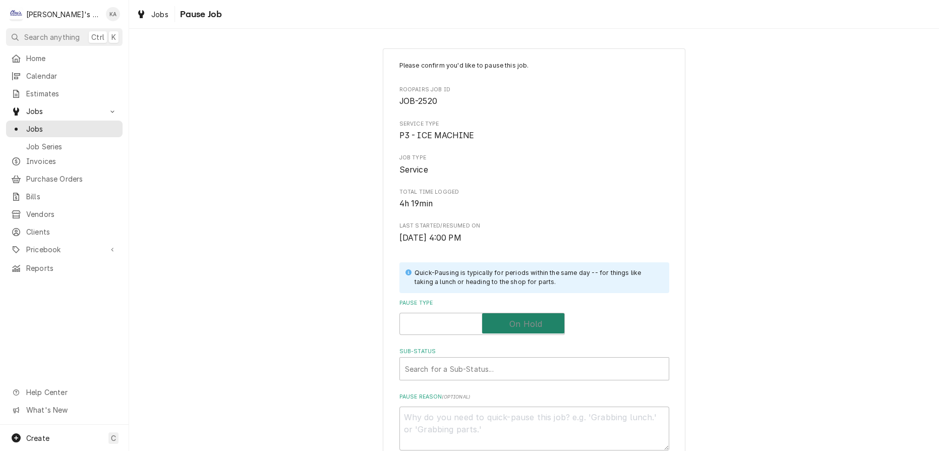
checkbox input "true"
click at [438, 366] on div "Sub-Status" at bounding box center [534, 368] width 259 height 18
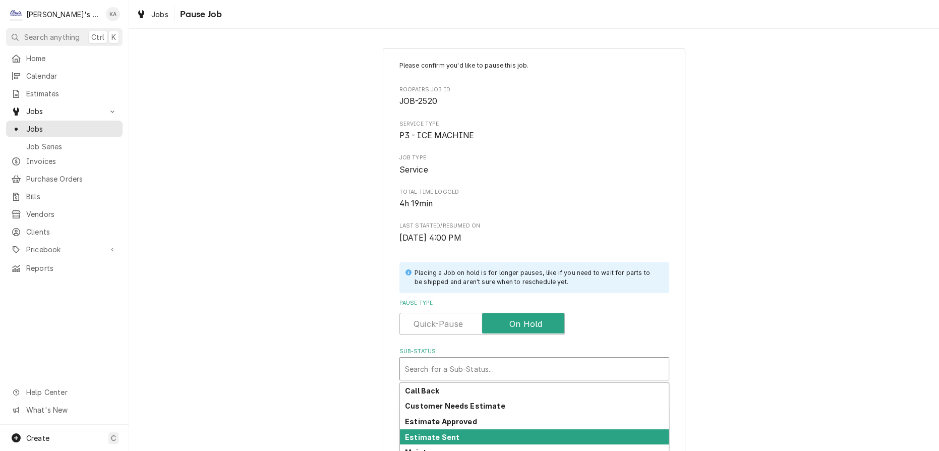
click at [440, 433] on strong "Estimate Sent" at bounding box center [432, 437] width 54 height 9
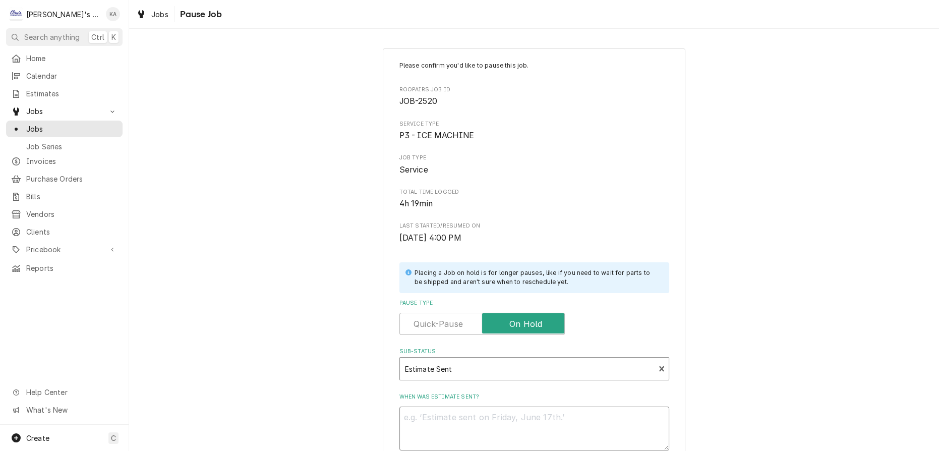
click at [414, 419] on textarea "When was estimate sent?" at bounding box center [534, 428] width 270 height 44
type textarea "x"
type textarea "9"
type textarea "x"
type textarea "9/"
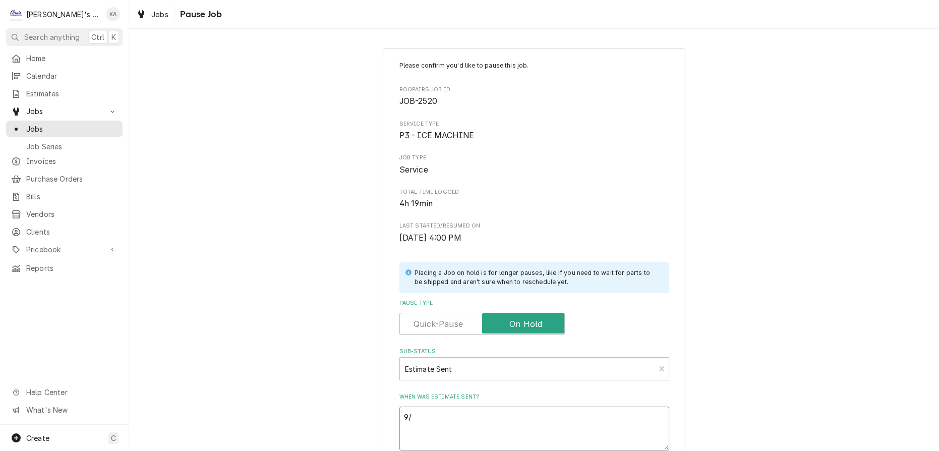
type textarea "x"
type textarea "9/2"
type textarea "x"
type textarea "9/2/"
type textarea "x"
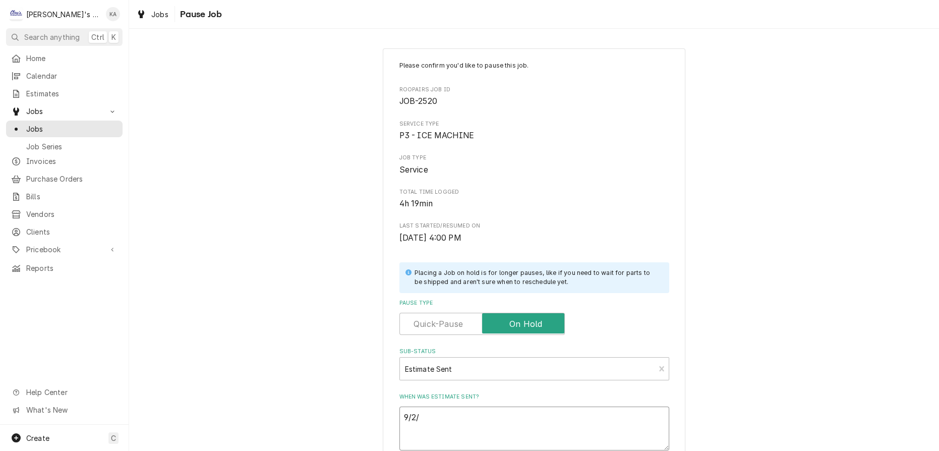
type textarea "9/2/2"
type textarea "x"
type textarea "9/2/20"
type textarea "x"
type textarea "9/2/202"
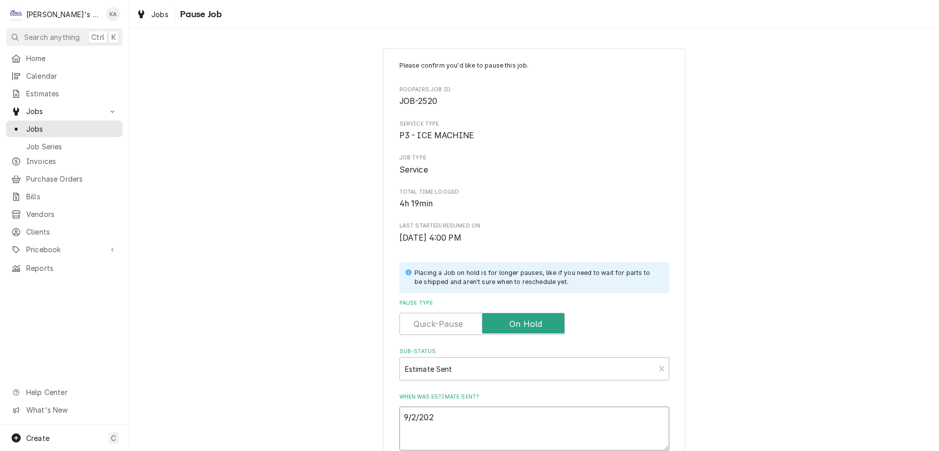
type textarea "x"
type textarea "9/2/2025"
type textarea "x"
type textarea "9/2/2025"
type textarea "x"
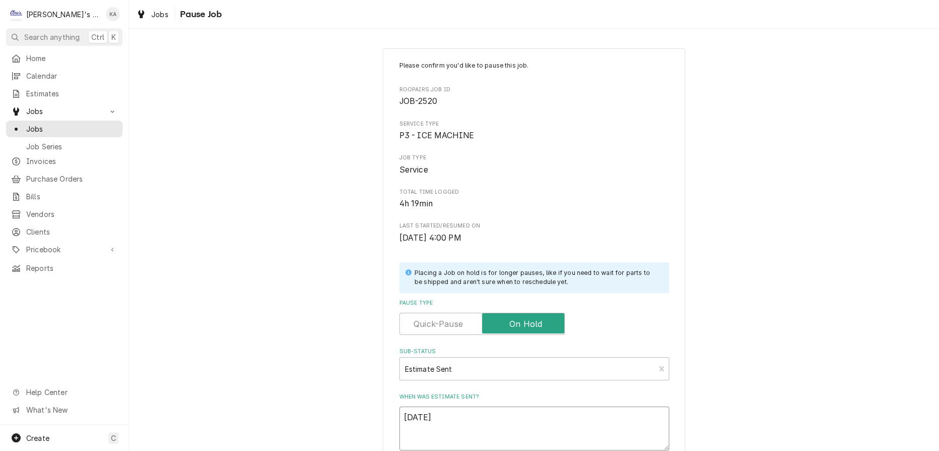
type textarea "9/2/2025 E"
type textarea "x"
type textarea "9/2/2025 ES"
type textarea "x"
type textarea "9/2/2025 EST"
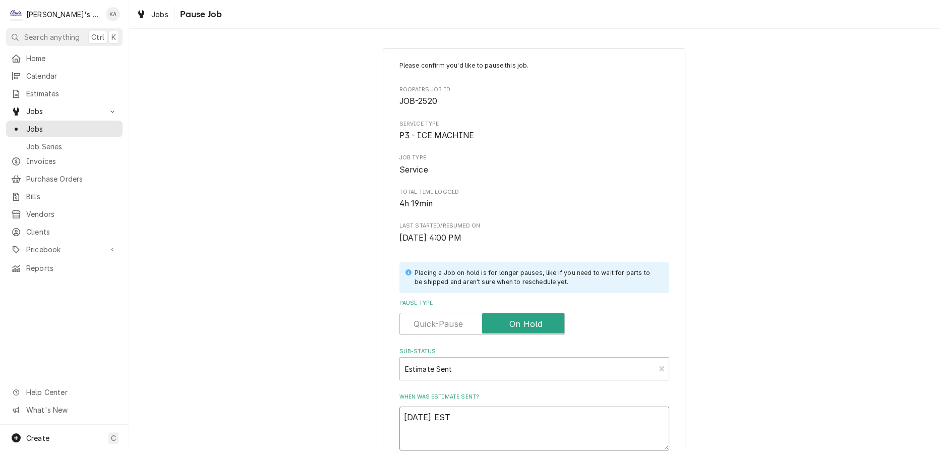
type textarea "x"
type textarea "9/2/2025 EST"
type textarea "x"
type textarea "9/2/2025 EST #"
type textarea "x"
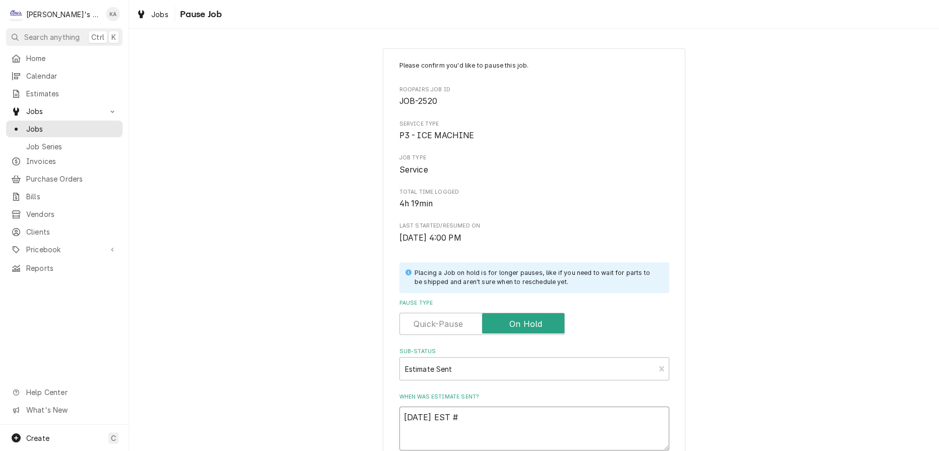
type textarea "9/2/2025 EST #"
type textarea "x"
type textarea "9/2/2025 EST # 3"
type textarea "x"
type textarea "9/2/2025 EST # 31"
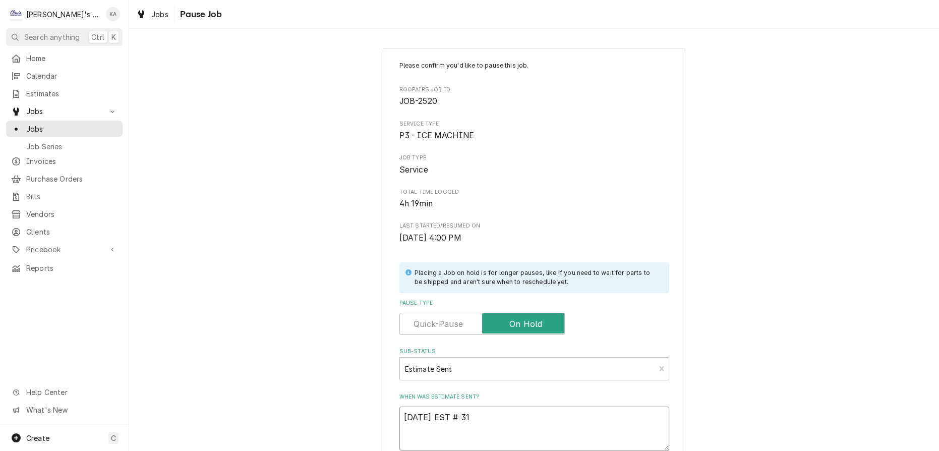
type textarea "x"
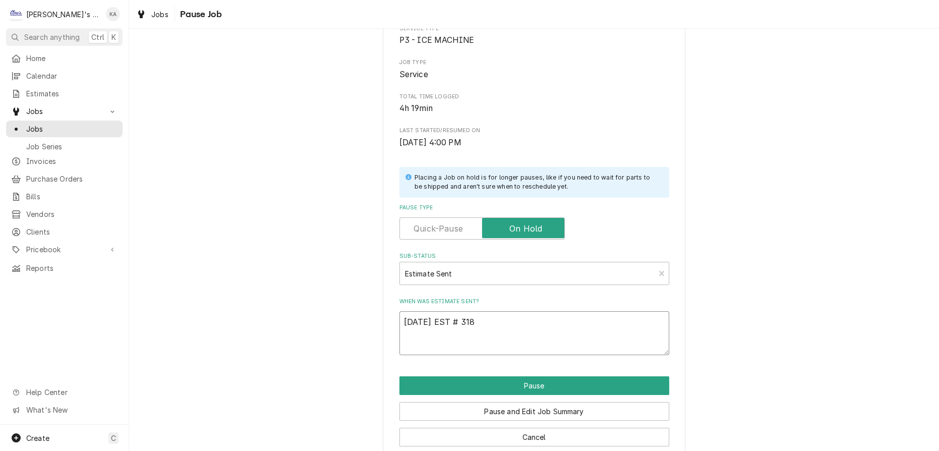
scroll to position [104, 0]
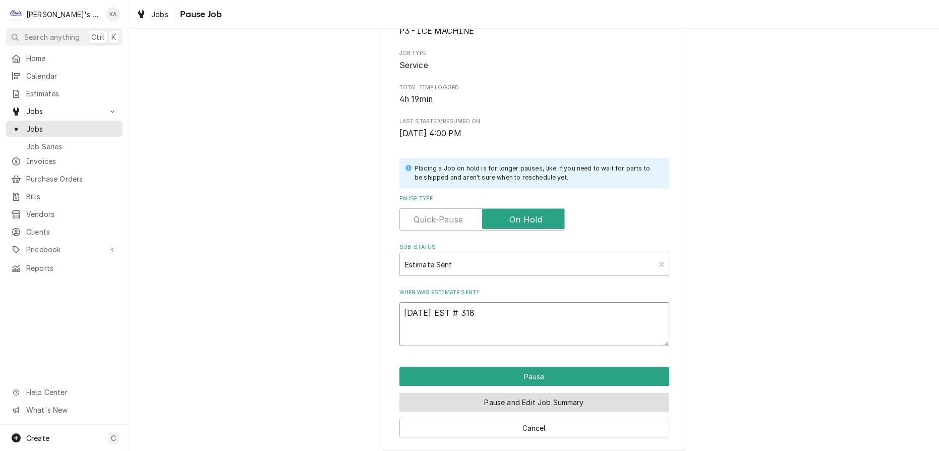
type textarea "[DATE] EST # 318"
click at [506, 396] on button "Pause and Edit Job Summary" at bounding box center [534, 402] width 270 height 19
type textarea "x"
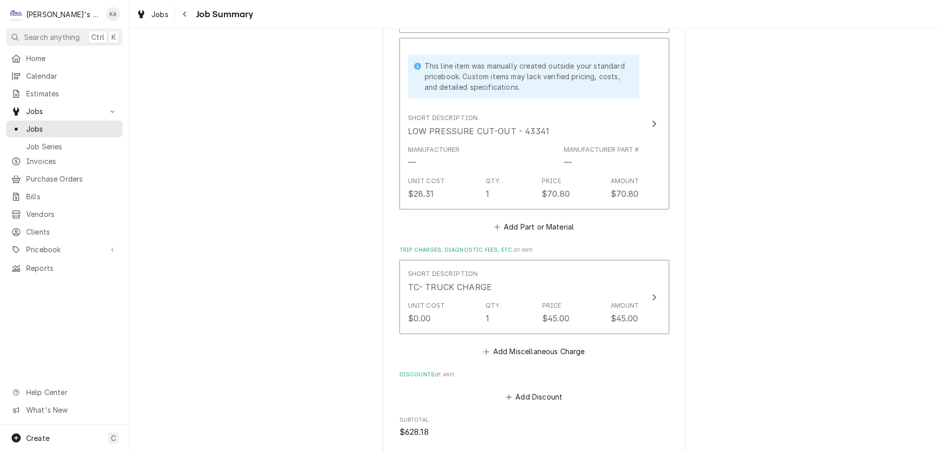
scroll to position [1512, 0]
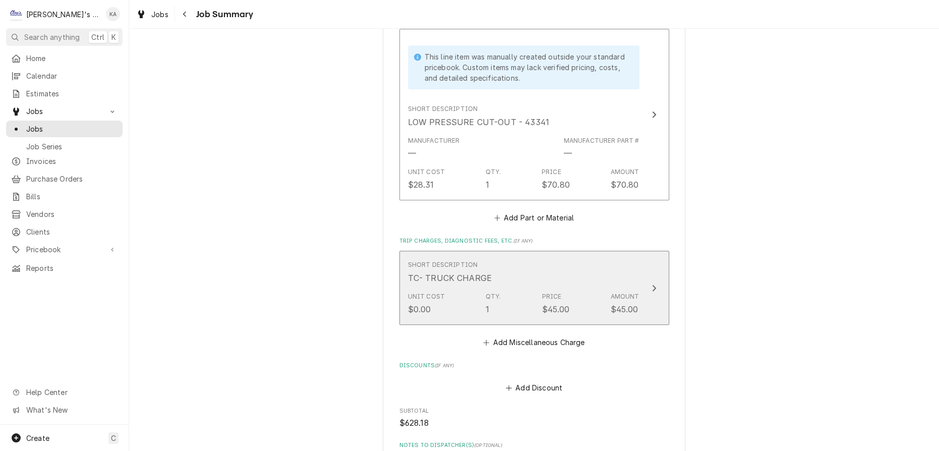
click at [641, 258] on button "Short Description TC- TRUCK CHARGE Unit Cost $0.00 Qty. 1 Price $45.00 Amount $…" at bounding box center [534, 288] width 270 height 74
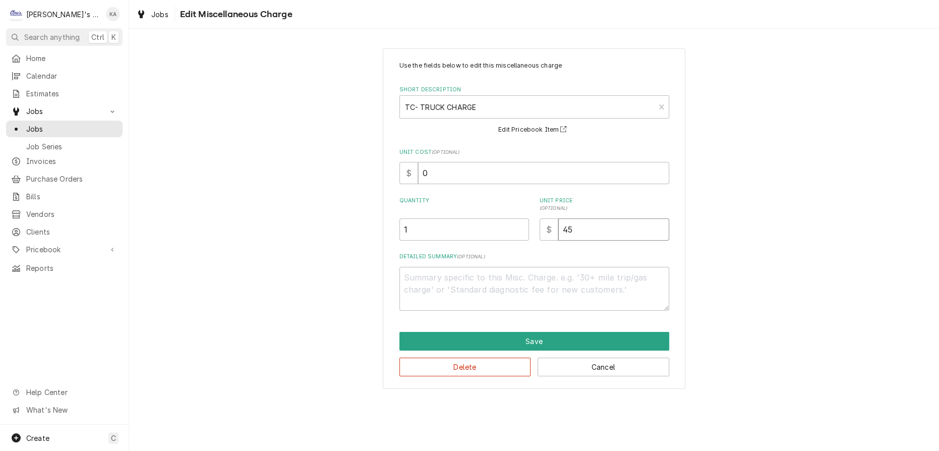
click at [561, 227] on input "45" at bounding box center [613, 229] width 111 height 22
type textarea "x"
type input "5"
type textarea "x"
type input "65"
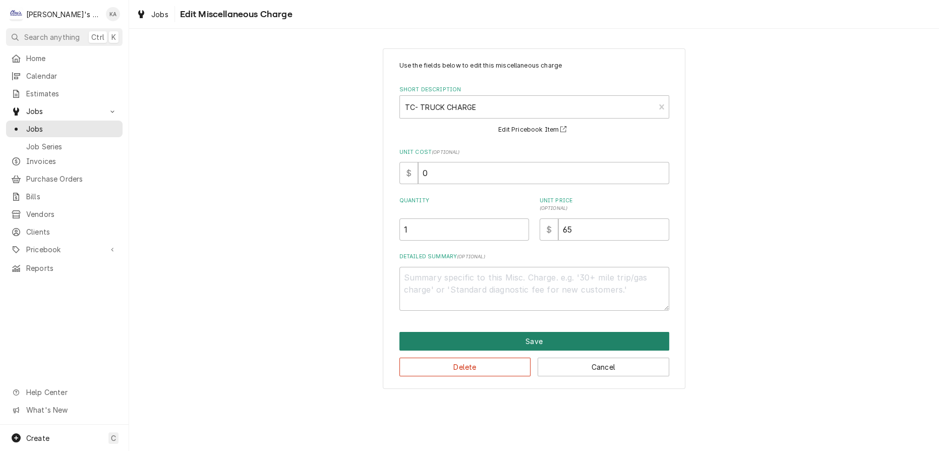
click at [524, 337] on button "Save" at bounding box center [534, 341] width 270 height 19
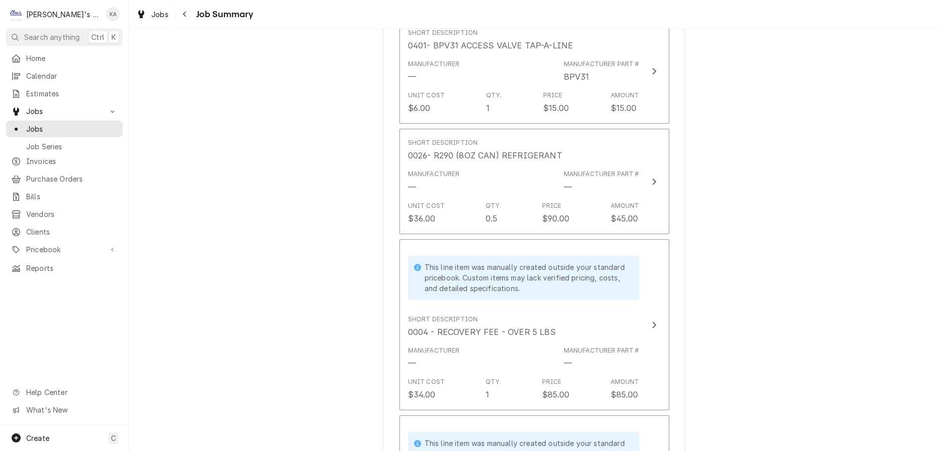
scroll to position [1125, 0]
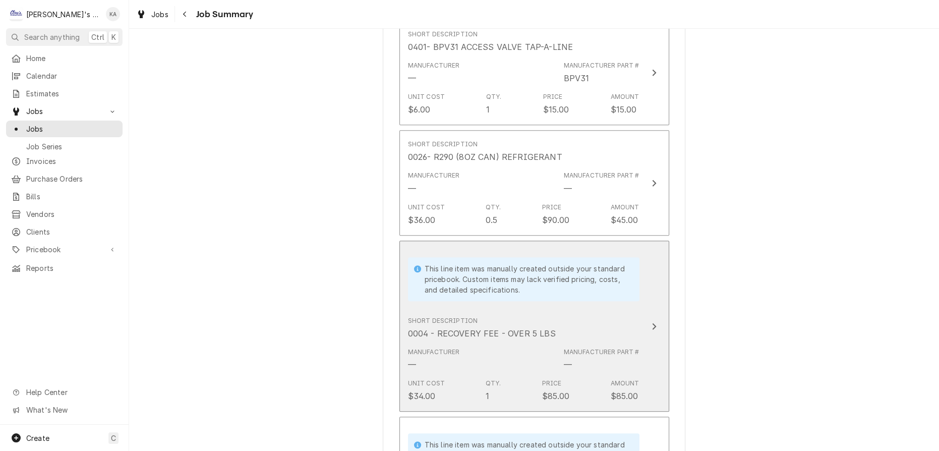
click at [652, 323] on icon "Update Line Item" at bounding box center [654, 326] width 4 height 7
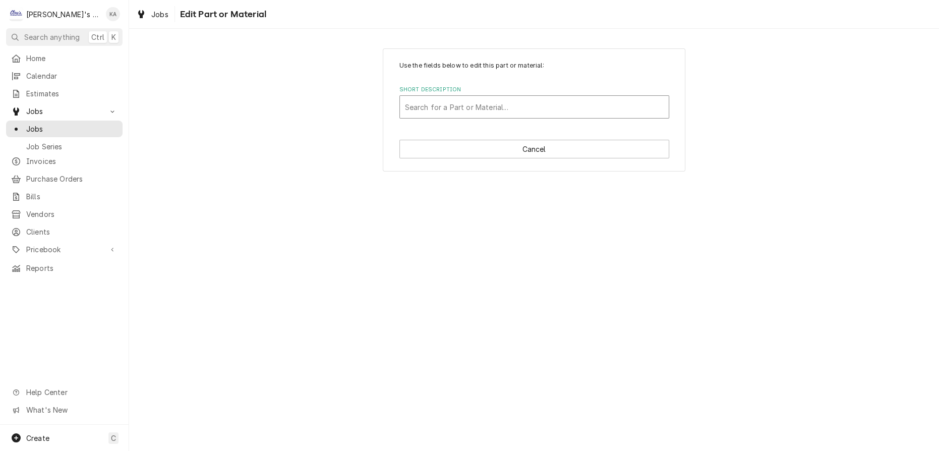
click at [533, 107] on div "Short Description" at bounding box center [534, 107] width 259 height 18
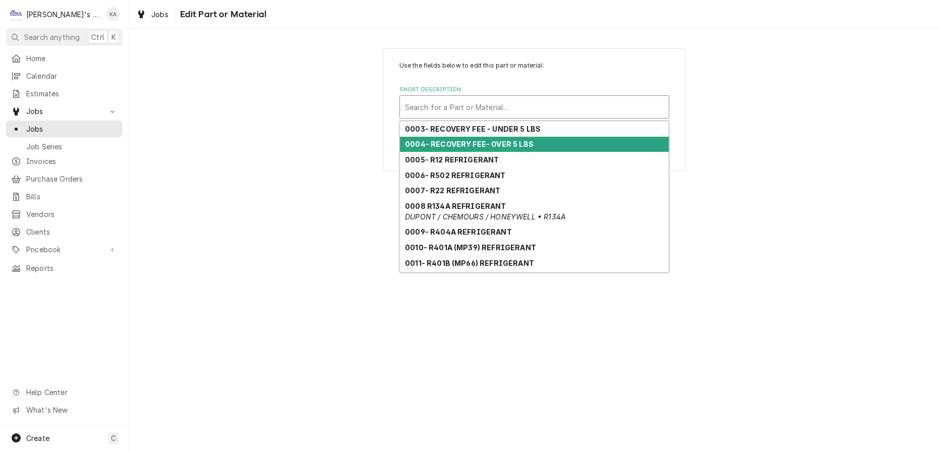
click at [488, 140] on strong "0004- RECOVERY FEE- OVER 5 LBS" at bounding box center [469, 144] width 129 height 9
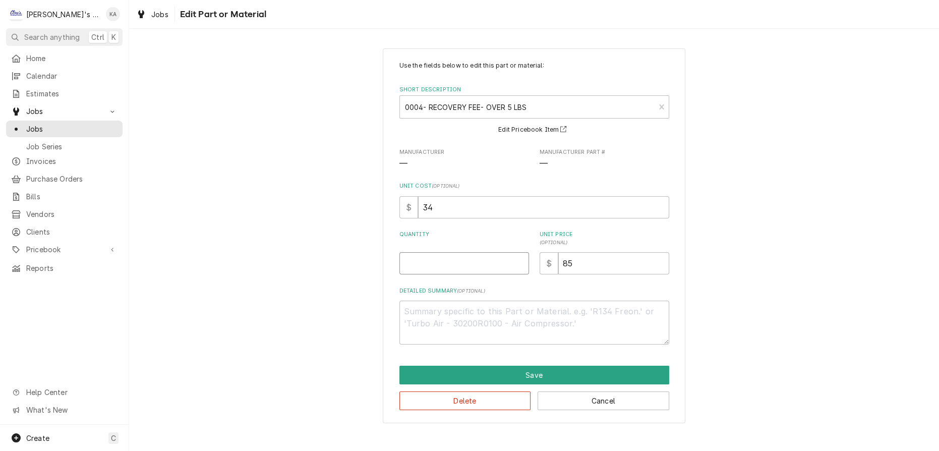
click at [482, 260] on input "Quantity" at bounding box center [464, 263] width 130 height 22
type textarea "x"
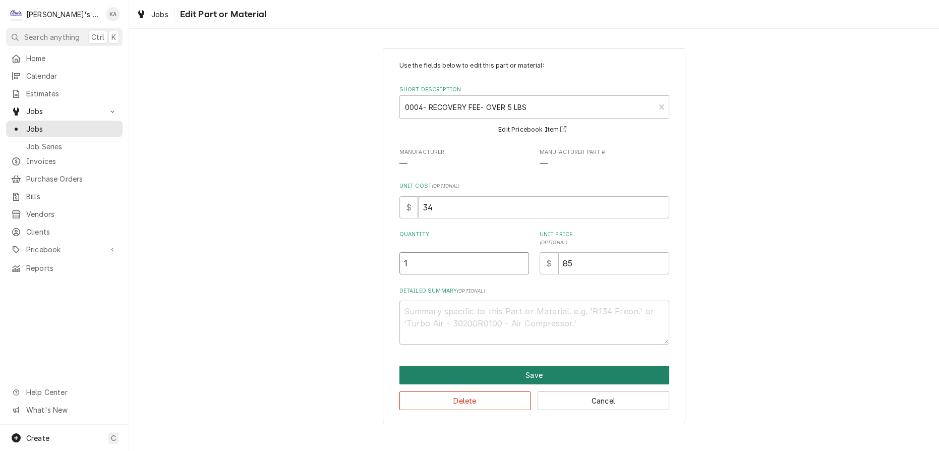
type input "1"
click at [527, 372] on button "Save" at bounding box center [534, 374] width 270 height 19
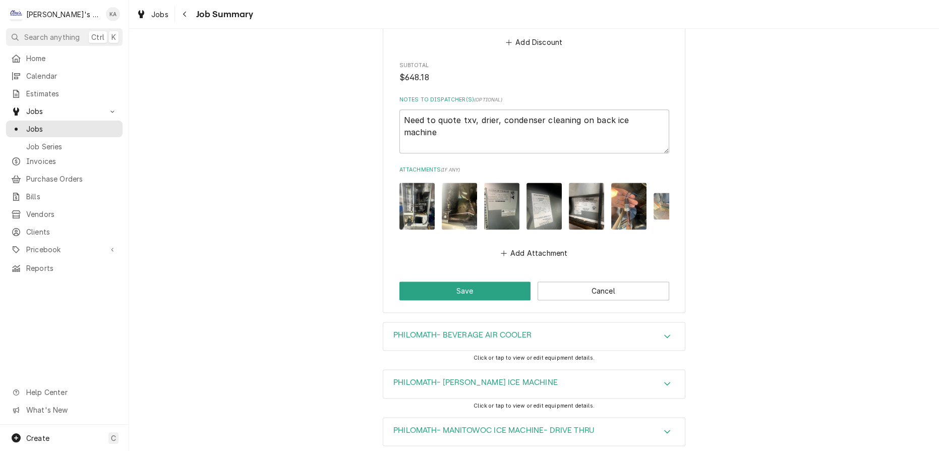
scroll to position [1796, 0]
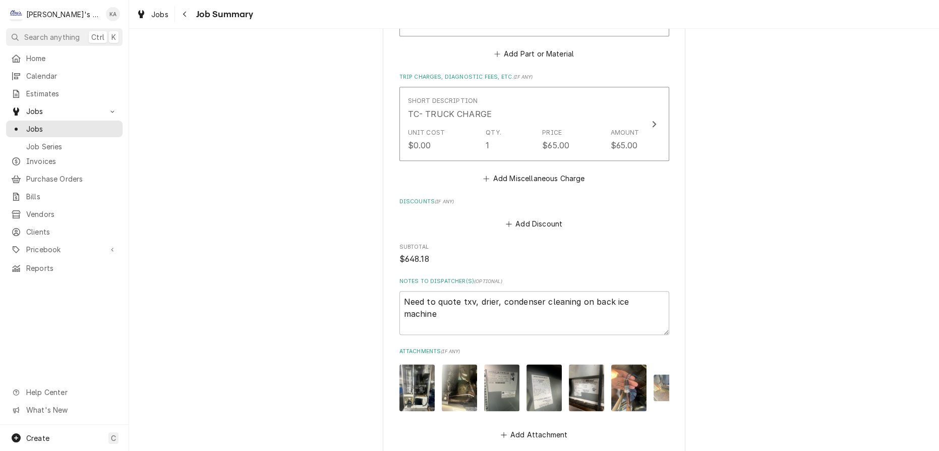
scroll to position [1619, 0]
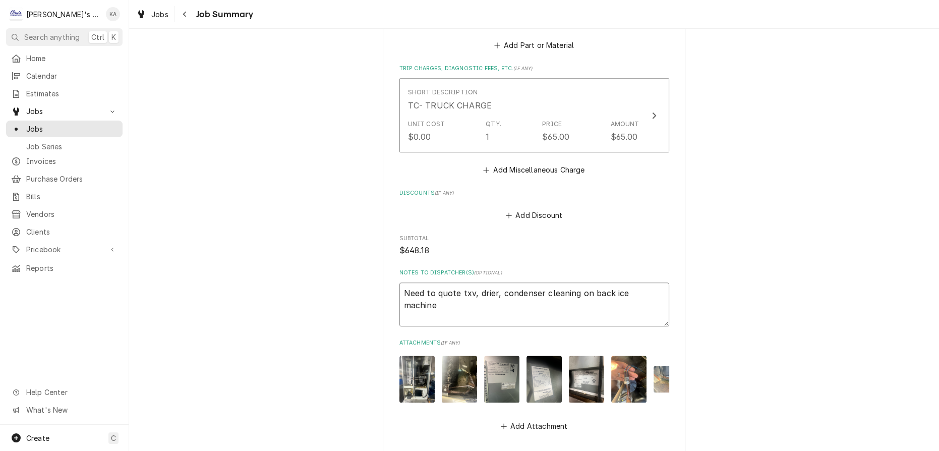
click at [402, 282] on textarea "Need to quote txv, drier, condenser cleaning on back ice machine" at bounding box center [534, 304] width 270 height 44
type textarea "x"
type textarea "Need to quote txv, drier, condenser cleaning on back ice machine"
type textarea "x"
type textarea "Need to quote txv, drier, condenser cleaning on back ice machine"
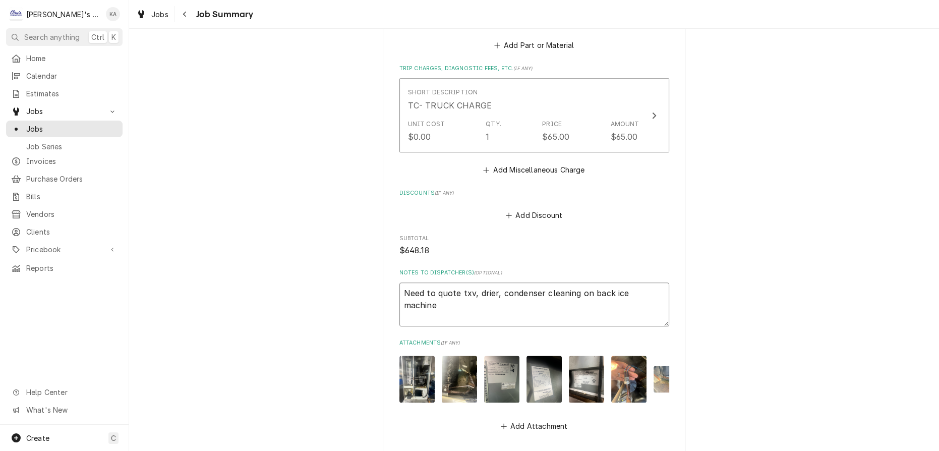
type textarea "x"
type textarea "8 Need to quote txv, drier, condenser cleaning on back ice machine"
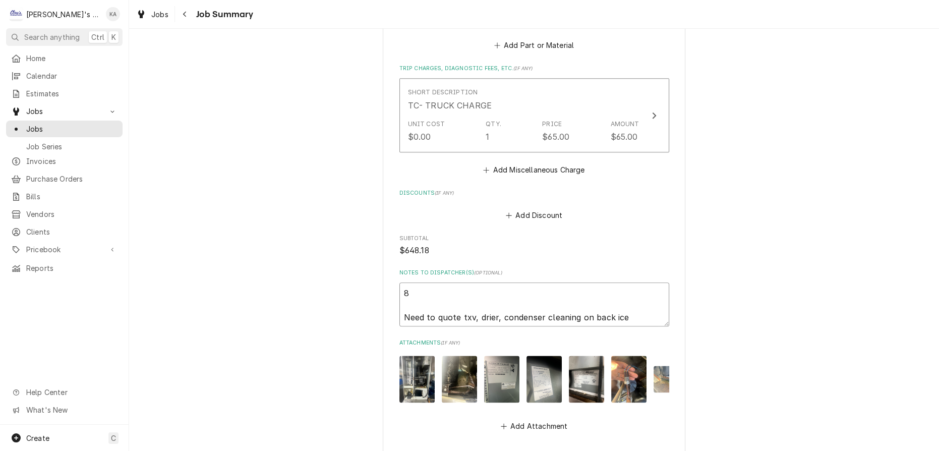
type textarea "x"
type textarea "8/ Need to quote txv, drier, condenser cleaning on back ice machine"
type textarea "x"
type textarea "8/2 Need to quote txv, drier, condenser cleaning on back ice machine"
type textarea "x"
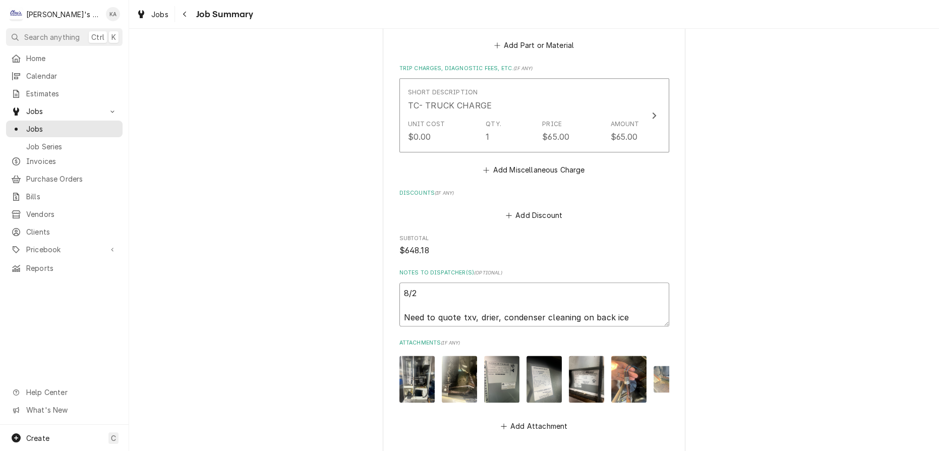
type textarea "8/21 Need to quote txv, drier, condenser cleaning on back ice machine"
type textarea "x"
type textarea "8/21/ Need to quote txv, drier, condenser cleaning on back ice machine"
type textarea "x"
type textarea "8/21/2 Need to quote txv, drier, condenser cleaning on back ice machine"
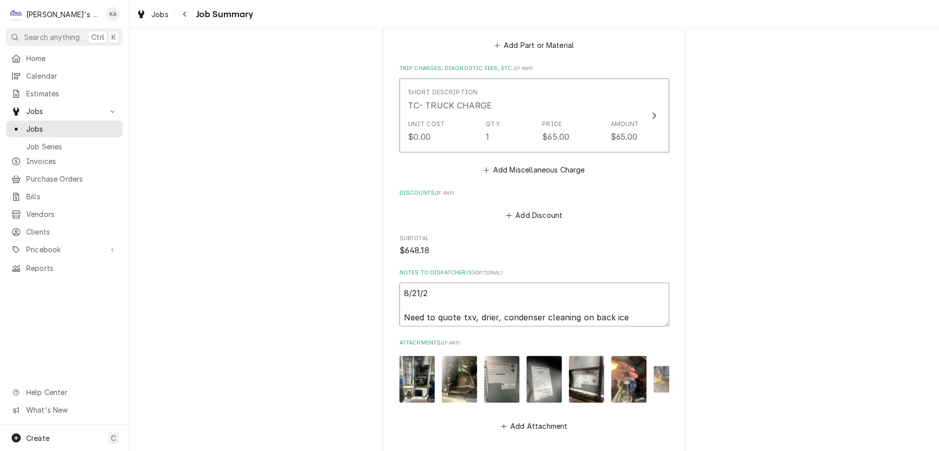
type textarea "x"
type textarea "[DATE] Need to quote txv, drier, condenser cleaning on back ice machine"
type textarea "x"
type textarea "8/21/202 Need to quote txv, drier, condenser cleaning on back ice machine"
type textarea "x"
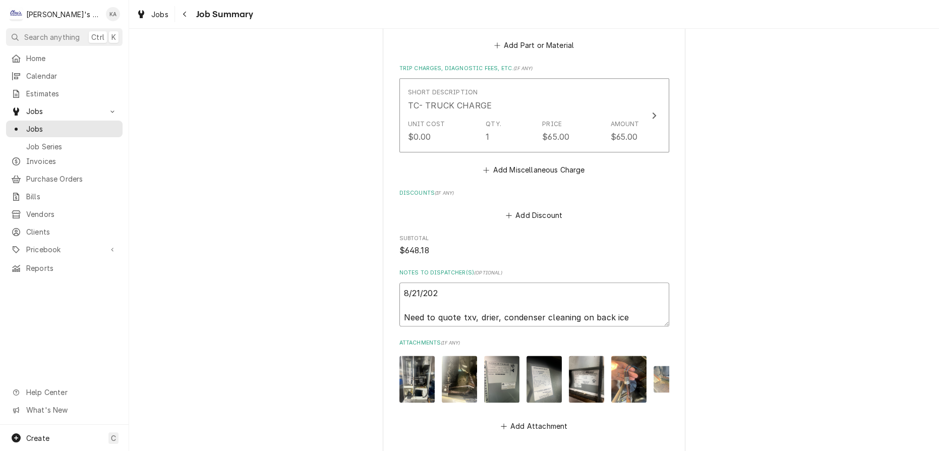
type textarea "[DATE] Need to quote txv, drier, condenser cleaning on back ice machine"
type textarea "x"
type textarea "[DATE] Need to quote txv, drier, condenser cleaning on back ice machine"
type textarea "x"
type textarea "[DATE] G Need to quote txv, drier, condenser cleaning on back ice machine"
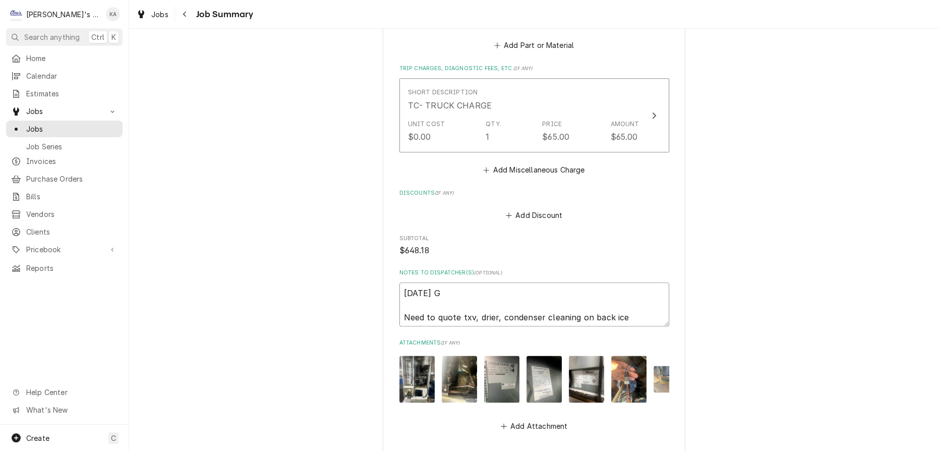
type textarea "x"
type textarea "[DATE] GA Need to quote txv, drier, condenser cleaning on back ice machine"
type textarea "x"
type textarea "[DATE] GA Need to quote txv, drier, condenser cleaning on back ice machine"
type textarea "x"
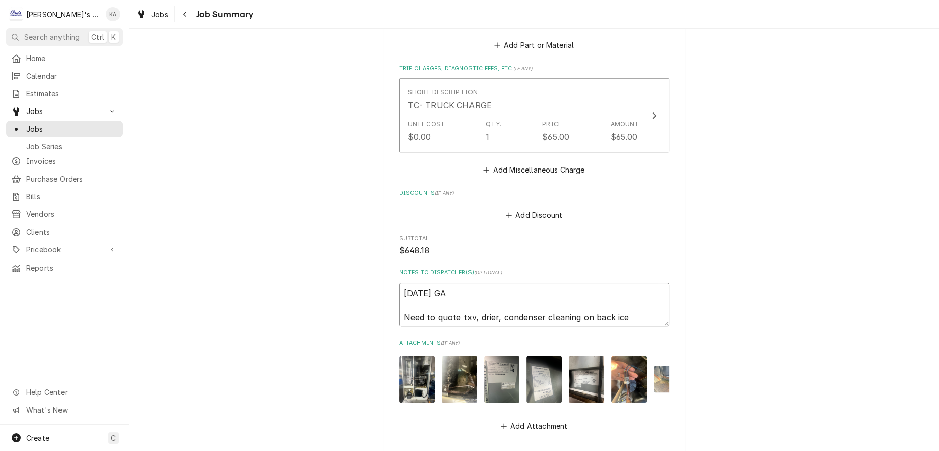
type textarea "[DATE] GA & Need to quote txv, drier, condenser cleaning on back ice machine"
type textarea "x"
type textarea "[DATE] GA & Need to quote txv, drier, condenser cleaning on back ice machine"
type textarea "x"
type textarea "[DATE] GA & I Need to quote txv, drier, condenser cleaning on back ice machine"
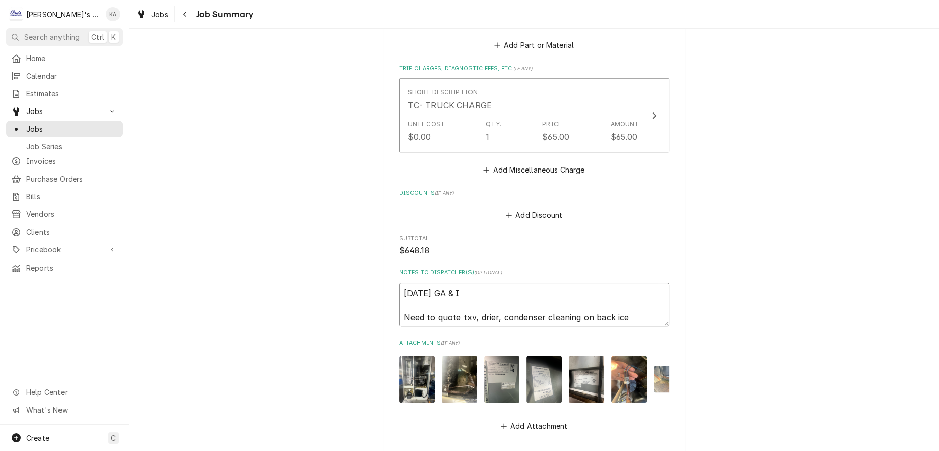
type textarea "x"
type textarea "[DATE] GA & [GEOGRAPHIC_DATA] Need to quote txv, drier, condenser cleaning on b…"
type textarea "x"
type textarea "[DATE] GA & [GEOGRAPHIC_DATA] Need to quote txv, drier, condenser cleaning on b…"
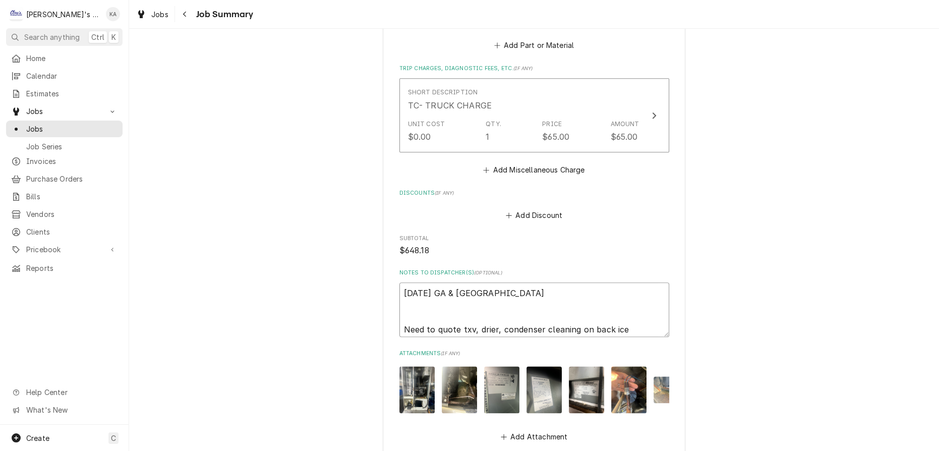
type textarea "x"
type textarea "[DATE] GA & IA T Need to quote txv, drier, condenser cleaning on back ice machi…"
type textarea "x"
type textarea "[DATE] GA & IA TR Need to quote txv, drier, condenser cleaning on back ice mach…"
type textarea "x"
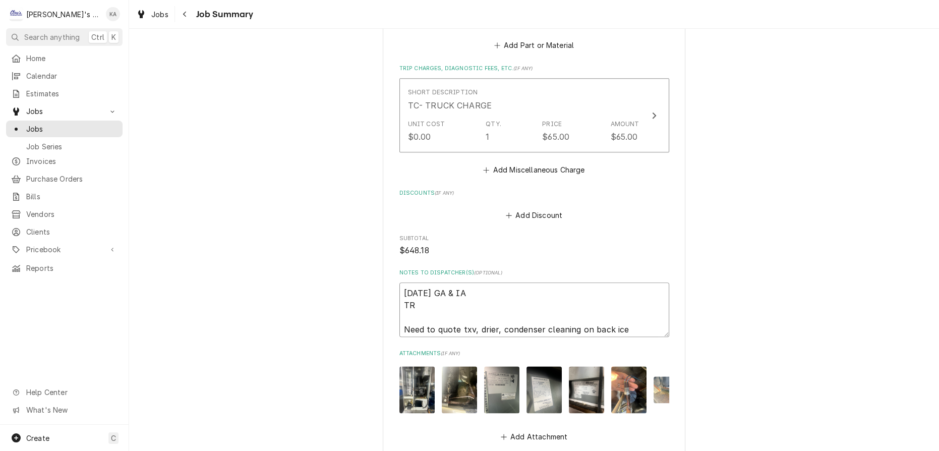
type textarea "[DATE] GA & IA TRA Need to quote txv, drier, condenser cleaning on back ice mac…"
type textarea "x"
type textarea "[DATE] GA & IA TRAV Need to quote txv, drier, condenser cleaning on back ice ma…"
type textarea "x"
type textarea "[DATE] GA & IA TRAVE Need to quote txv, drier, condenser cleaning on back ice m…"
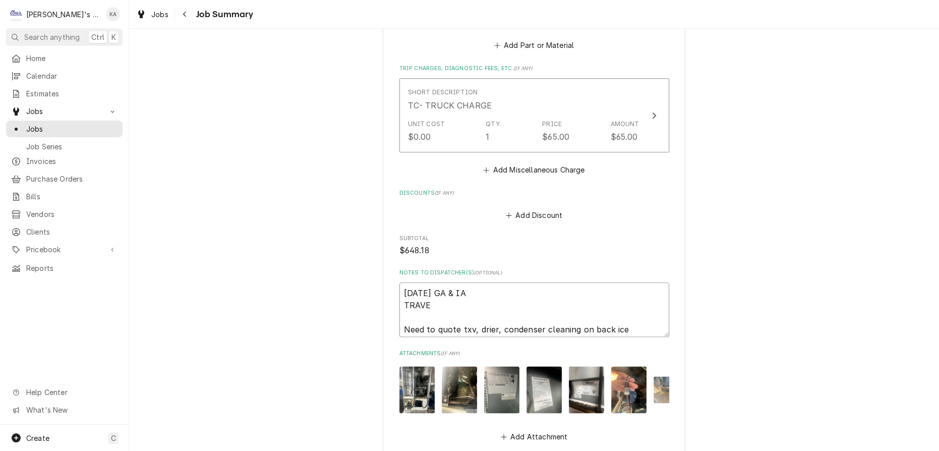
type textarea "x"
type textarea "[DATE] GA & IA TRAVEL Need to quote txv, drier, condenser cleaning on back ice …"
type textarea "x"
type textarea "[DATE] GA & IA TRAVEL Need to quote txv, drier, condenser cleaning on back ice …"
type textarea "x"
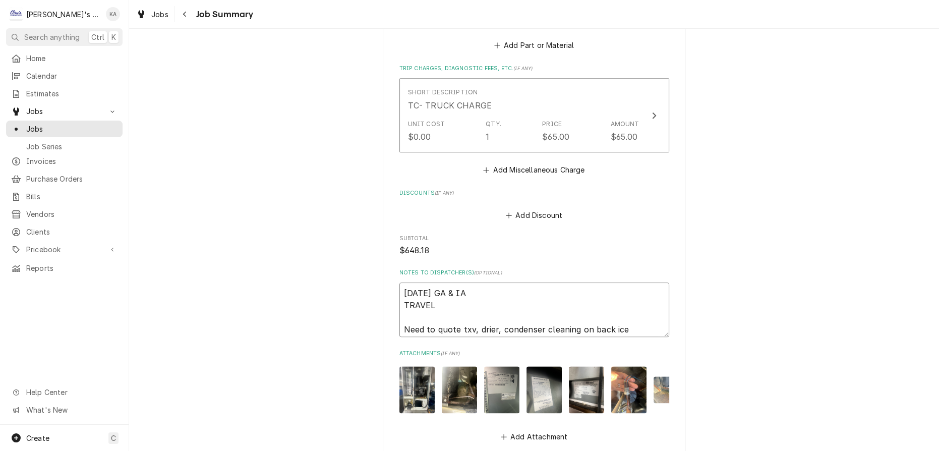
type textarea "[DATE] GA & IA TRAVEL T Need to quote txv, drier, condenser cleaning on back ic…"
type textarea "x"
type textarea "8/21/2025 GA & IA TRAVEL TO Need to quote txv, drier, condenser cleaning on bac…"
type textarea "x"
type textarea "8/21/2025 GA & IA TRAVEL TO Need to quote txv, drier, condenser cleaning on bac…"
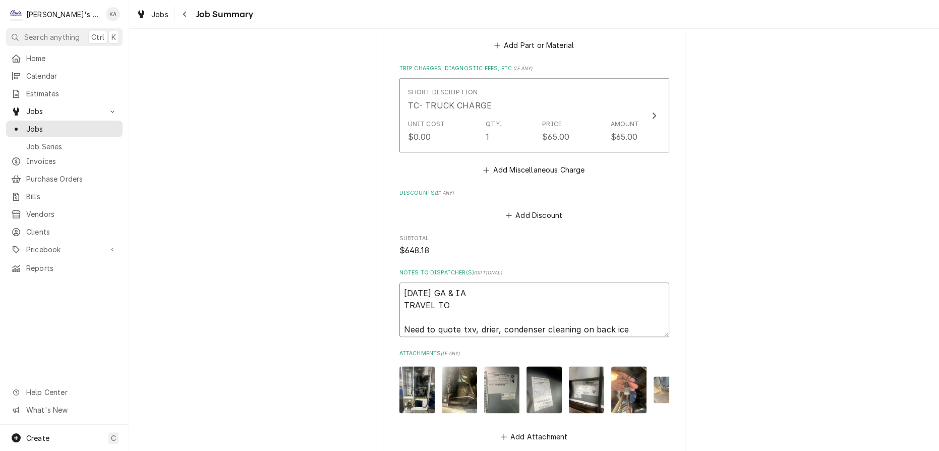
type textarea "x"
type textarea "8/21/2025 GA & IA TRAVEL TO P Need to quote txv, drier, condenser cleaning on b…"
type textarea "x"
type textarea "8/21/2025 GA & IA TRAVEL TO PH Need to quote txv, drier, condenser cleaning on …"
type textarea "x"
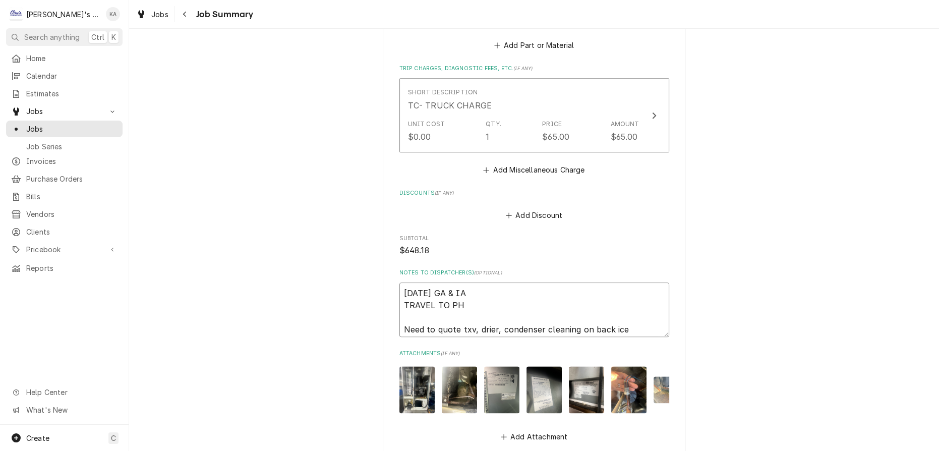
type textarea "8/21/2025 GA & IA TRAVEL TO PHI Need to quote txv, drier, condenser cleaning on…"
type textarea "x"
type textarea "8/21/2025 GA & IA TRAVEL TO PHIL Need to quote txv, drier, condenser cleaning o…"
type textarea "x"
type textarea "8/21/2025 GA & IA TRAVEL TO PHILO Need to quote txv, drier, condenser cleaning …"
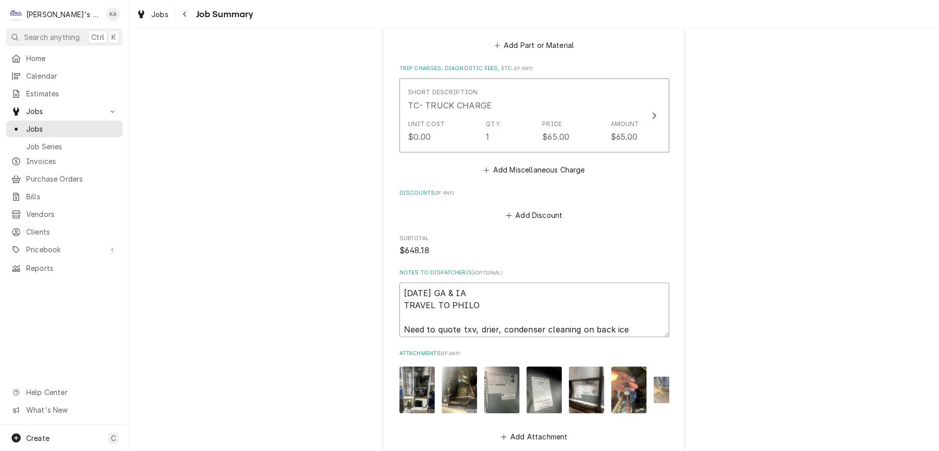
type textarea "x"
type textarea "8/21/2025 GA & IA TRAVEL TO PHILOM Need to quote txv, drier, condenser cleaning…"
type textarea "x"
type textarea "8/21/2025 GA & IA TRAVEL TO PHILOMA Need to quote txv, drier, condenser cleanin…"
type textarea "x"
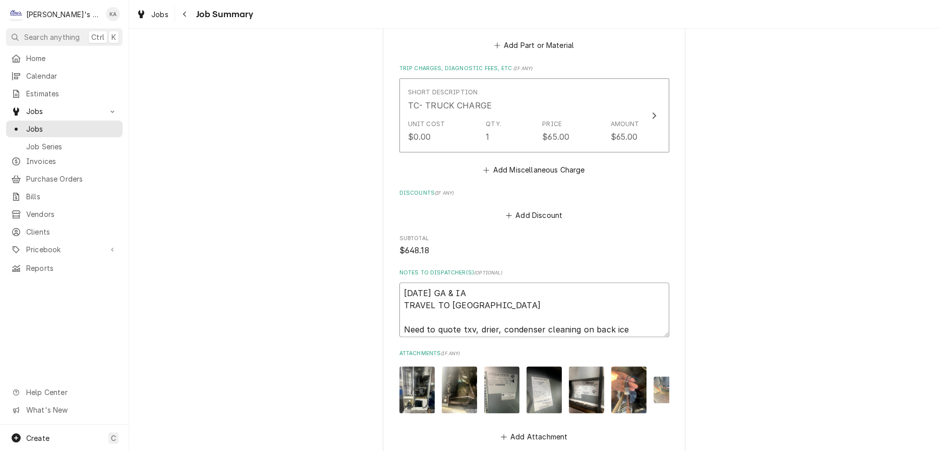
type textarea "8/21/2025 GA & IA TRAVEL TO PHILOMAT Need to quote txv, drier, condenser cleani…"
type textarea "x"
type textarea "8/21/2025 GA & IA TRAVEL TO PHILOMATH Need to quote txv, drier, condenser clean…"
type textarea "x"
type textarea "8/21/2025 GA & IA TRAVEL TO PHILOMATH- Need to quote txv, drier, condenser clea…"
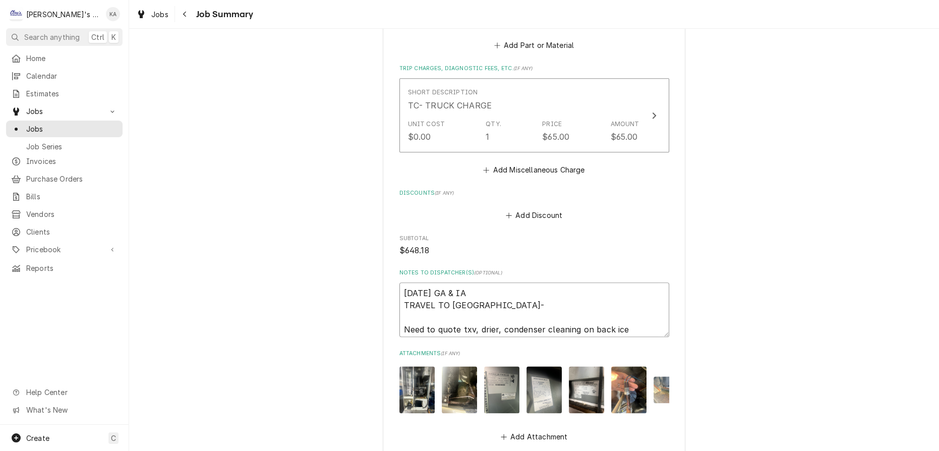
type textarea "x"
type textarea "8/21/2025 GA & IA TRAVEL TO PHILOMATH- Need to quote txv, drier, condenser clea…"
type textarea "x"
type textarea "8/21/2025 GA & IA TRAVEL TO PHILOMATH- 2 Need to quote txv, drier, condenser cl…"
type textarea "x"
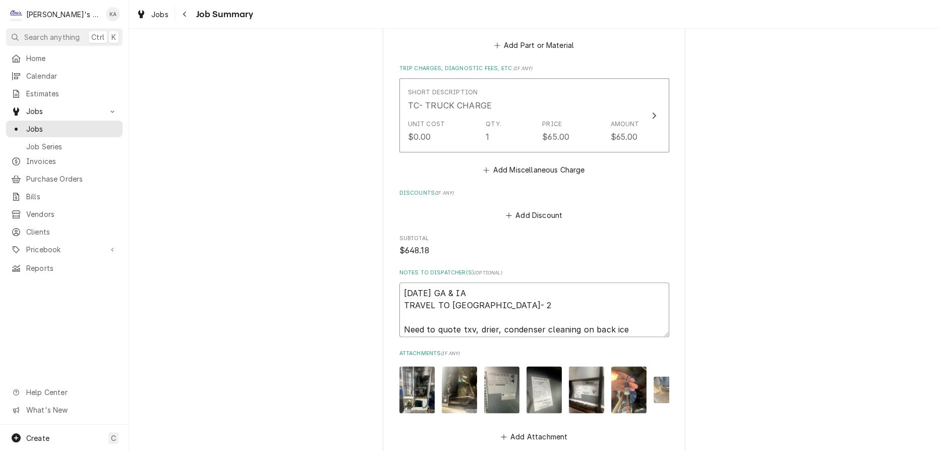
type textarea "8/21/2025 GA & IA TRAVEL TO PHILOMATH- 20 Need to quote txv, drier, condenser c…"
type textarea "x"
type textarea "8/21/2025 GA & IA TRAVEL TO PHILOMATH- 20 Need to quote txv, drier, condenser c…"
type textarea "x"
type textarea "8/21/2025 GA & IA TRAVEL TO PHILOMATH- 20 M Need to quote txv, drier, condenser…"
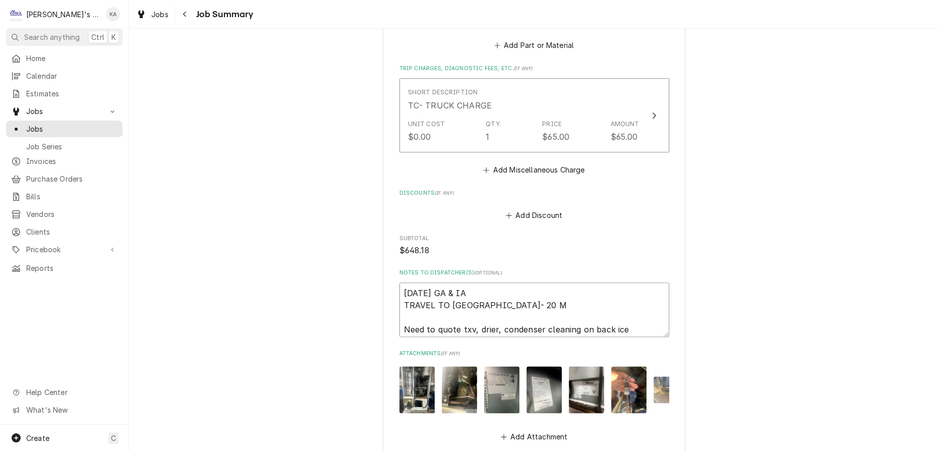
type textarea "x"
type textarea "8/21/2025 GA & IA TRAVEL TO PHILOMATH- 20 MI Need to quote txv, drier, condense…"
type textarea "x"
type textarea "8/21/2025 GA & IA TRAVEL TO PHILOMATH- 20 MIN Need to quote txv, drier, condens…"
type textarea "x"
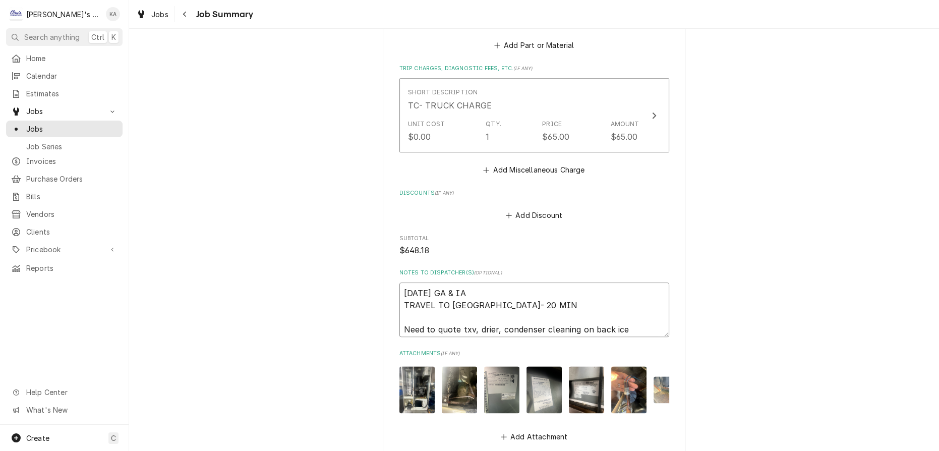
type textarea "8/21/2025 GA & IA TRAVEL TO PHILOMATH- 20 MINS Need to quote txv, drier, conden…"
type textarea "x"
type textarea "8/21/2025 GA & IA TRAVEL TO PHILOMATH- 20 MINS Need to quote txv, drier, conden…"
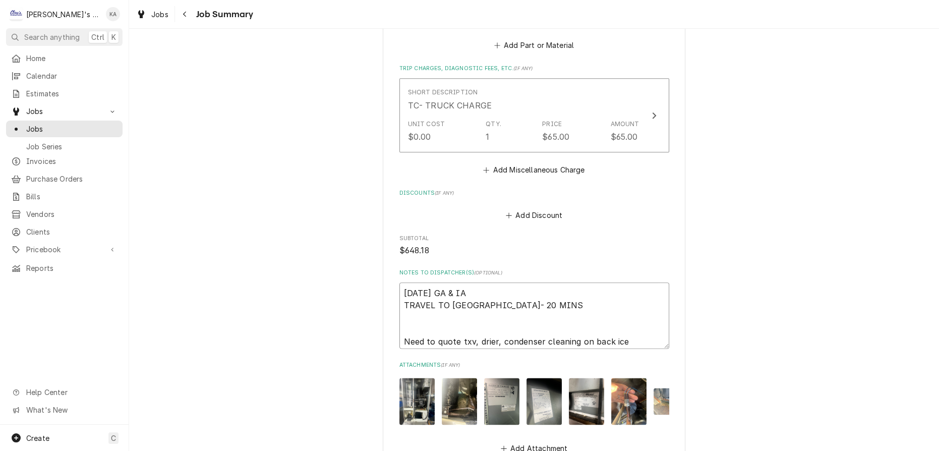
type textarea "x"
type textarea "8/21/2025 GA & IA TRAVEL TO PHILOMATH- 20 MINS O Need to quote txv, drier, cond…"
type textarea "x"
type textarea "8/21/2025 GA & IA TRAVEL TO PHILOMATH- 20 MINS ON Need to quote txv, drier, con…"
type textarea "x"
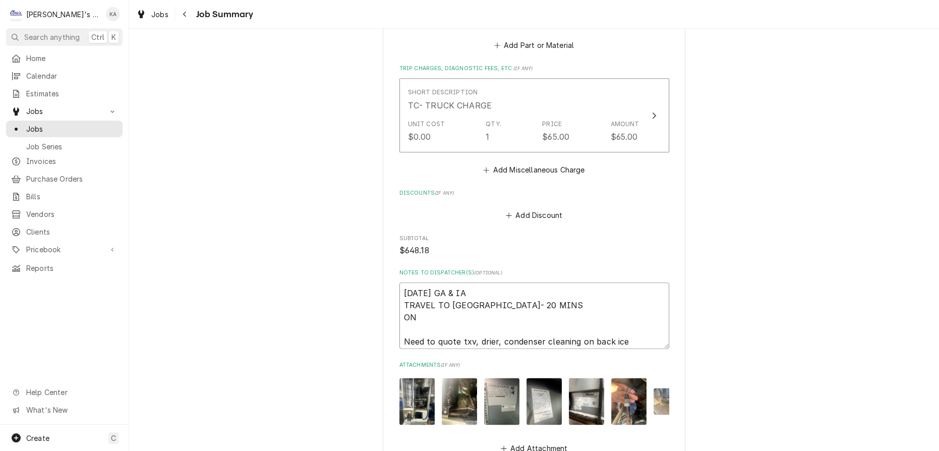
type textarea "8/21/2025 GA & IA TRAVEL TO PHILOMATH- 20 MINS ON Need to quote txv, drier, con…"
type textarea "x"
type textarea "8/21/2025 GA & IA TRAVEL TO PHILOMATH- 20 MINS ON S Need to quote txv, drier, c…"
type textarea "x"
type textarea "8/21/2025 GA & IA TRAVEL TO PHILOMATH- 20 MINS ON SI Need to quote txv, drier, …"
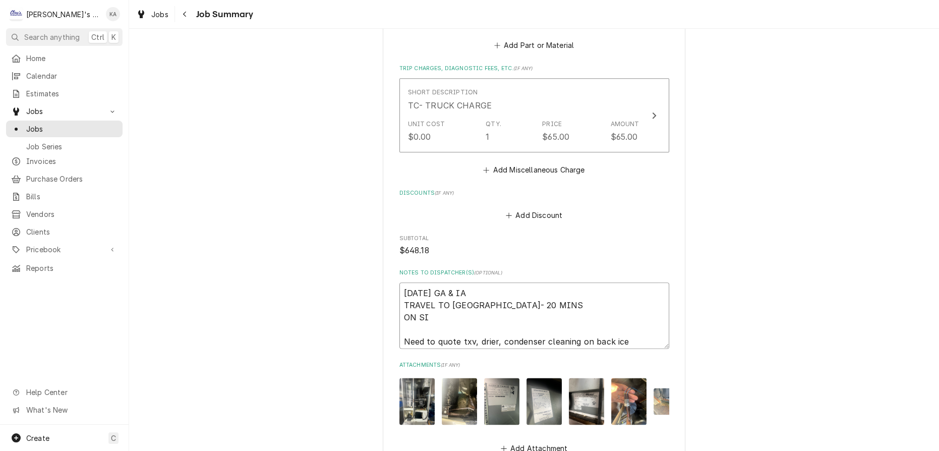
type textarea "x"
type textarea "8/21/2025 GA & IA TRAVEL TO PHILOMATH- 20 MINS ON SIT Need to quote txv, drier,…"
type textarea "x"
type textarea "8/21/2025 GA & IA TRAVEL TO PHILOMATH- 20 MINS ON SITE Need to quote txv, drier…"
type textarea "x"
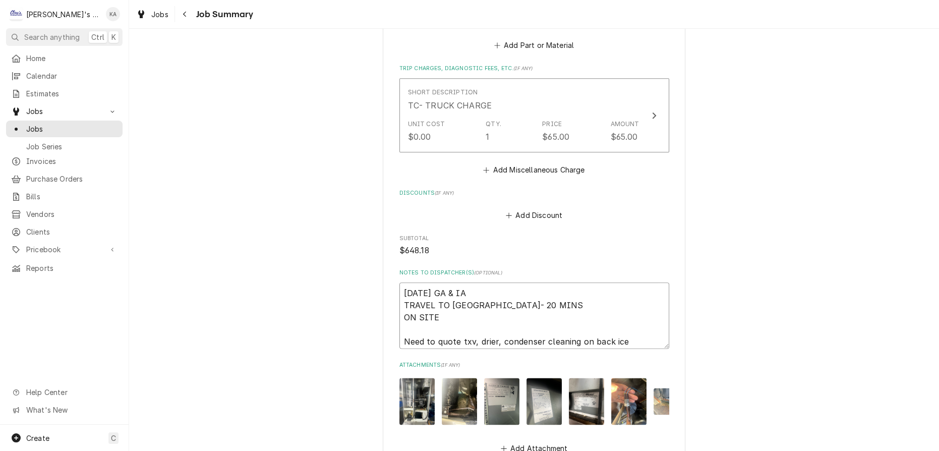
type textarea "8/21/2025 GA & IA TRAVEL TO PHILOMATH- 20 MINS ON SITE- Need to quote txv, drie…"
type textarea "x"
type textarea "8/21/2025 GA & IA TRAVEL TO PHILOMATH- 20 MINS ON SITE- Need to quote txv, drie…"
type textarea "x"
type textarea "8/21/2025 GA & IA TRAVEL TO PHILOMATH- 20 MINS ON SITE- 4 Need to quote txv, dr…"
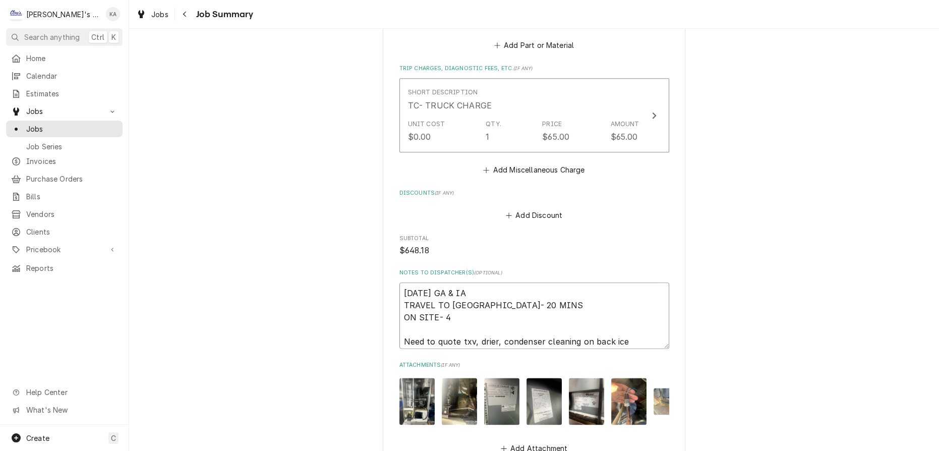
type textarea "x"
type textarea "8/21/2025 GA & IA TRAVEL TO PHILOMATH- 20 MINS ON SITE- 4: Need to quote txv, d…"
type textarea "x"
type textarea "8/21/2025 GA & IA TRAVEL TO PHILOMATH- 20 MINS ON SITE- 4:0 Need to quote txv, …"
type textarea "x"
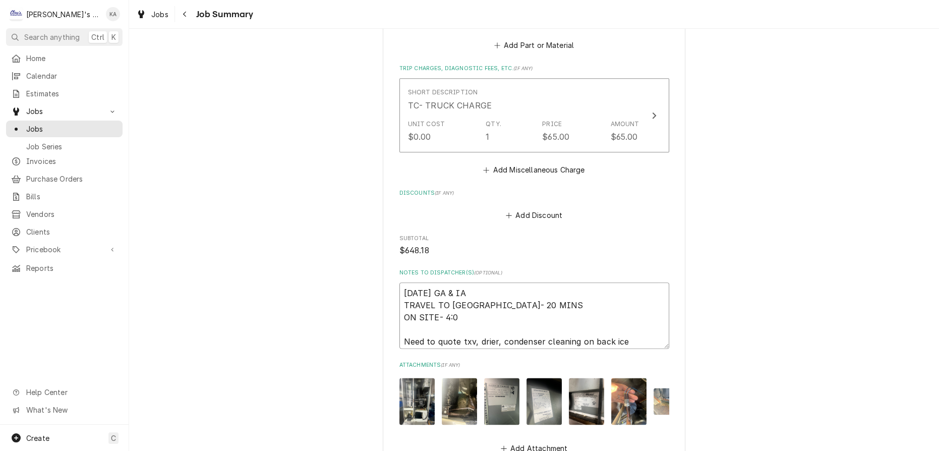
type textarea "8/21/2025 GA & IA TRAVEL TO PHILOMATH- 20 MINS ON SITE- 4:00 Need to quote txv,…"
type textarea "x"
type textarea "8/21/2025 GA & IA TRAVEL TO PHILOMATH- 20 MINS ON SITE- 4:00- Need to quote txv…"
type textarea "x"
type textarea "8/21/2025 GA & IA TRAVEL TO PHILOMATH- 20 MINS ON SITE- 4:00-8 Need to quote tx…"
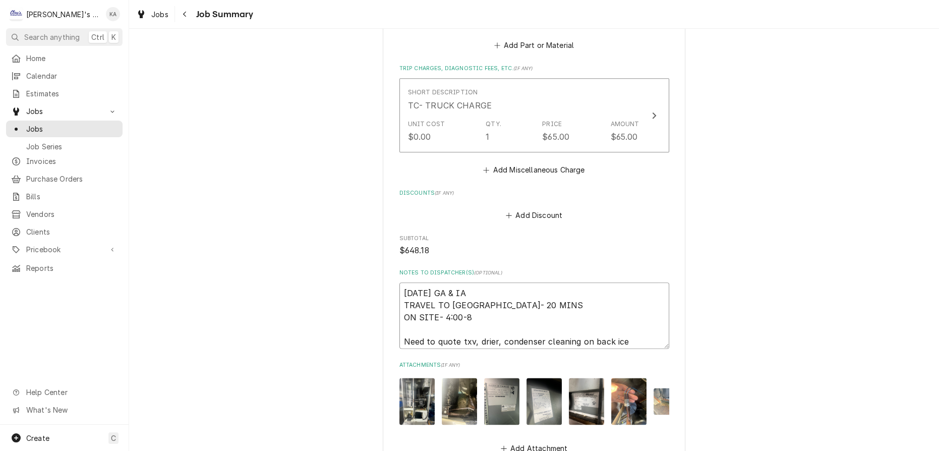
type textarea "x"
type textarea "8/21/2025 GA & IA TRAVEL TO PHILOMATH- 20 MINS ON SITE- 4:00-8: Need to quote t…"
type textarea "x"
type textarea "8/21/2025 GA & IA TRAVEL TO PHILOMATH- 20 MINS ON SITE- 4:00-8:2 Need to quote …"
type textarea "x"
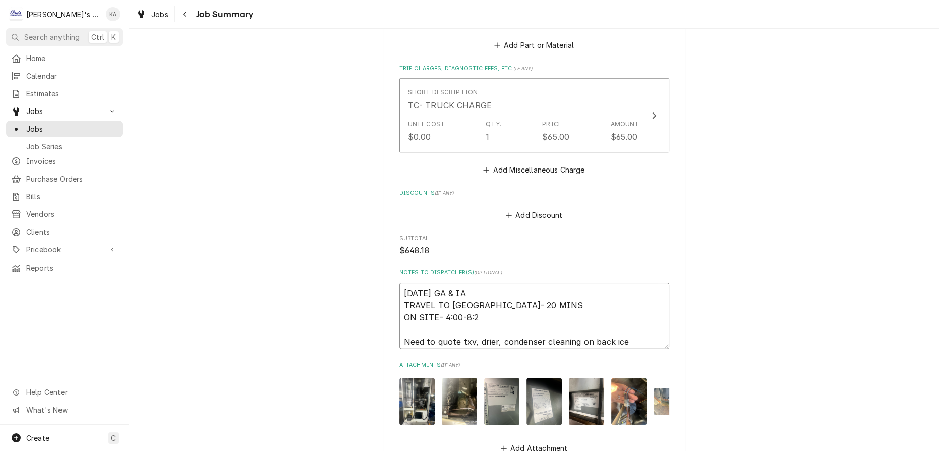
type textarea "8/21/2025 GA & IA TRAVEL TO PHILOMATH- 20 MINS ON SITE- 4:00-8:20 Need to quote…"
type textarea "x"
type textarea "8/21/2025 GA & IA TRAVEL TO PHILOMATH- 20 MINS ON SITE- 4:00-8:20 Need to quote…"
type textarea "x"
type textarea "8/21/2025 GA & IA TRAVEL TO PHILOMATH- 20 MINS ON SITE- 4:00-8:20 4 Need to quo…"
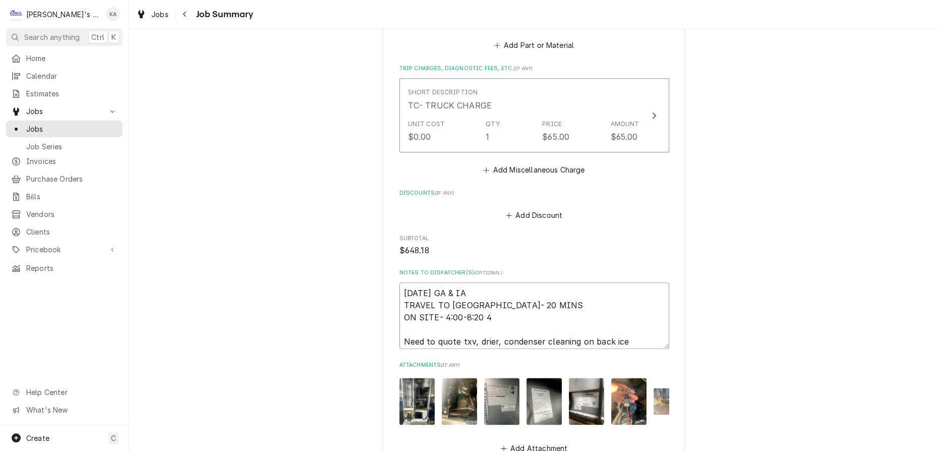
type textarea "x"
type textarea "8/21/2025 GA & IA TRAVEL TO PHILOMATH- 20 MINS ON SITE- 4:00-8:20 4 Need to quo…"
type textarea "x"
type textarea "8/21/2025 GA & IA TRAVEL TO PHILOMATH- 20 MINS ON SITE- 4:00-8:20 4 H Need to q…"
type textarea "x"
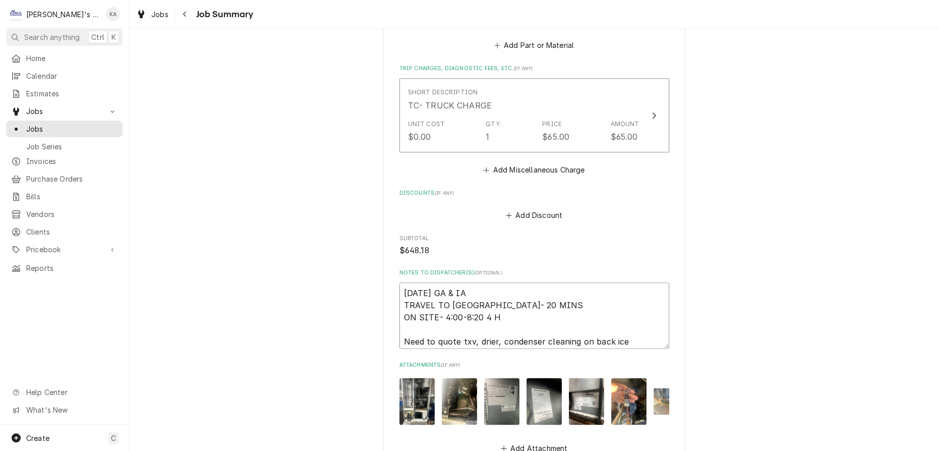
type textarea "8/21/2025 GA & IA TRAVEL TO PHILOMATH- 20 MINS ON SITE- 4:00-8:20 4 HR Need to …"
type textarea "x"
type textarea "8/21/2025 GA & IA TRAVEL TO PHILOMATH- 20 MINS ON SITE- 4:00-8:20 4 HRS Need to…"
type textarea "x"
type textarea "8/21/2025 GA & IA TRAVEL TO PHILOMATH- 20 MINS ON SITE- 4:00-8:20 4 HRS Need to…"
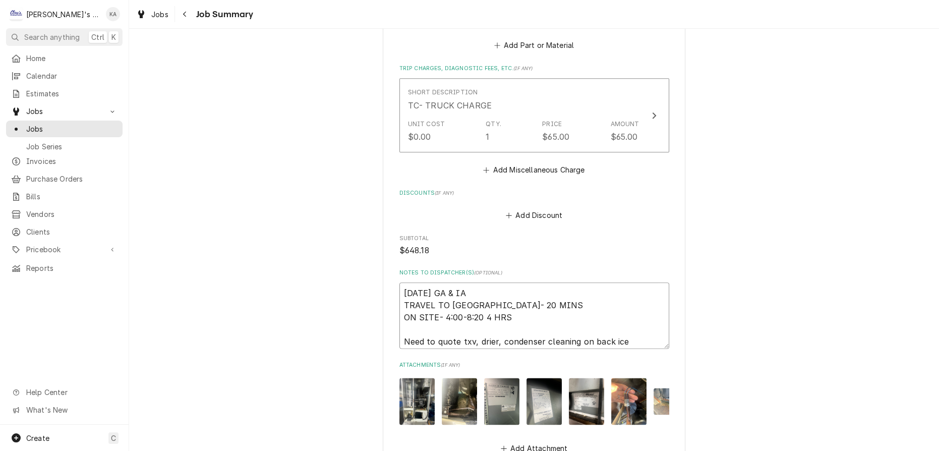
type textarea "x"
type textarea "8/21/2025 GA & IA TRAVEL TO PHILOMATH- 20 MINS ON SITE- 4:00-8:20 4 HRS 2 Need …"
type textarea "x"
type textarea "8/21/2025 GA & IA TRAVEL TO PHILOMATH- 20 MINS ON SITE- 4:00-8:20 4 HRS 20 Need…"
type textarea "x"
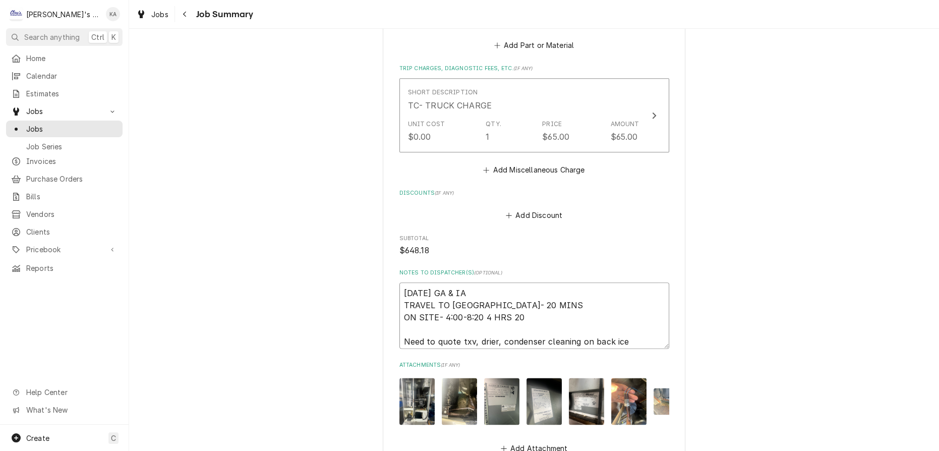
type textarea "8/21/2025 GA & IA TRAVEL TO PHILOMATH- 20 MINS ON SITE- 4:00-8:20 4 HRS 20 Need…"
type textarea "x"
type textarea "8/21/2025 GA & IA TRAVEL TO PHILOMATH- 20 MINS ON SITE- 4:00-8:20 4 HRS 20 M Ne…"
type textarea "x"
type textarea "8/21/2025 GA & IA TRAVEL TO PHILOMATH- 20 MINS ON SITE- 4:00-8:20 4 HRS 20 MI N…"
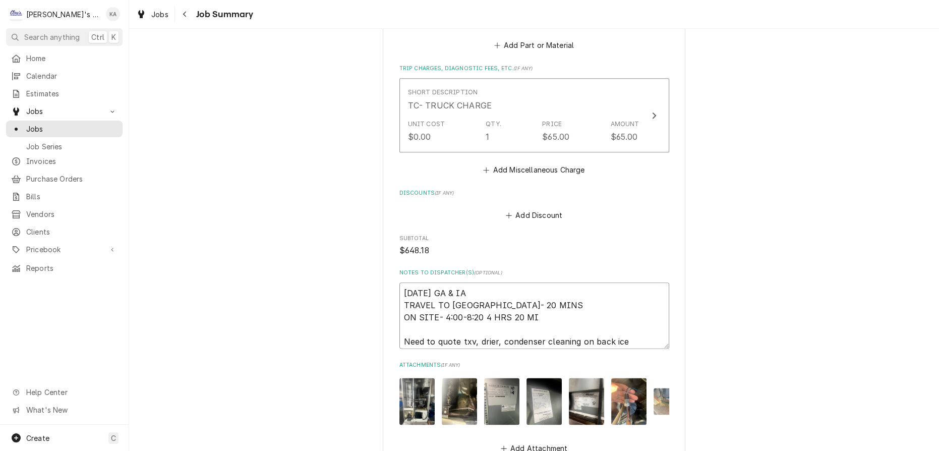
type textarea "x"
type textarea "8/21/2025 GA & IA TRAVEL TO PHILOMATH- 20 MINS ON SITE- 4:00-8:20 4 HRS 20 MIN …"
type textarea "x"
type textarea "8/21/2025 GA & IA TRAVEL TO PHILOMATH- 20 MINS ON SITE- 4:00-8:20 4 HRS 20 MINS…"
click at [499, 282] on textarea "8/21/2025 GA & IA TRAVEL TO PHILOMATH- 20 MINS ON SITE- 4:00-8:20 4 HRS 20 MINS…" at bounding box center [534, 315] width 270 height 66
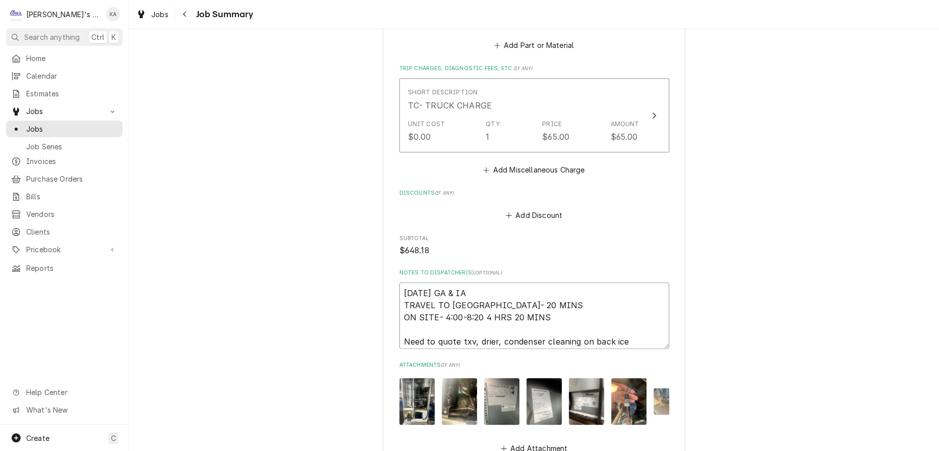
type textarea "x"
type textarea "8/21/2025 GA & IA TRAVEL TO PHILOMATH- 320 MINS ON SITE- 4:00-8:20 4 HRS 20 MIN…"
type textarea "x"
type textarea "8/21/2025 GA & IA TRAVEL TO PHILOMATH- 3:20 MINS ON SITE- 4:00-8:20 4 HRS 20 MI…"
type textarea "x"
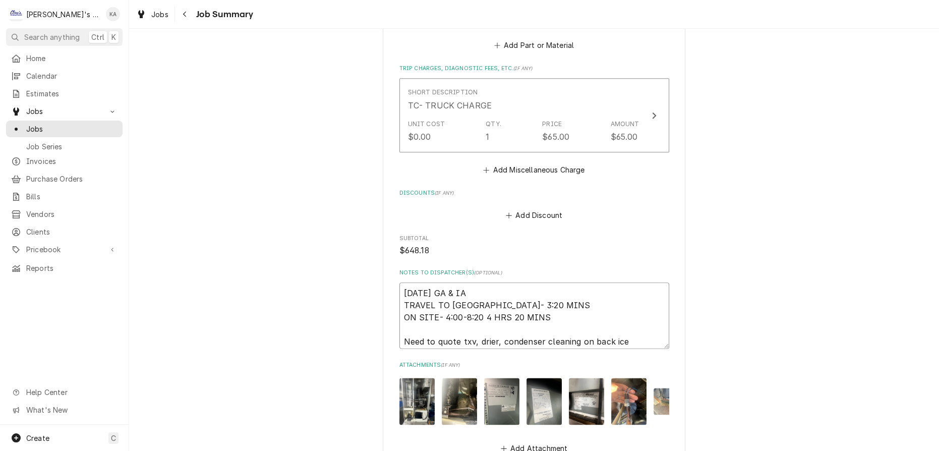
type textarea "8/21/2025 GA & IA TRAVEL TO PHILOMATH- 3:420 MINS ON SITE- 4:00-8:20 4 HRS 20 M…"
type textarea "x"
type textarea "8/21/2025 GA & IA TRAVEL TO PHILOMATH- 3:4020 MINS ON SITE- 4:00-8:20 4 HRS 20 …"
type textarea "x"
type textarea "8/21/2025 GA & IA TRAVEL TO PHILOMATH- 3:40-20 MINS ON SITE- 4:00-8:20 4 HRS 20…"
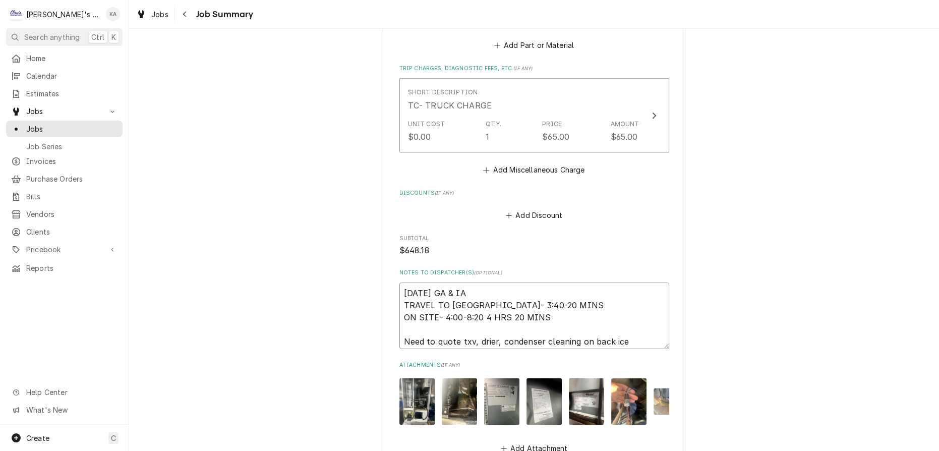
type textarea "x"
type textarea "8/21/2025 GA & IA TRAVEL TO PHILOMATH- 3:40-420 MINS ON SITE- 4:00-8:20 4 HRS 2…"
type textarea "x"
type textarea "8/21/2025 GA & IA TRAVEL TO PHILOMATH- 3:40-4:20 MINS ON SITE- 4:00-8:20 4 HRS …"
type textarea "x"
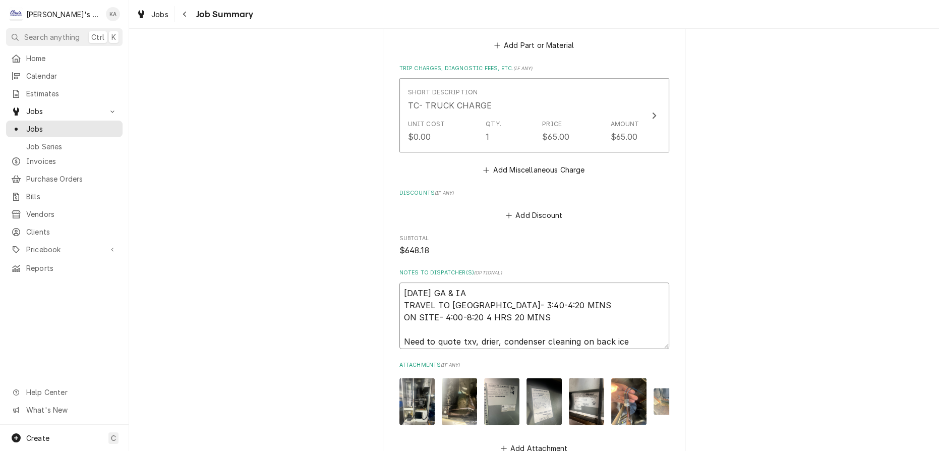
type textarea "8/21/2025 GA & IA TRAVEL TO PHILOMATH- 3:40-4:020 MINS ON SITE- 4:00-8:20 4 HRS…"
type textarea "x"
type textarea "8/21/2025 GA & IA TRAVEL TO PHILOMATH- 3:40-4:0020 MINS ON SITE- 4:00-8:20 4 HR…"
type textarea "x"
type textarea "8/21/2025 GA & IA TRAVEL TO PHILOMATH- 3:40-4:00 20 MINS ON SITE- 4:00-8:20 4 H…"
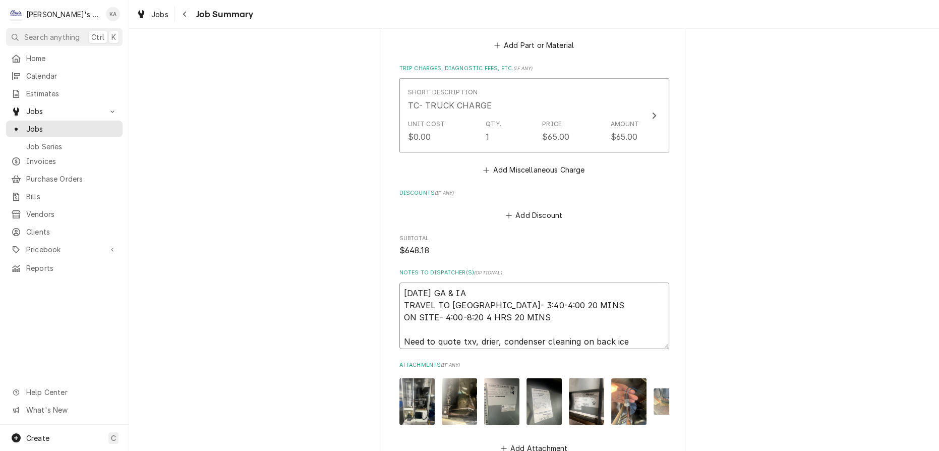
click at [547, 282] on textarea "8/21/2025 GA & IA TRAVEL TO PHILOMATH- 3:40-4:00 20 MINS ON SITE- 4:00-8:20 4 H…" at bounding box center [534, 315] width 270 height 66
type textarea "x"
type textarea "8/21/2025 GA & IA TRAVEL TO PHILOMATH- 3:40-4:00 20 MINS ON SITE- 4:00-8:20 4 H…"
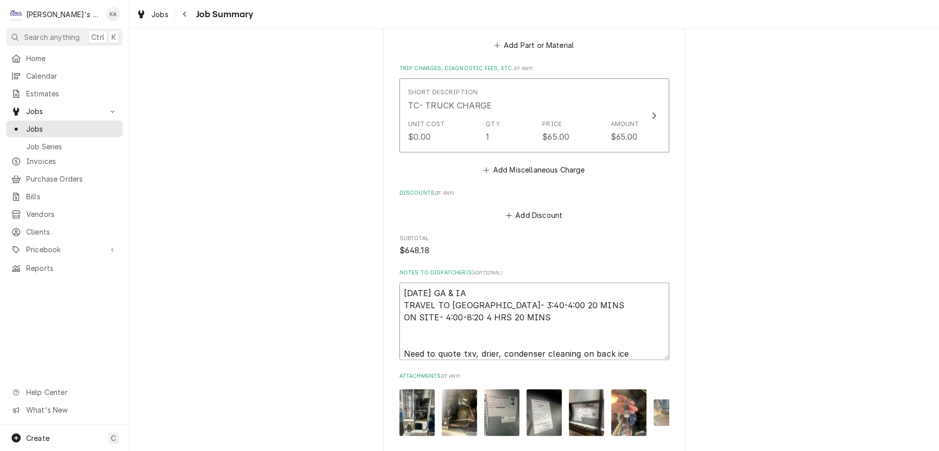
type textarea "x"
type textarea "8/21/2025 GA & IA TRAVEL TO PHILOMATH- 3:40-4:00 20 MINS ON SITE- 4:00-8:20 4 H…"
type textarea "x"
type textarea "8/21/2025 GA & IA TRAVEL TO PHILOMATH- 3:40-4:00 20 MINS ON SITE- 4:00-8:20 4 H…"
type textarea "x"
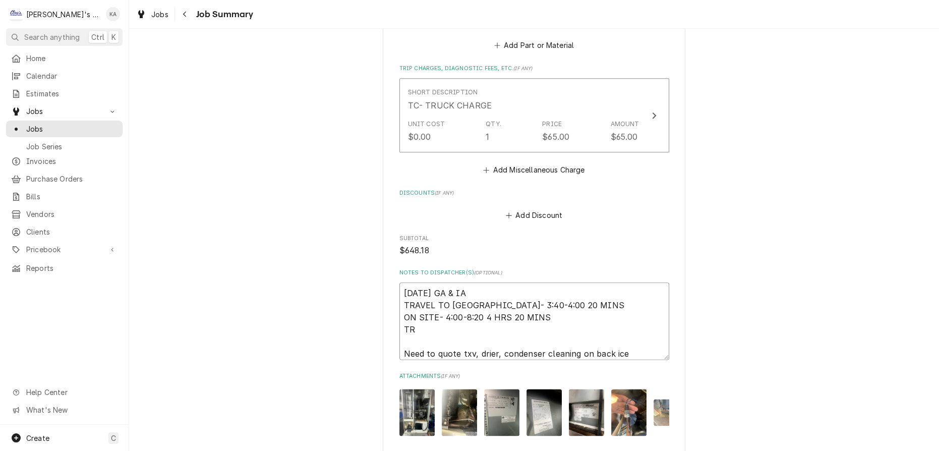
type textarea "8/21/2025 GA & IA TRAVEL TO PHILOMATH- 3:40-4:00 20 MINS ON SITE- 4:00-8:20 4 H…"
type textarea "x"
type textarea "8/21/2025 GA & IA TRAVEL TO PHILOMATH- 3:40-4:00 20 MINS ON SITE- 4:00-8:20 4 H…"
type textarea "x"
type textarea "8/21/2025 GA & IA TRAVEL TO PHILOMATH- 3:40-4:00 20 MINS ON SITE- 4:00-8:20 4 H…"
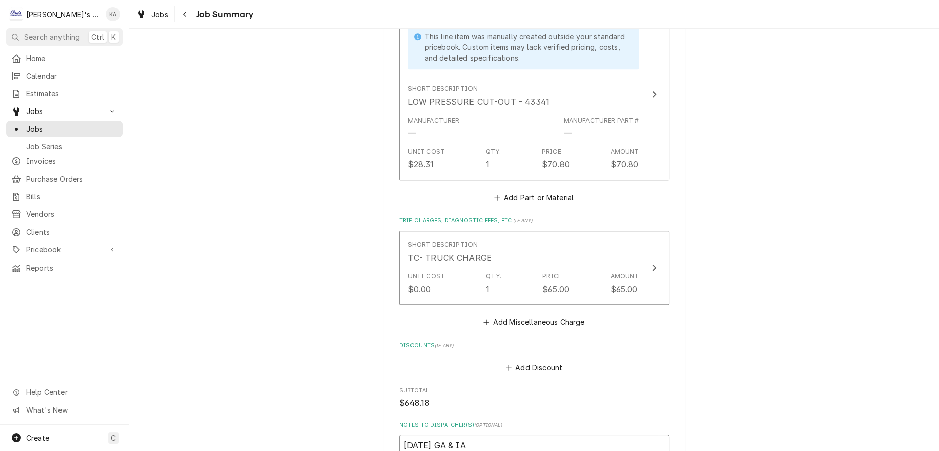
scroll to position [1512, 0]
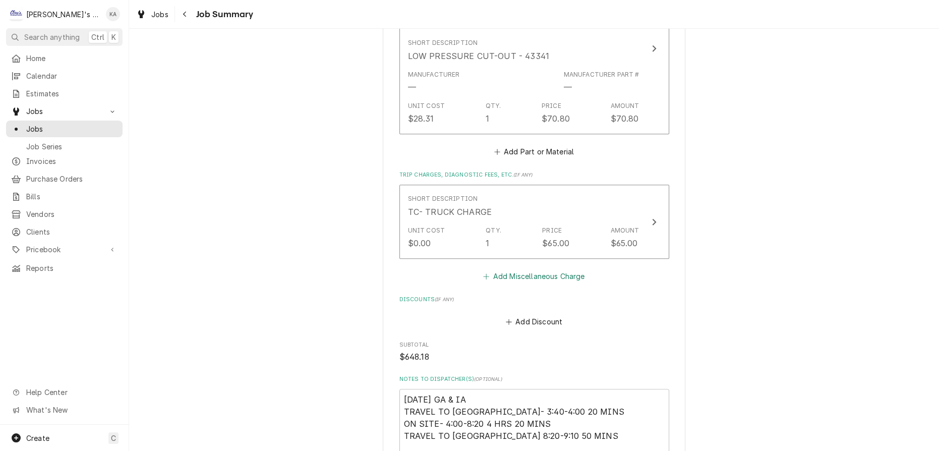
click at [538, 269] on button "Add Miscellaneous Charge" at bounding box center [533, 276] width 105 height 14
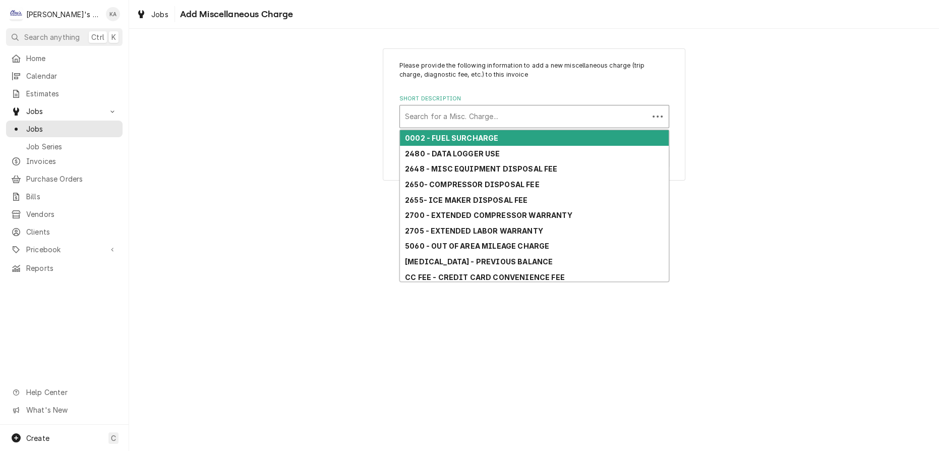
click at [466, 121] on div "Short Description" at bounding box center [524, 116] width 238 height 18
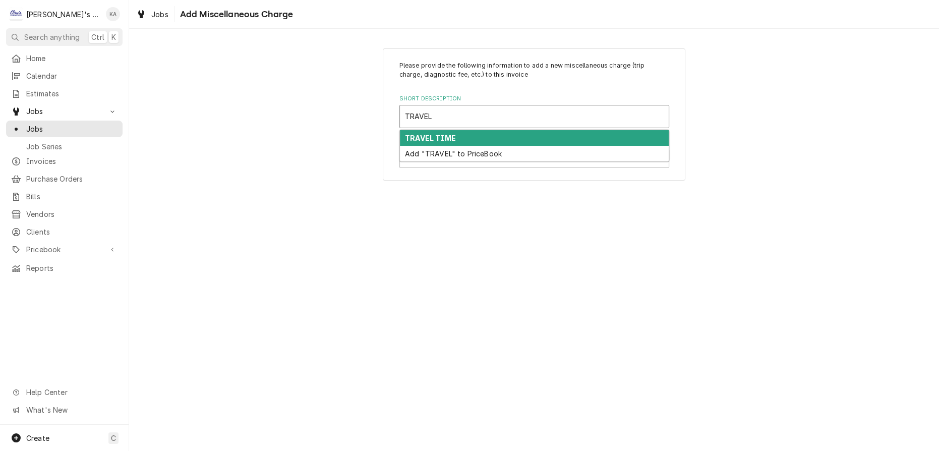
click at [465, 134] on div "TRAVEL TIME" at bounding box center [534, 138] width 269 height 16
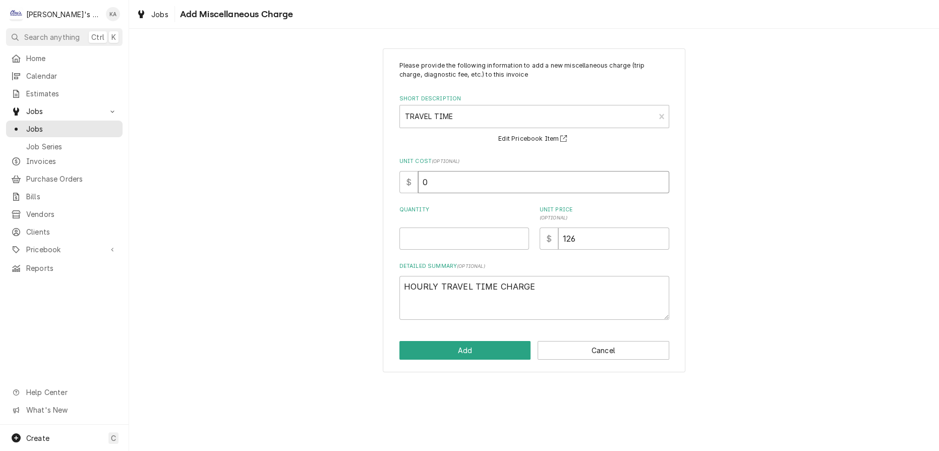
click at [426, 181] on input "0" at bounding box center [543, 182] width 251 height 22
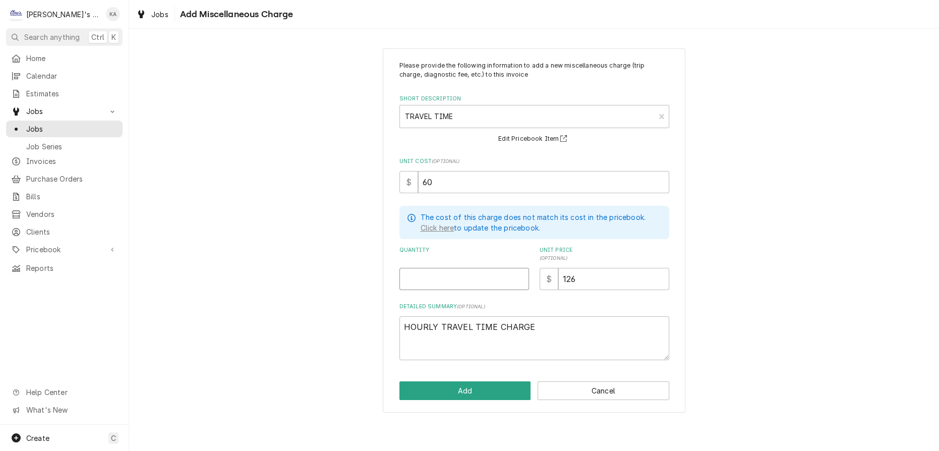
click at [433, 271] on input "Quantity" at bounding box center [464, 279] width 130 height 22
click at [468, 383] on button "Add" at bounding box center [465, 390] width 132 height 19
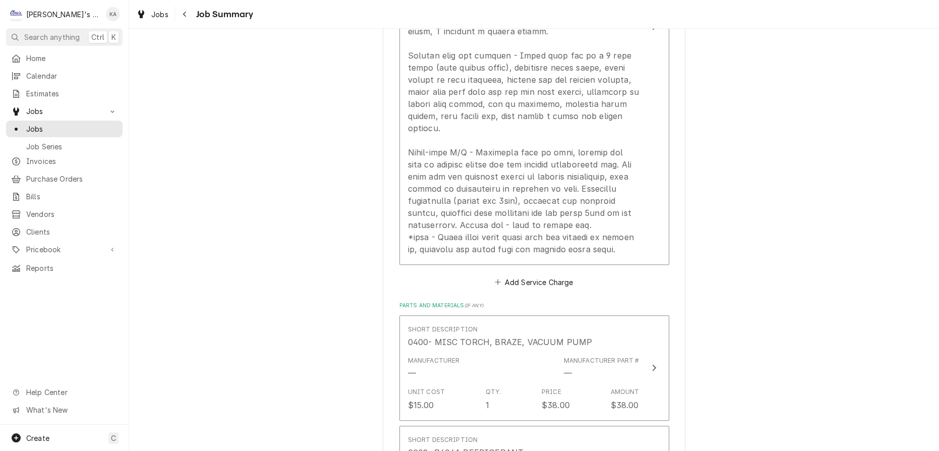
scroll to position [469, 0]
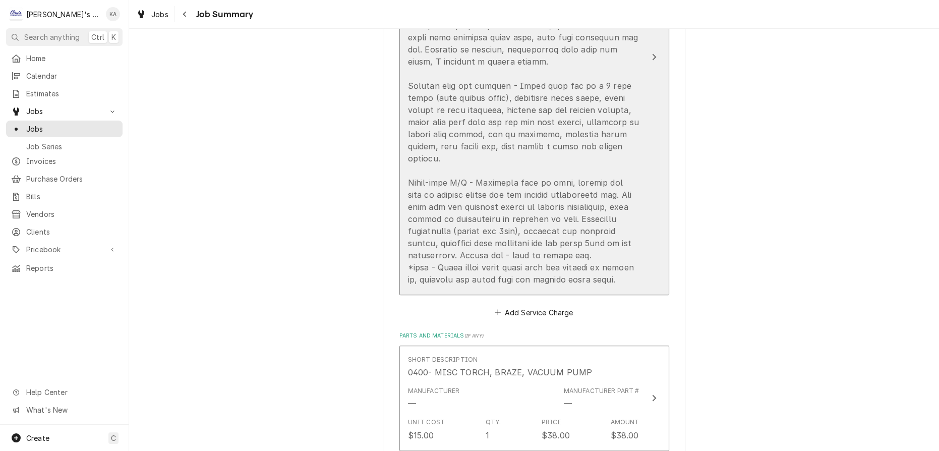
click at [639, 257] on button "Short Description P3 - ICE MACHINE Service Date Aug 21, 2025 Hourly Cost $0.00/…" at bounding box center [534, 57] width 270 height 475
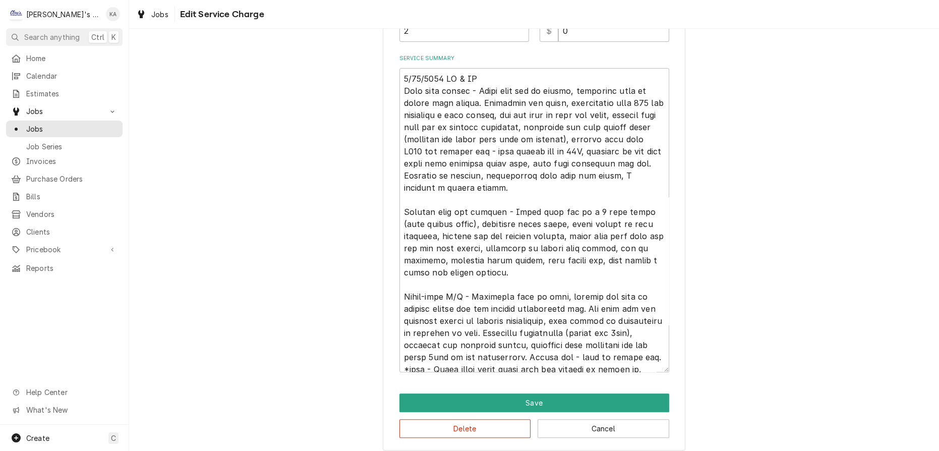
scroll to position [330, 0]
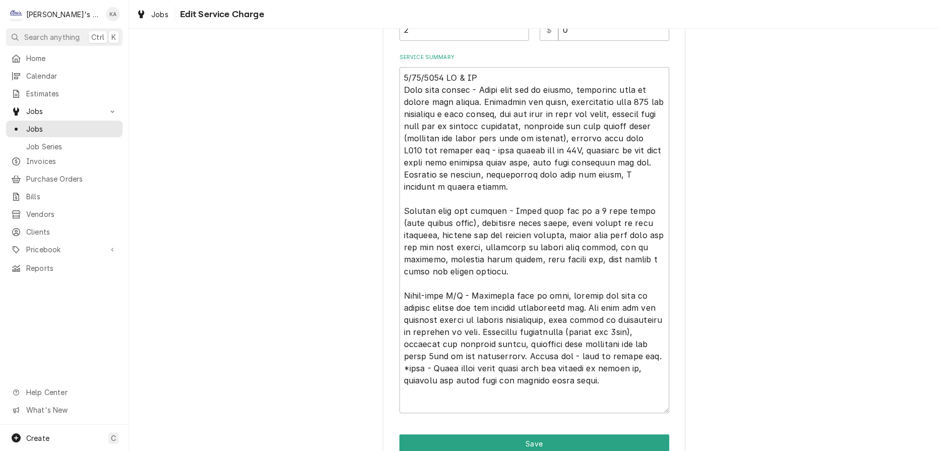
drag, startPoint x: 650, startPoint y: 366, endPoint x: 645, endPoint y: 408, distance: 42.1
click at [645, 408] on textarea "Service Summary" at bounding box center [534, 240] width 270 height 346
click at [624, 360] on textarea "Service Summary" at bounding box center [534, 240] width 270 height 346
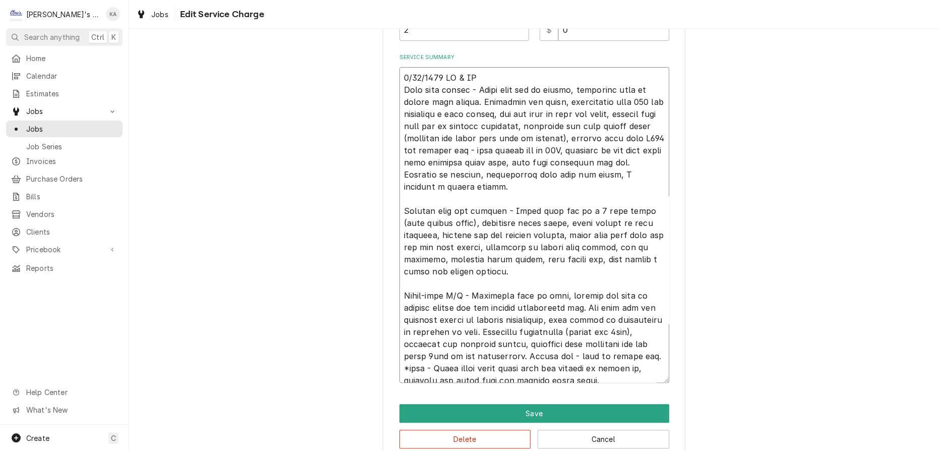
click at [403, 199] on textarea "Service Summary" at bounding box center [534, 225] width 270 height 316
click at [404, 85] on textarea "Service Summary" at bounding box center [534, 225] width 270 height 316
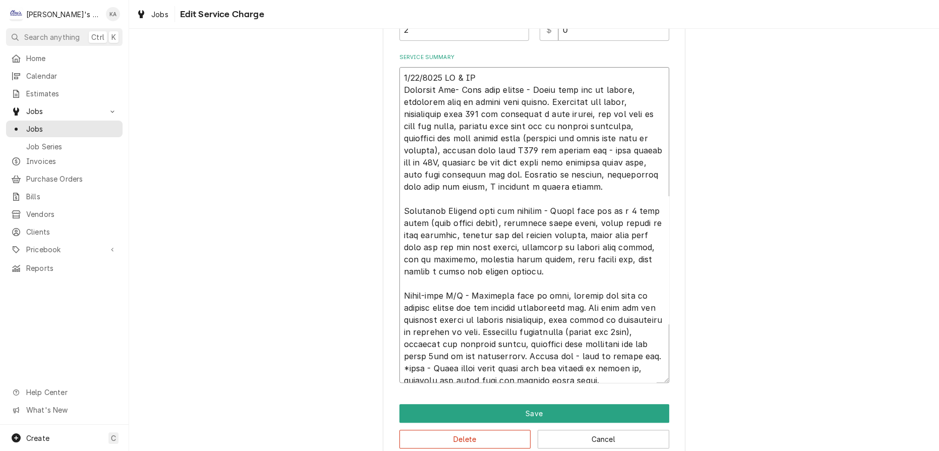
click at [439, 200] on textarea "Service Summary" at bounding box center [534, 225] width 270 height 316
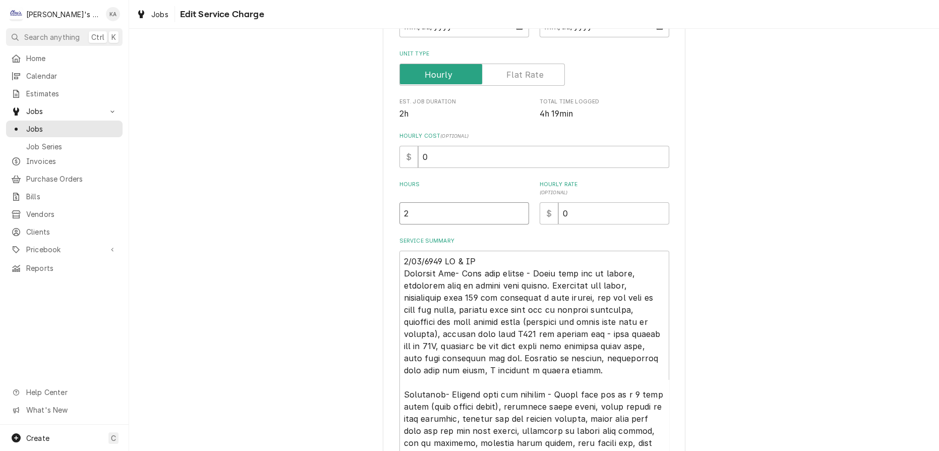
drag, startPoint x: 410, startPoint y: 212, endPoint x: 396, endPoint y: 213, distance: 14.2
click at [396, 213] on div "Use the fields below to edit this service charge Short Description P3 - ICE MAC…" at bounding box center [534, 273] width 302 height 743
click at [420, 153] on input "0" at bounding box center [543, 157] width 251 height 22
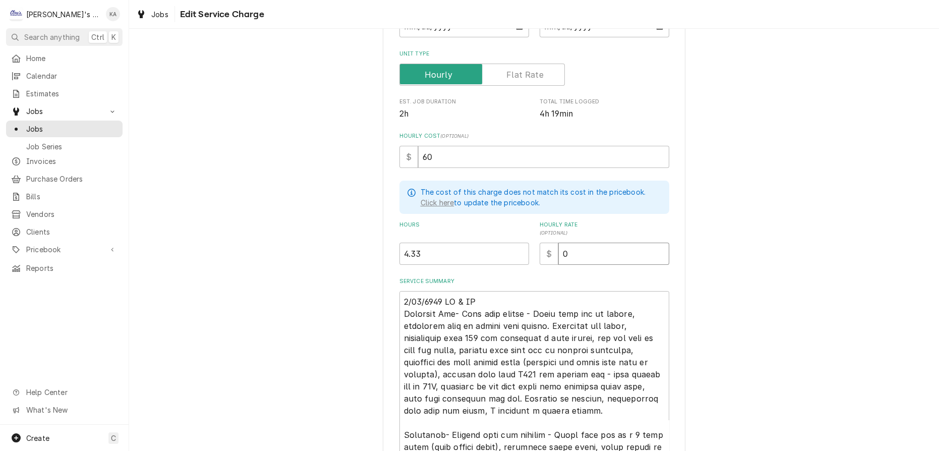
drag, startPoint x: 559, startPoint y: 250, endPoint x: 544, endPoint y: 251, distance: 14.7
click at [544, 251] on div "$ 0" at bounding box center [604, 253] width 130 height 22
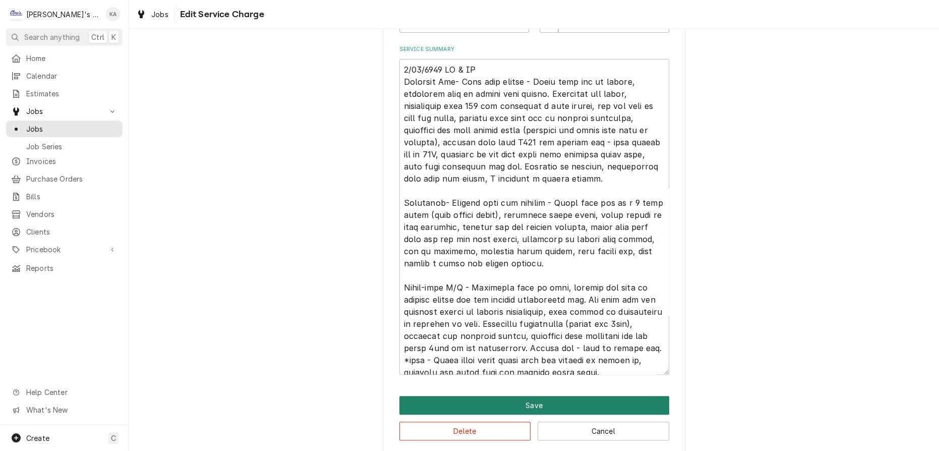
click at [528, 396] on button "Save" at bounding box center [534, 405] width 270 height 19
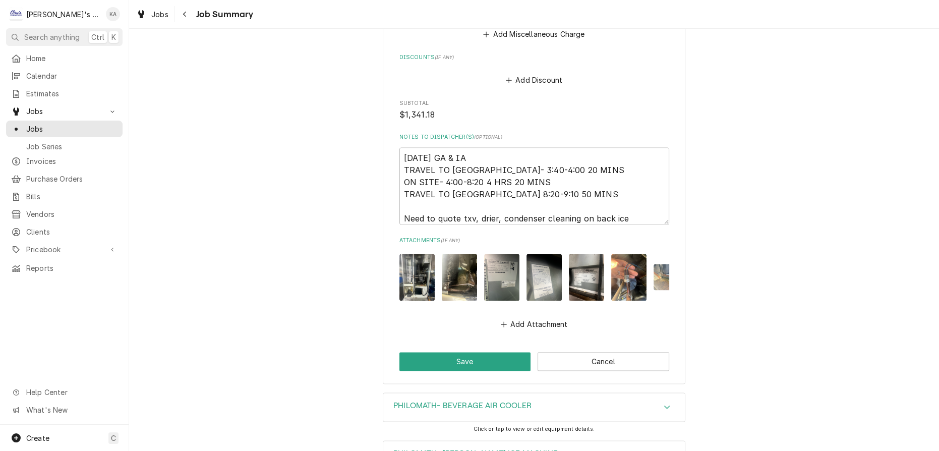
scroll to position [1890, 0]
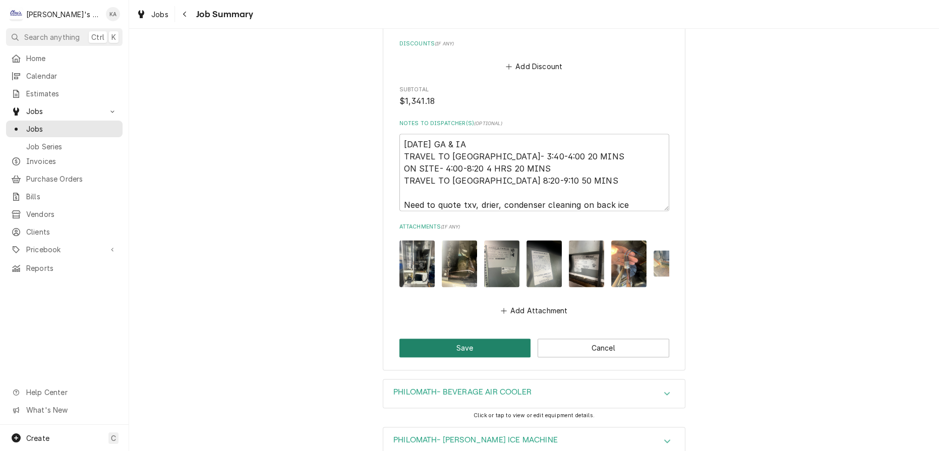
click at [461, 338] on button "Save" at bounding box center [465, 347] width 132 height 19
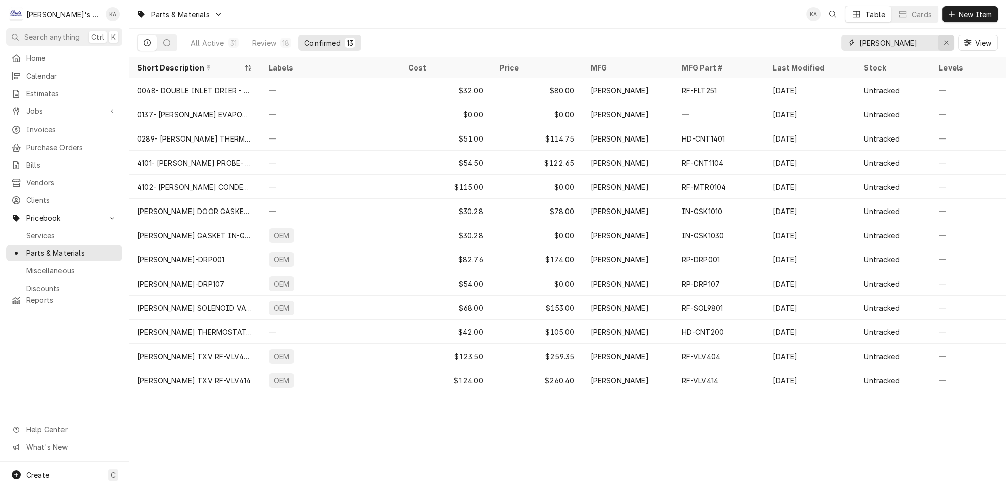
click at [947, 41] on div "Erase input" at bounding box center [946, 43] width 10 height 10
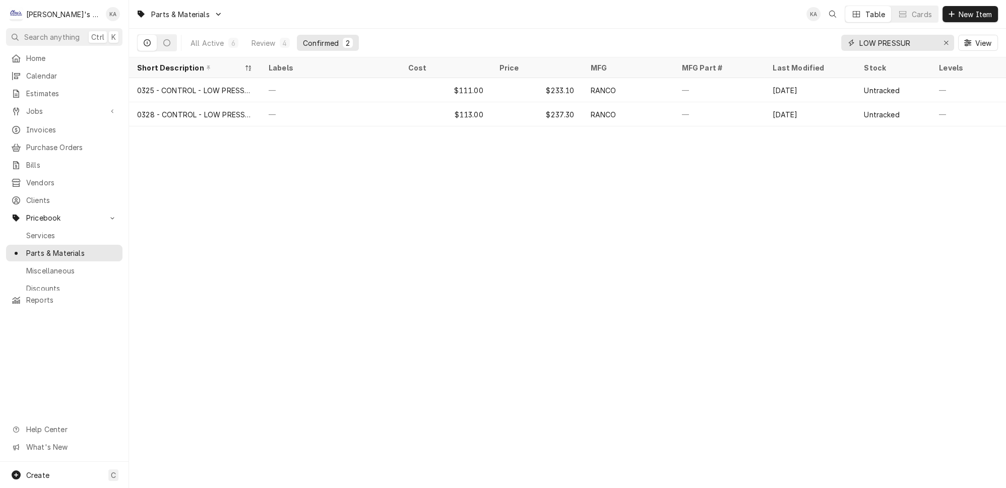
type input "LOW PRESSUR"
click at [948, 41] on icon "Erase input" at bounding box center [946, 43] width 4 height 4
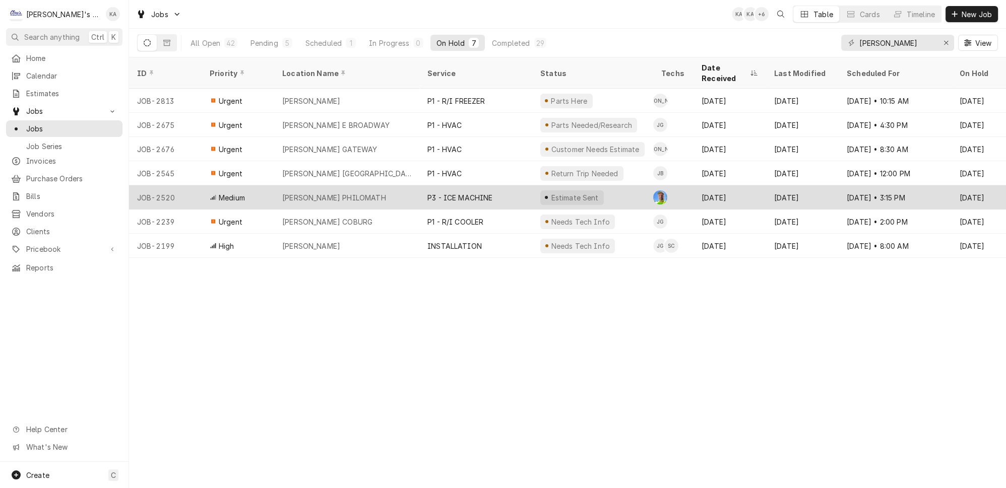
click at [363, 186] on div "[PERSON_NAME] PHILOMATH" at bounding box center [346, 198] width 145 height 24
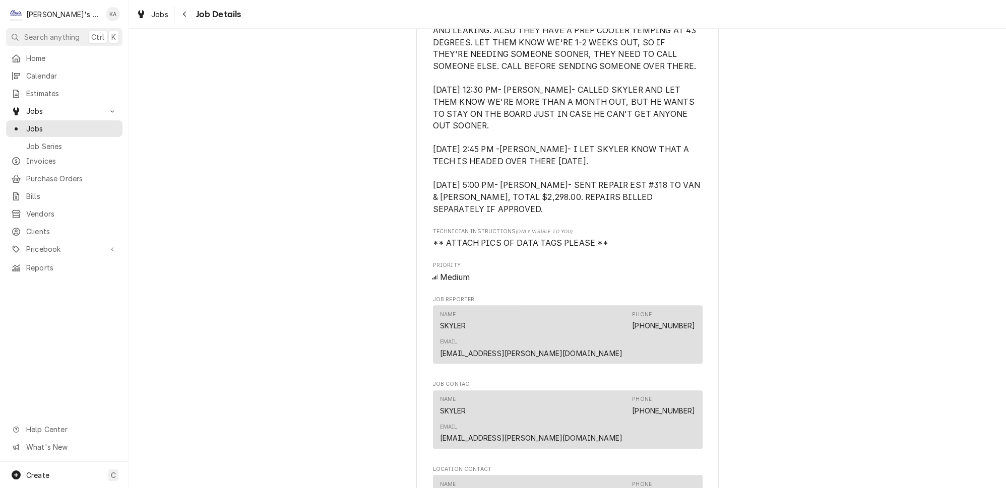
scroll to position [641, 0]
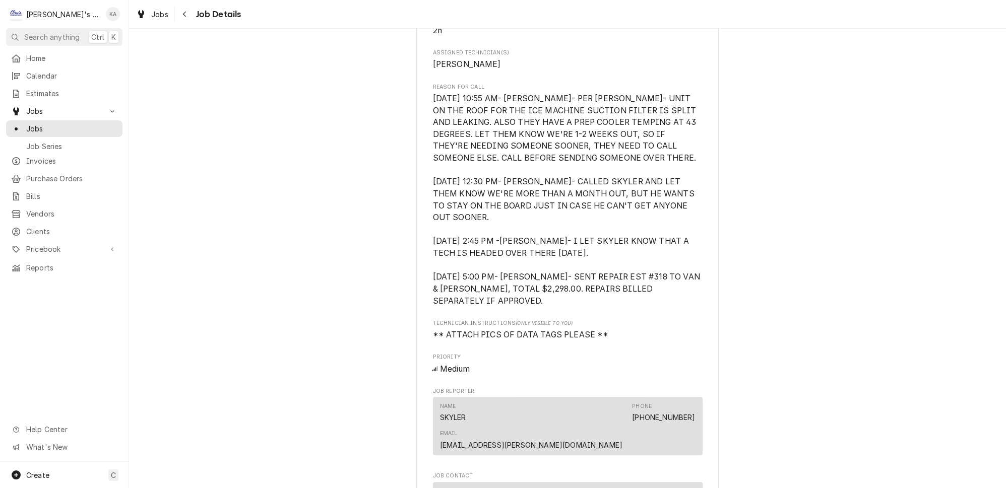
click at [505, 240] on span "[DATE] 10:55 AM- [PERSON_NAME]- PER [PERSON_NAME]- UNIT ON THE ROOF FOR THE ICE…" at bounding box center [567, 200] width 269 height 212
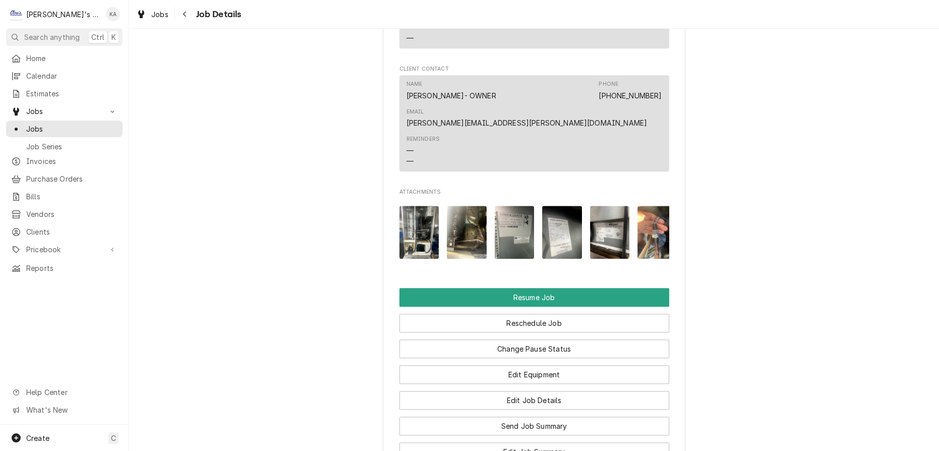
scroll to position [1237, 0]
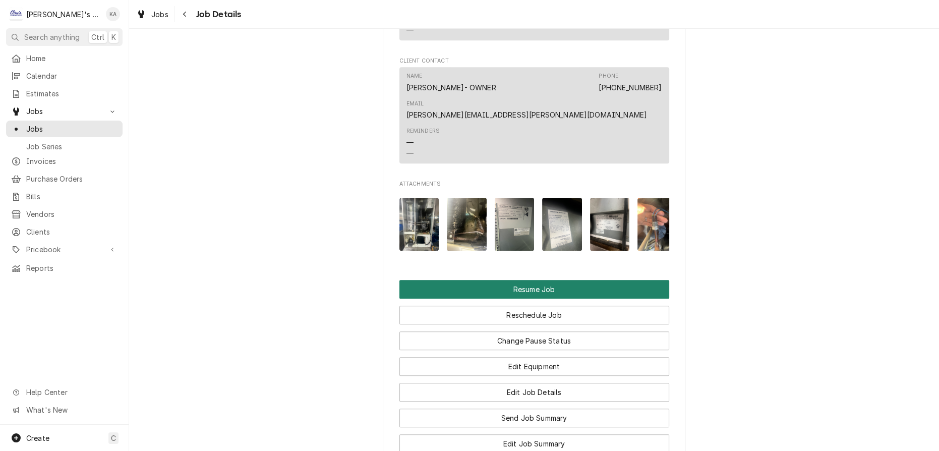
click at [513, 280] on button "Resume Job" at bounding box center [534, 289] width 270 height 19
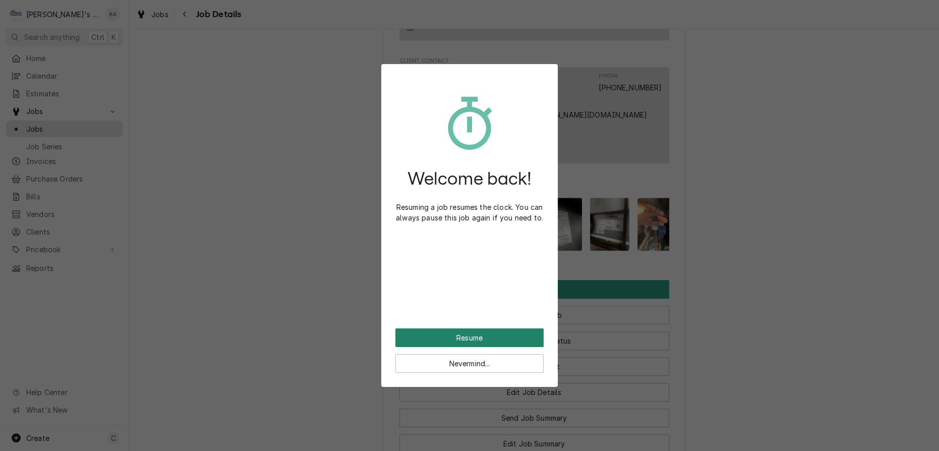
click at [460, 328] on button "Resume" at bounding box center [469, 337] width 148 height 19
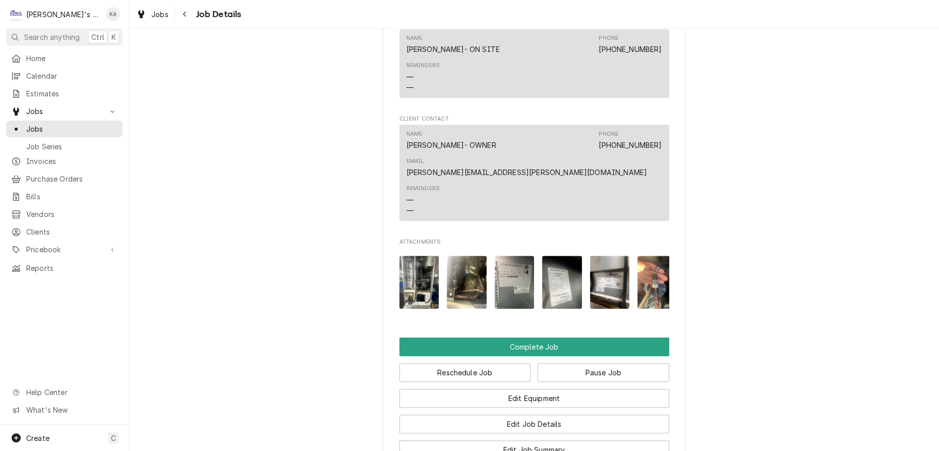
scroll to position [1191, 0]
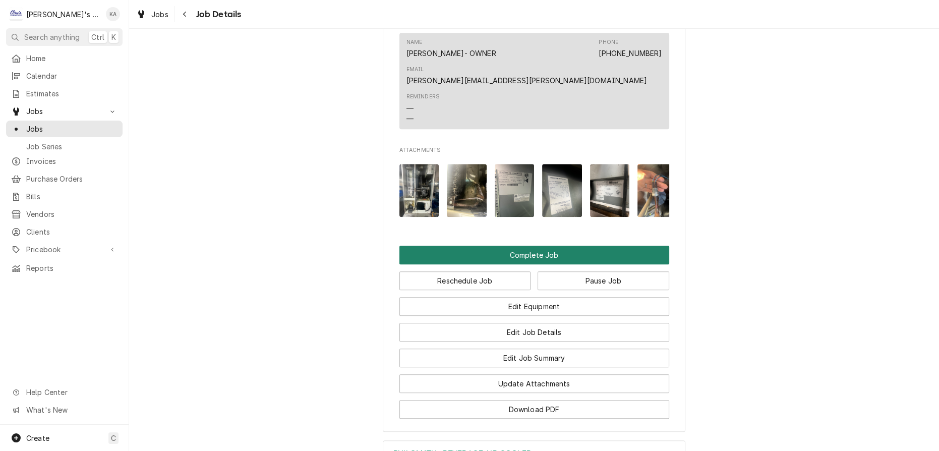
click at [521, 245] on button "Complete Job" at bounding box center [534, 254] width 270 height 19
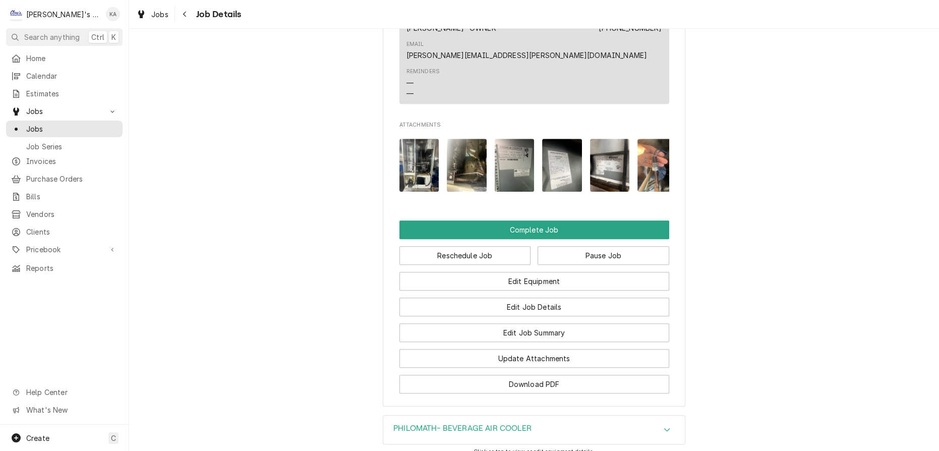
scroll to position [1237, 0]
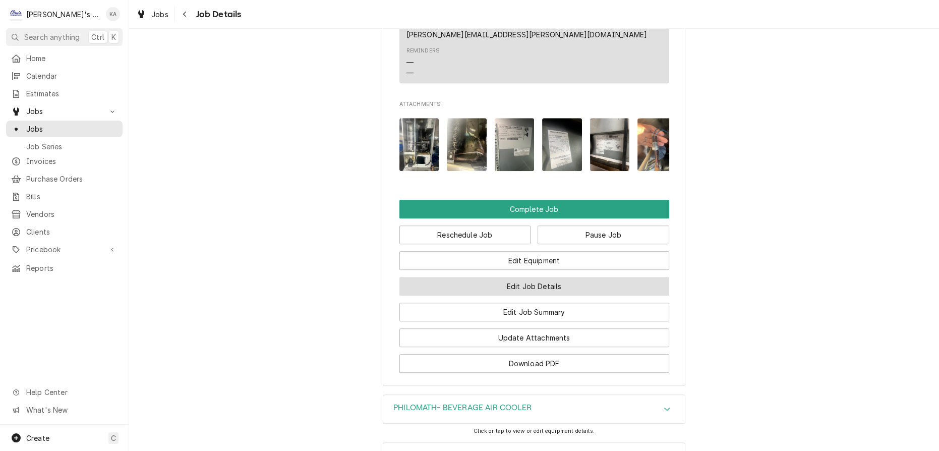
click at [525, 277] on button "Edit Job Details" at bounding box center [534, 286] width 270 height 19
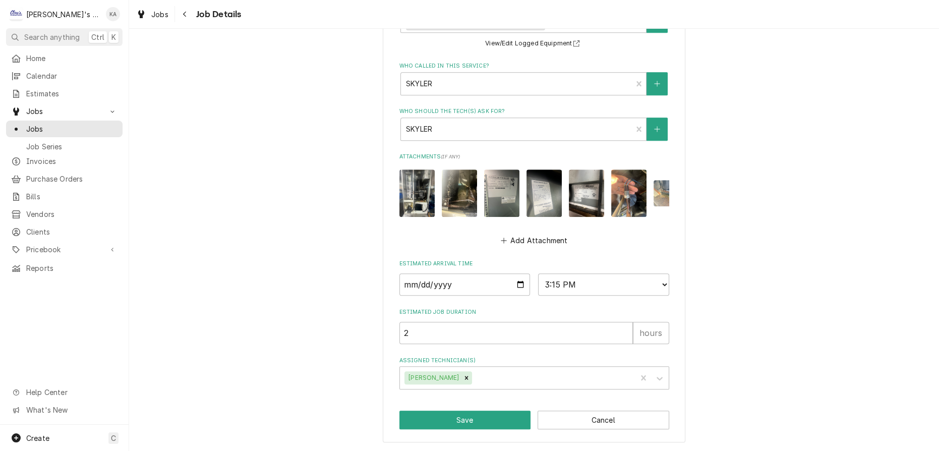
scroll to position [778, 0]
click at [461, 422] on button "Save" at bounding box center [465, 419] width 132 height 19
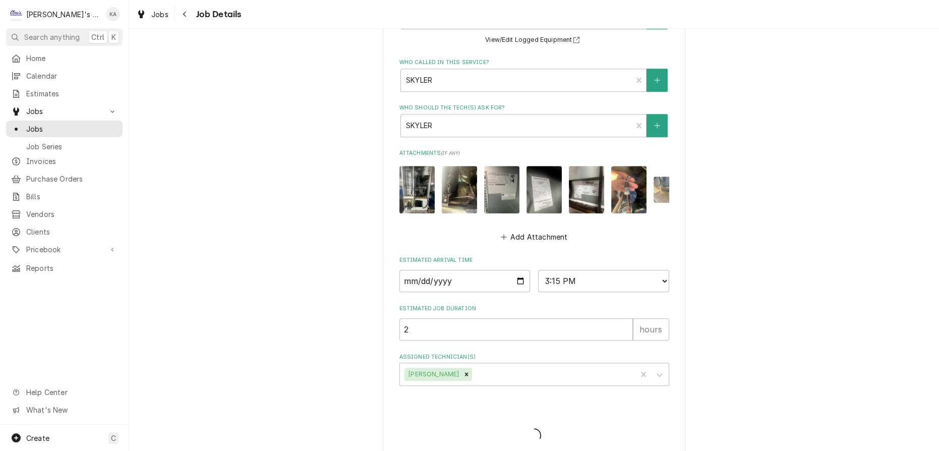
type textarea "x"
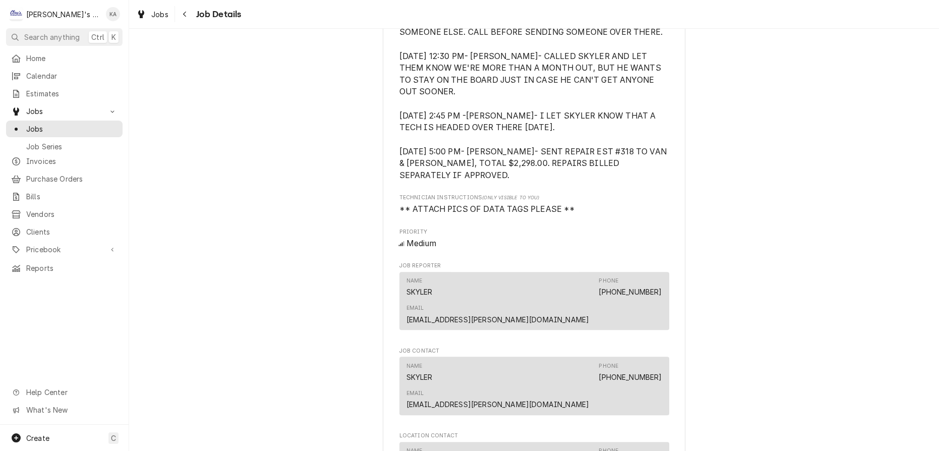
scroll to position [1054, 0]
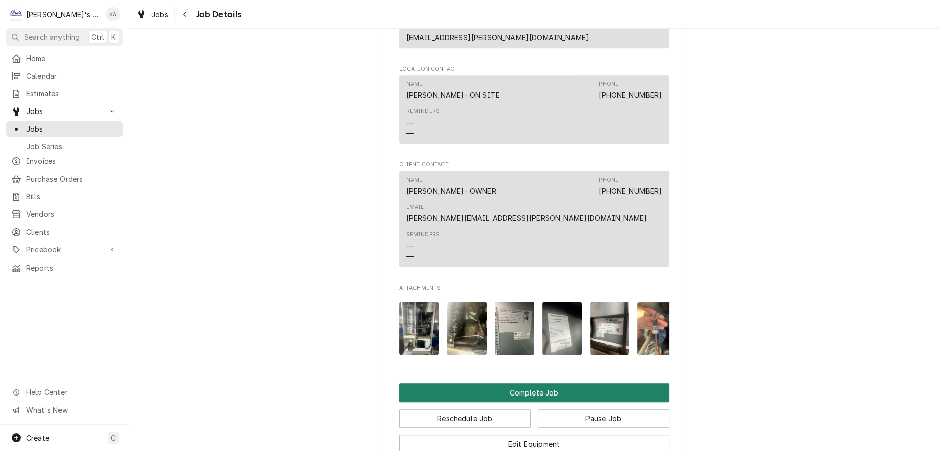
click at [527, 383] on button "Complete Job" at bounding box center [534, 392] width 270 height 19
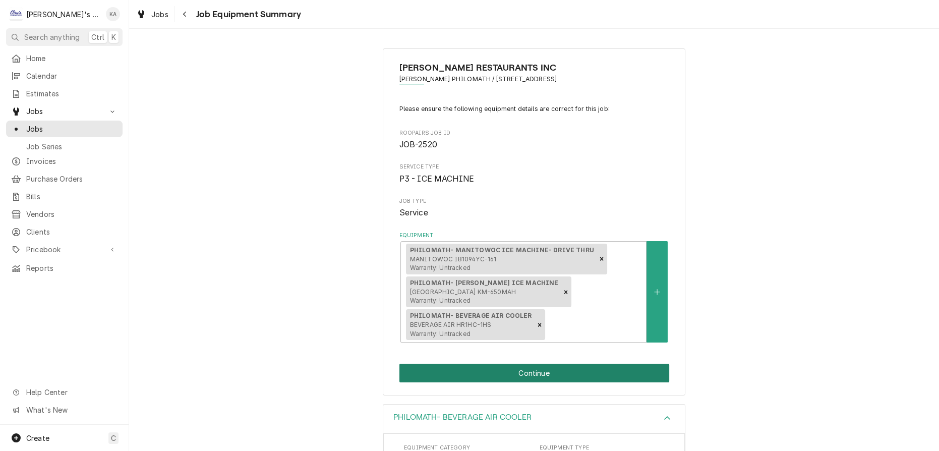
click at [523, 372] on button "Continue" at bounding box center [534, 372] width 270 height 19
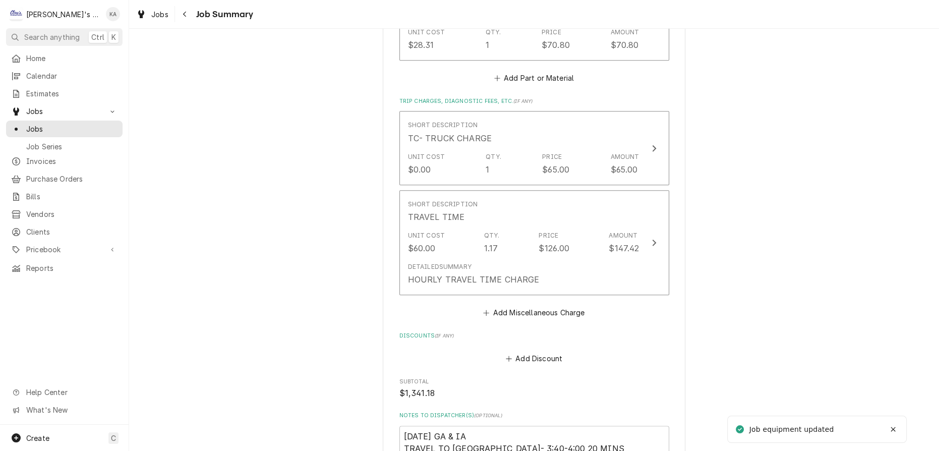
scroll to position [1925, 0]
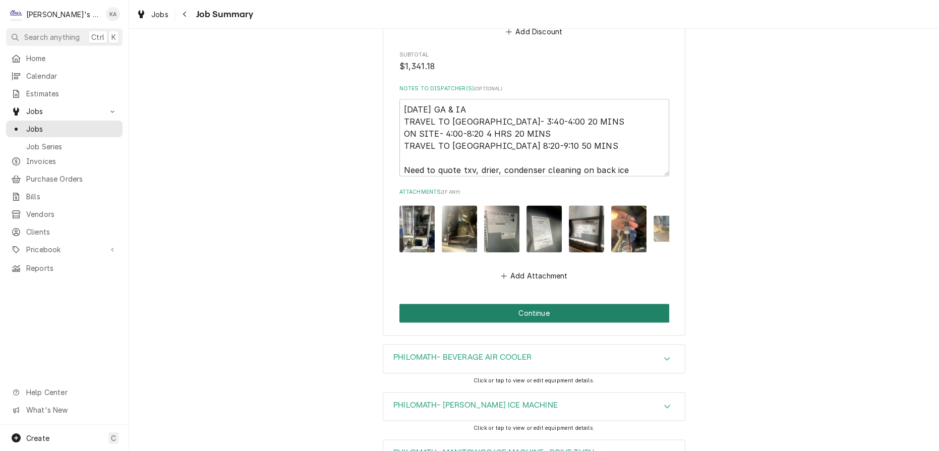
click at [526, 303] on button "Continue" at bounding box center [534, 312] width 270 height 19
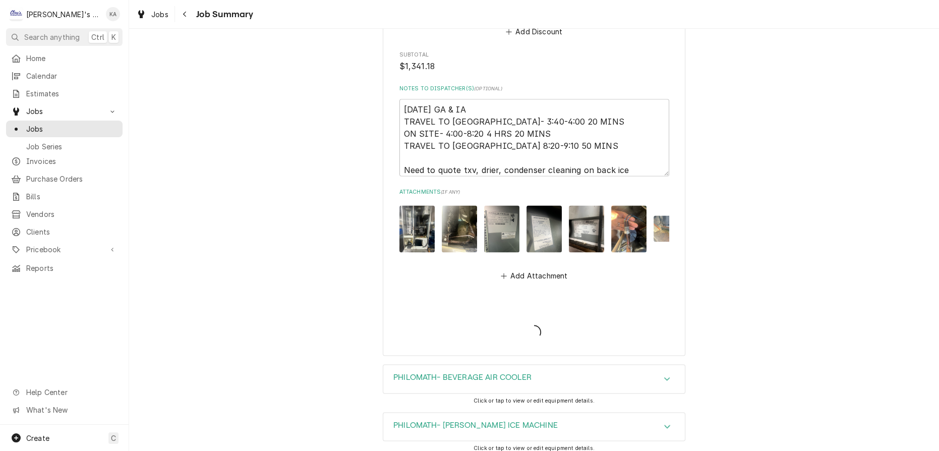
type textarea "x"
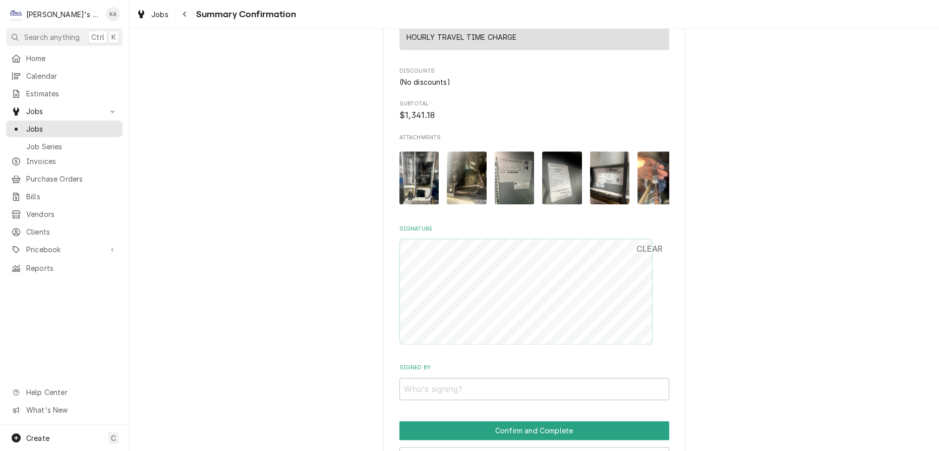
scroll to position [1603, 0]
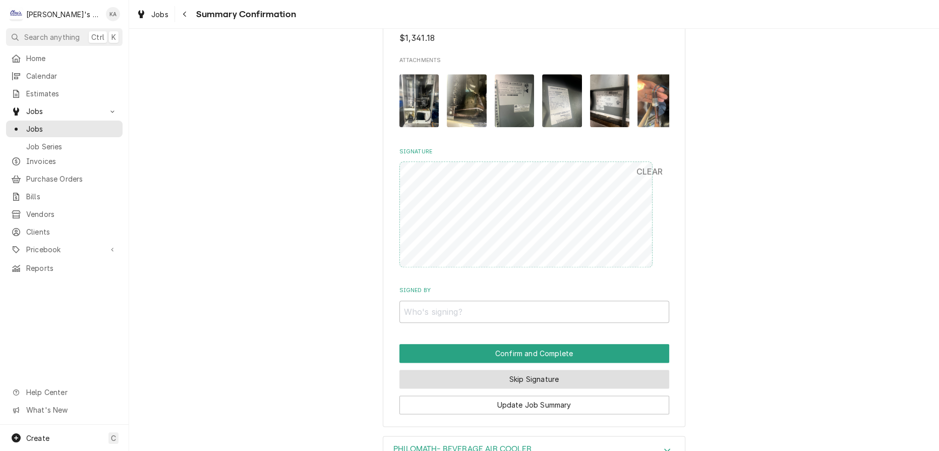
click at [528, 386] on button "Skip Signature" at bounding box center [534, 378] width 270 height 19
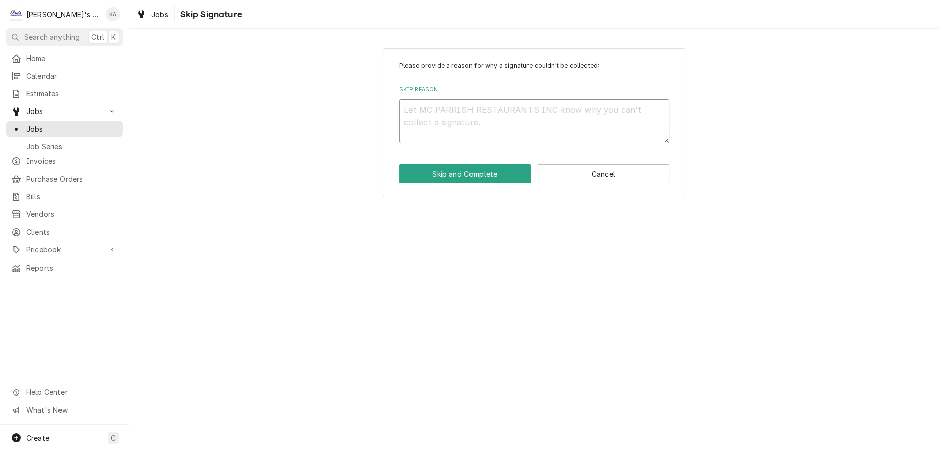
click at [424, 109] on textarea "Skip Reason" at bounding box center [534, 121] width 270 height 44
type textarea "x"
type textarea "C"
type textarea "x"
type textarea "CO"
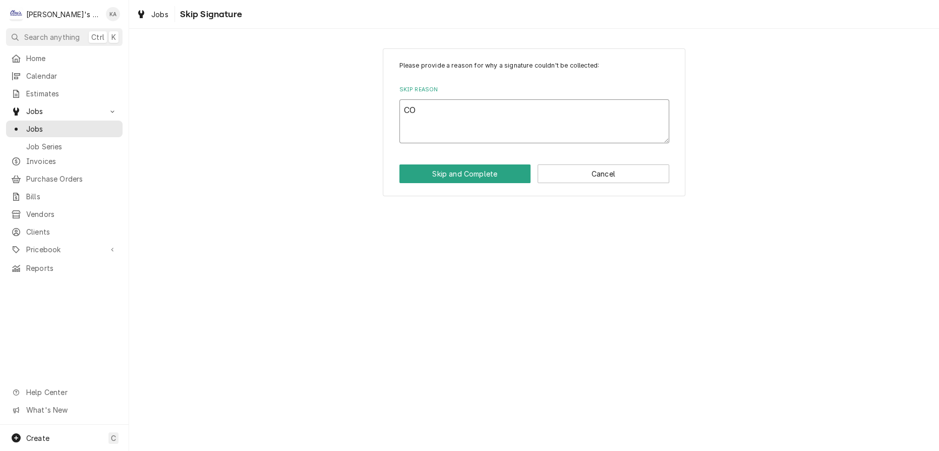
type textarea "x"
type textarea "COM"
type textarea "x"
type textarea "COMP"
type textarea "x"
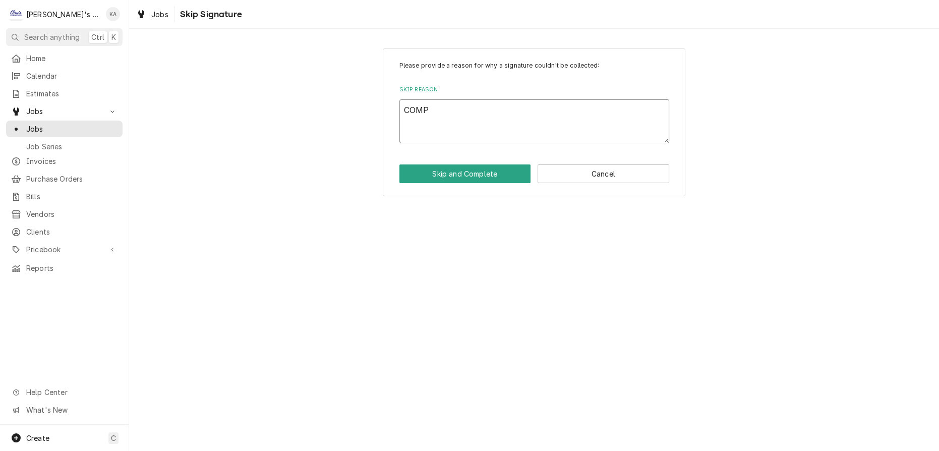
type textarea "COMPL"
type textarea "x"
type textarea "COMPLE"
type textarea "x"
type textarea "COMPLET"
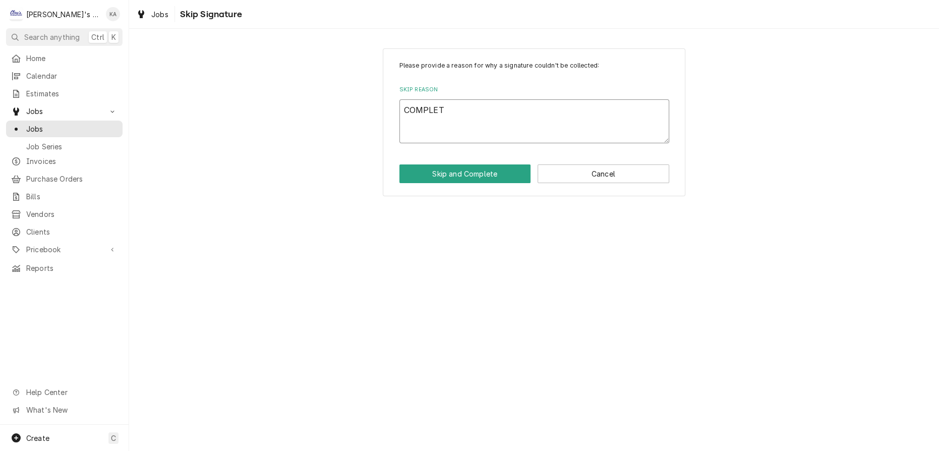
type textarea "x"
type textarea "COMPLETE"
type textarea "x"
type textarea "COMPLETED"
type textarea "x"
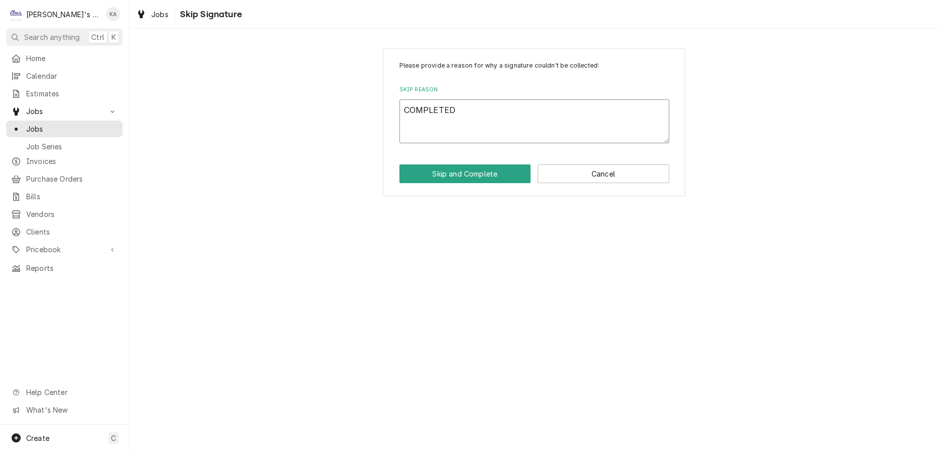
type textarea "COMPLETED"
type textarea "x"
type textarea "COMPLETED B"
type textarea "x"
type textarea "COMPLETED BY"
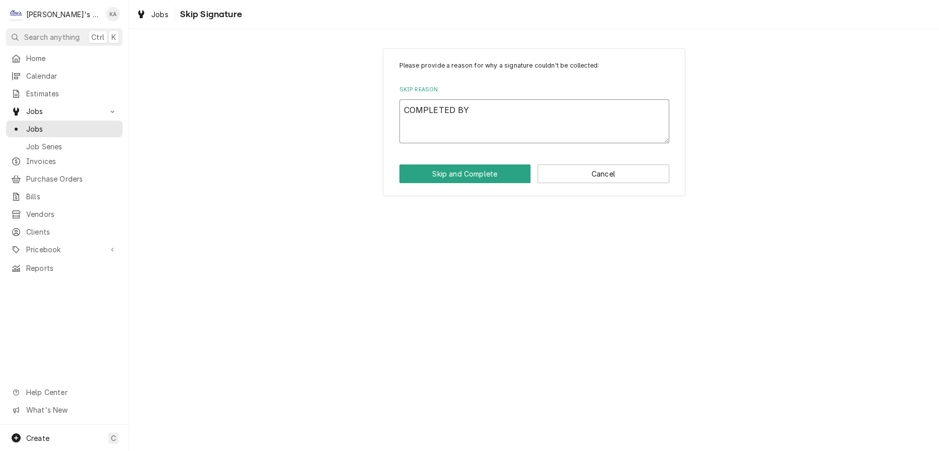
type textarea "x"
type textarea "COMPLETED BY"
type textarea "x"
type textarea "COMPLETED BY T"
type textarea "x"
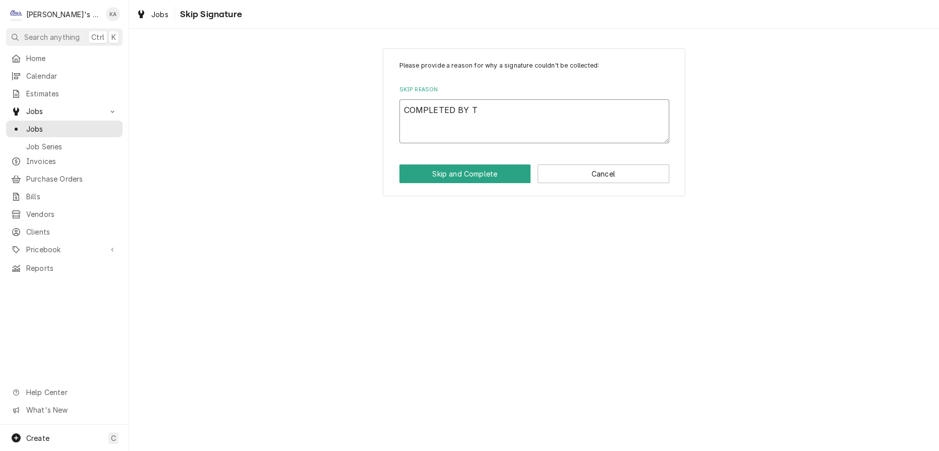
type textarea "COMPLETED BY TH"
type textarea "x"
type textarea "COMPLETED BY THE"
type textarea "x"
type textarea "COMPLETED BY THE"
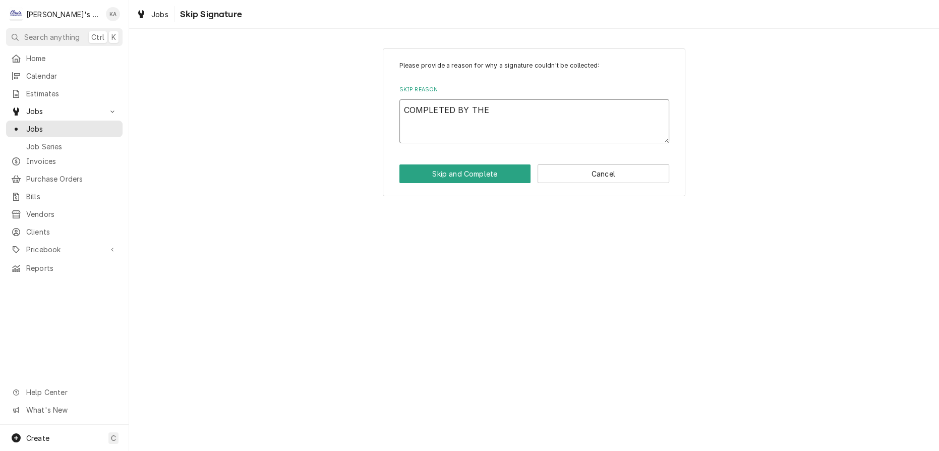
type textarea "x"
type textarea "COMPLETED BY THE O"
type textarea "x"
type textarea "COMPLETED BY THE OF"
type textarea "x"
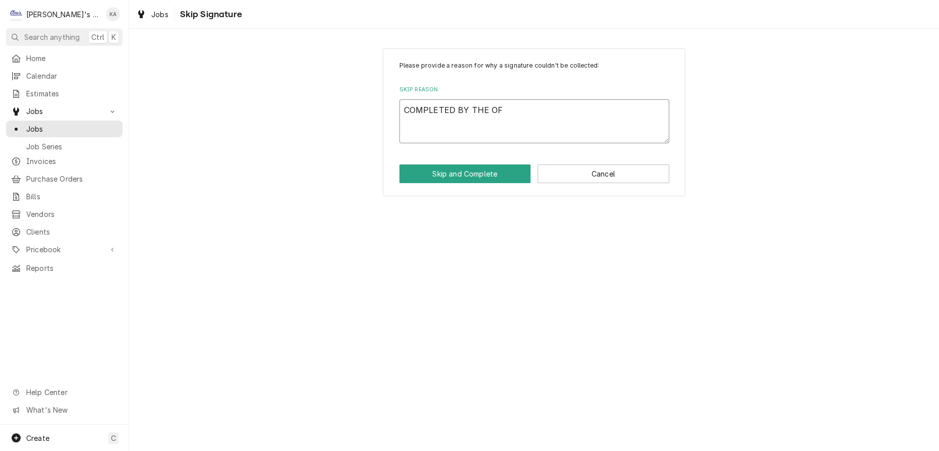
type textarea "COMPLETED BY THE OFF"
type textarea "x"
type textarea "COMPLETED BY THE OFFI"
type textarea "x"
type textarea "COMPLETED BY THE OFFIC"
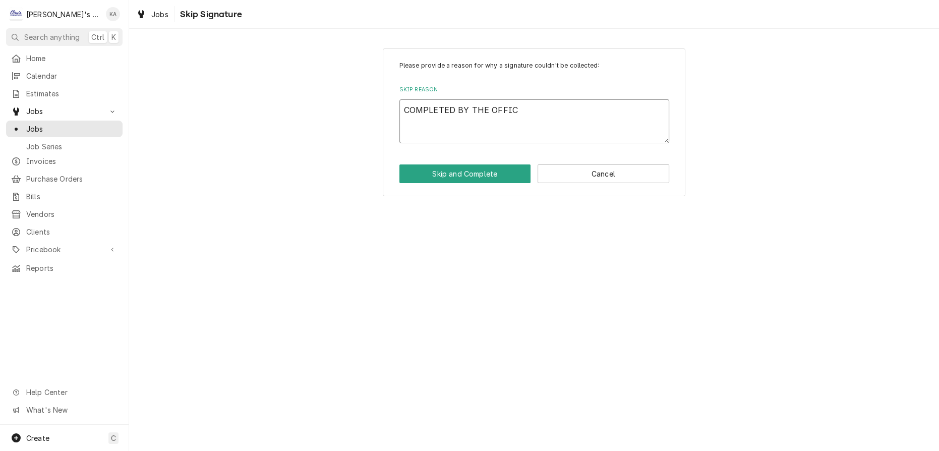
type textarea "x"
type textarea "COMPLETED BY THE OFFICE"
click at [475, 171] on button "Skip and Complete" at bounding box center [465, 173] width 132 height 19
type textarea "x"
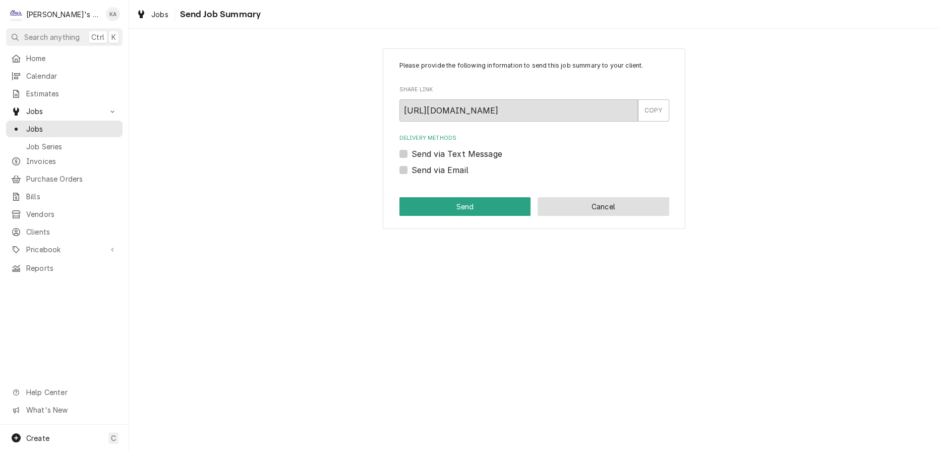
click at [609, 211] on button "Cancel" at bounding box center [603, 206] width 132 height 19
